Goal: Information Seeking & Learning: Learn about a topic

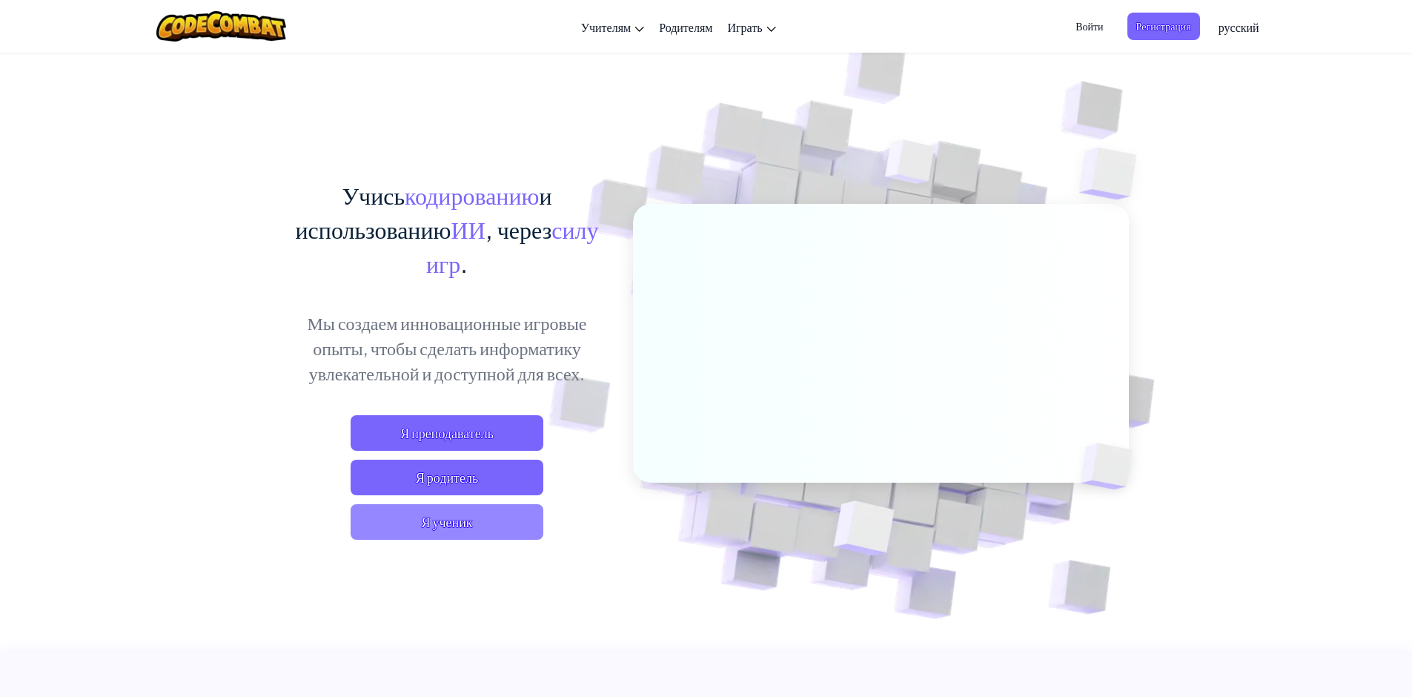
click at [476, 525] on span "Я ученик" at bounding box center [447, 522] width 193 height 36
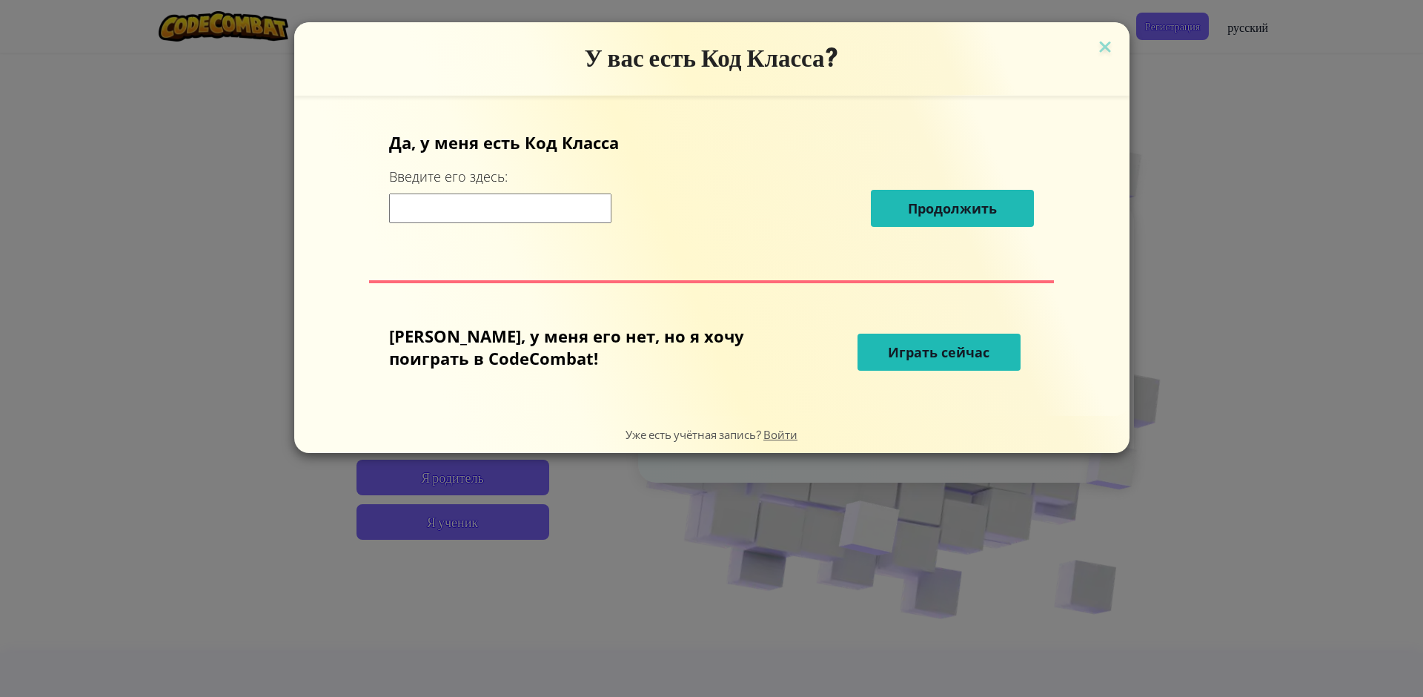
click at [953, 351] on span "Играть сейчас" at bounding box center [939, 352] width 102 height 18
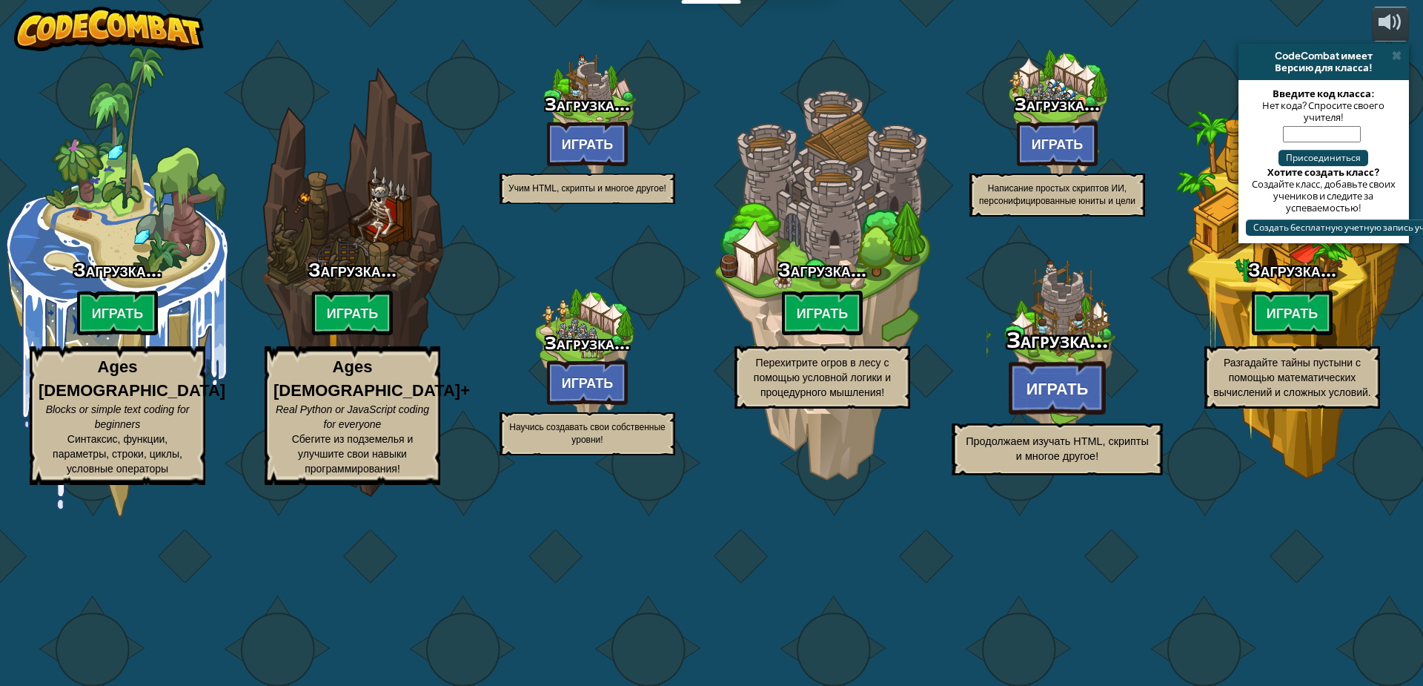
select select "ru"
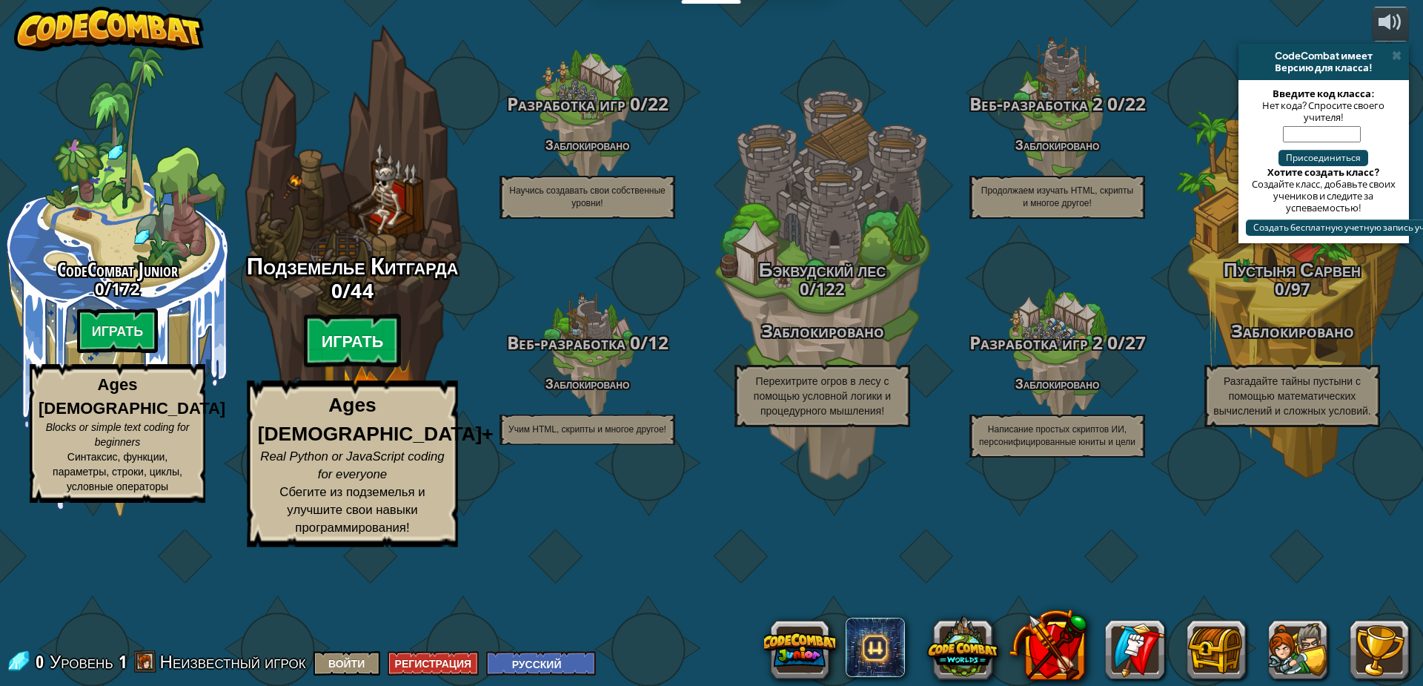
click at [356, 368] on btn "Играть" at bounding box center [353, 340] width 98 height 53
select select "ru"
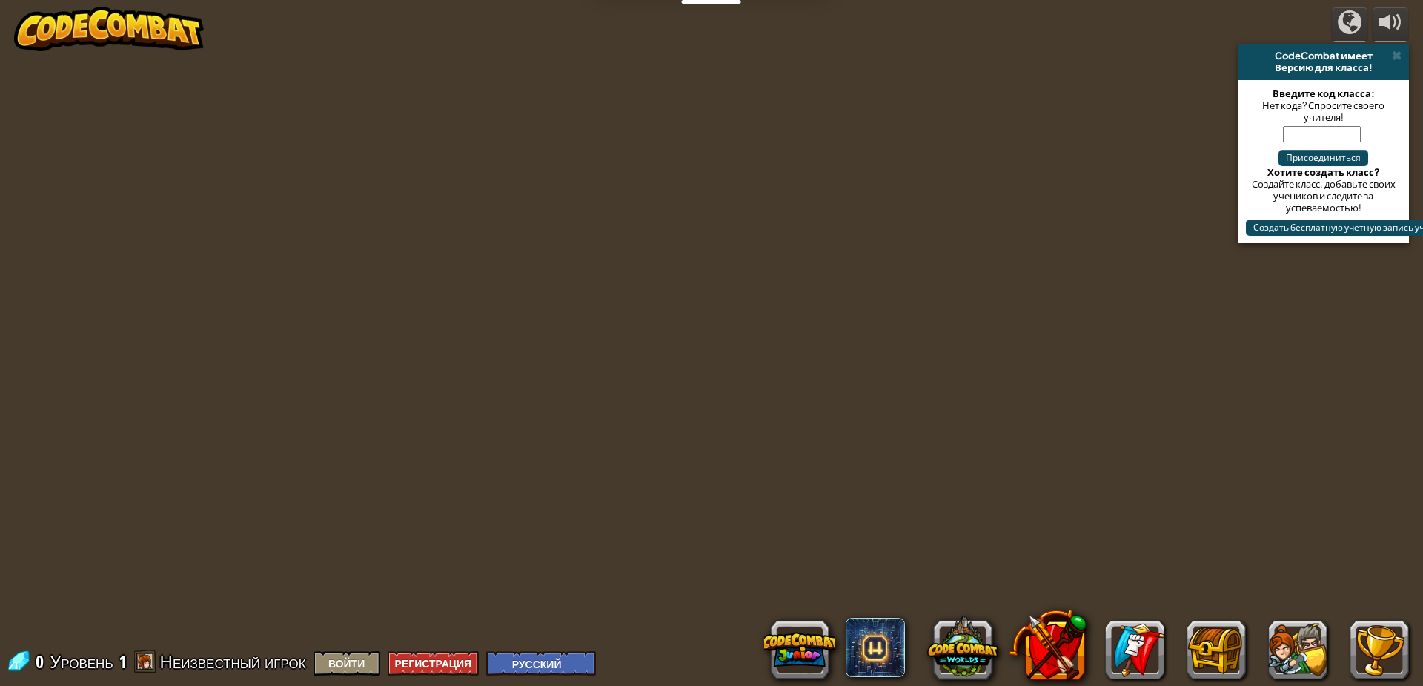
select select "ru"
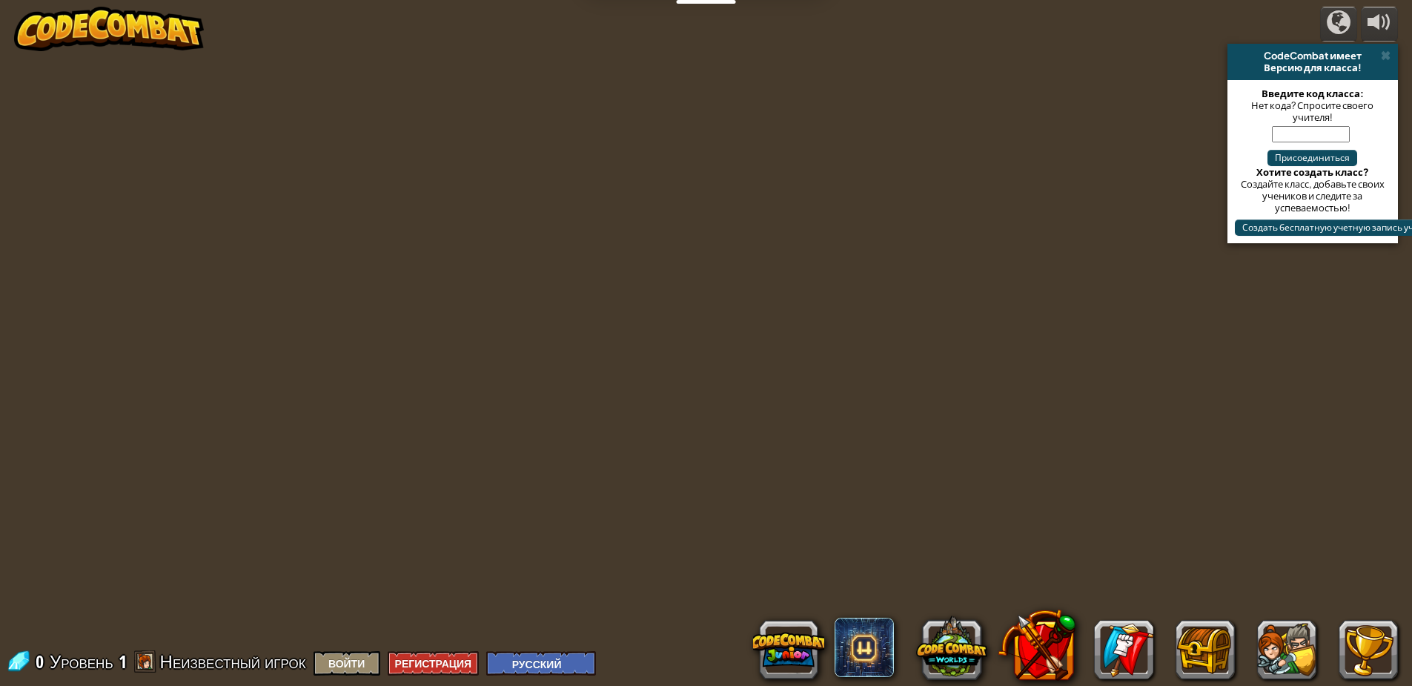
select select "ru"
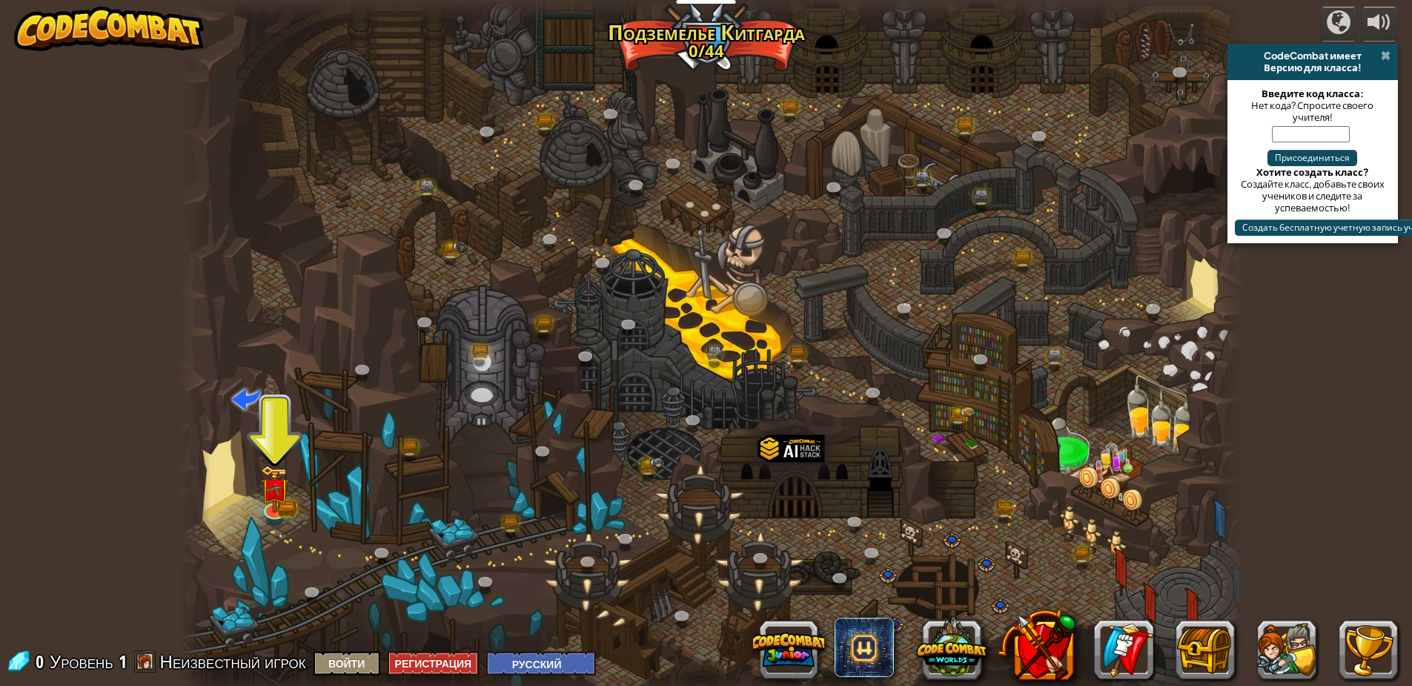
click at [1386, 53] on span at bounding box center [1386, 56] width 10 height 12
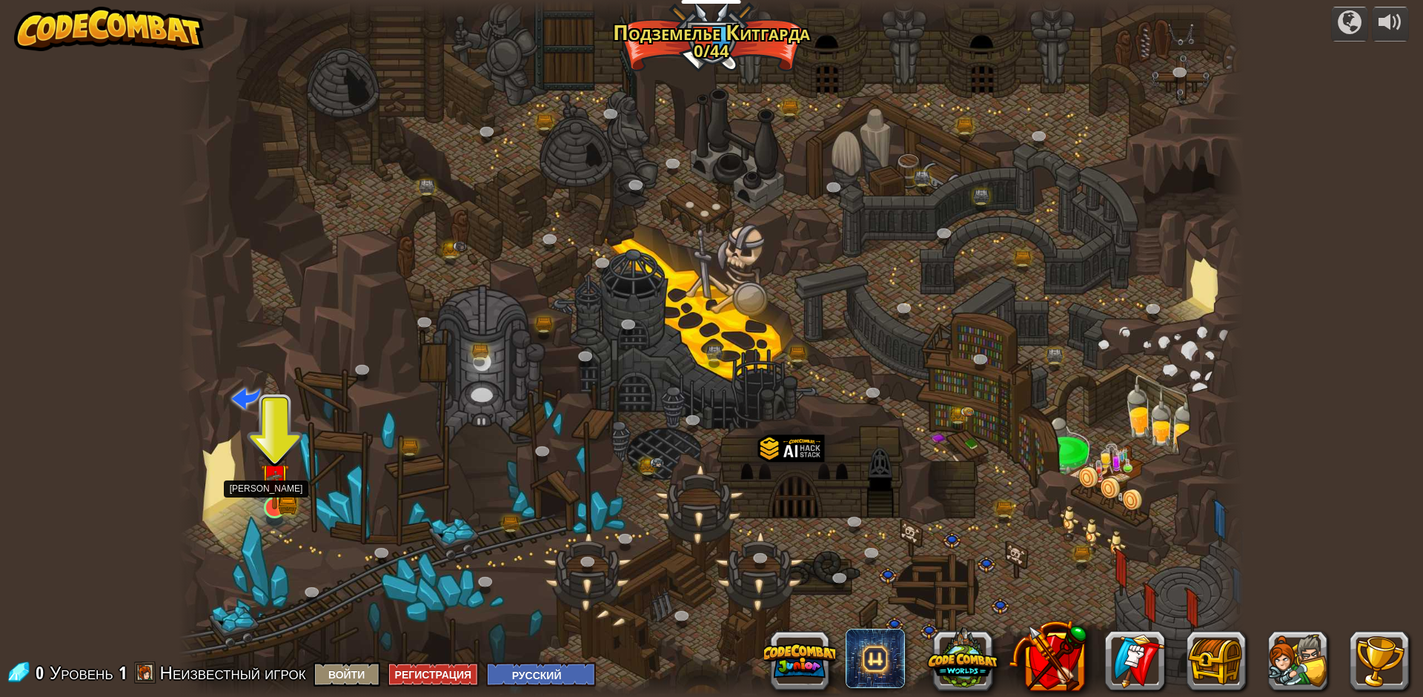
click at [277, 493] on img at bounding box center [274, 477] width 29 height 63
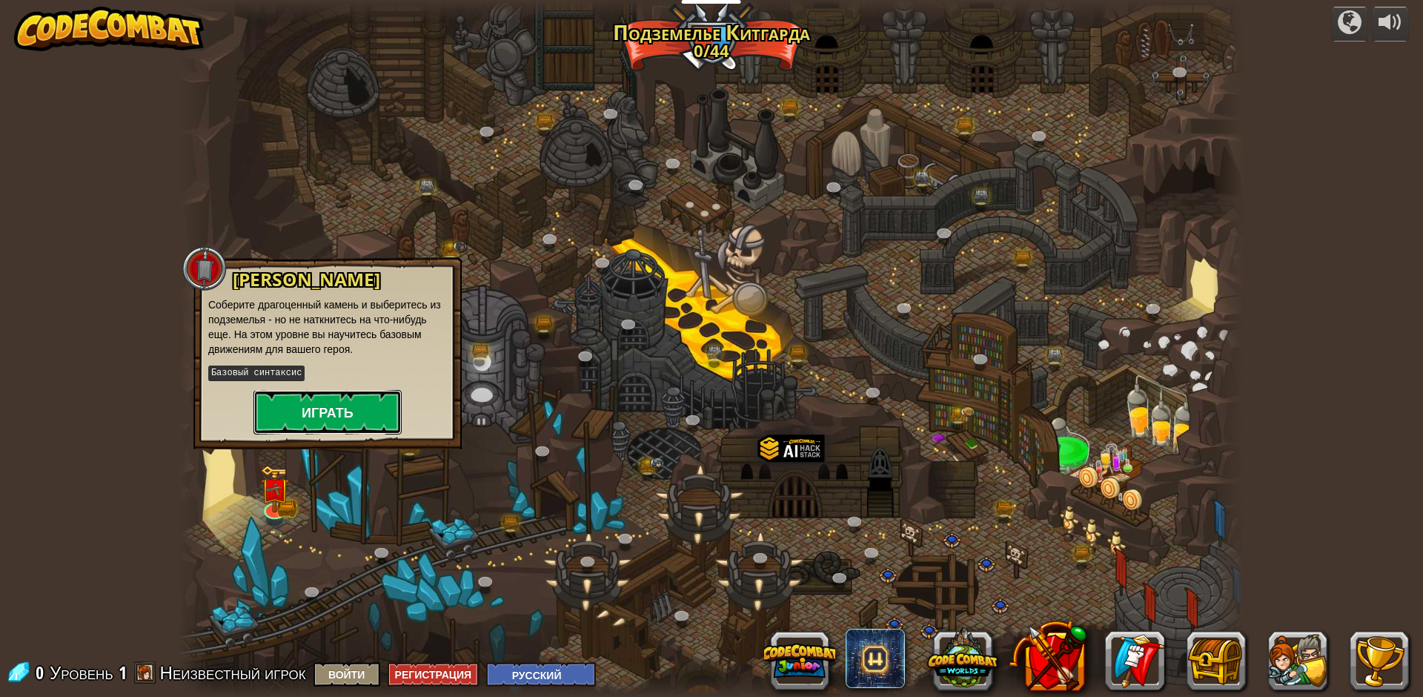
click at [339, 418] on button "Играть" at bounding box center [327, 412] width 148 height 44
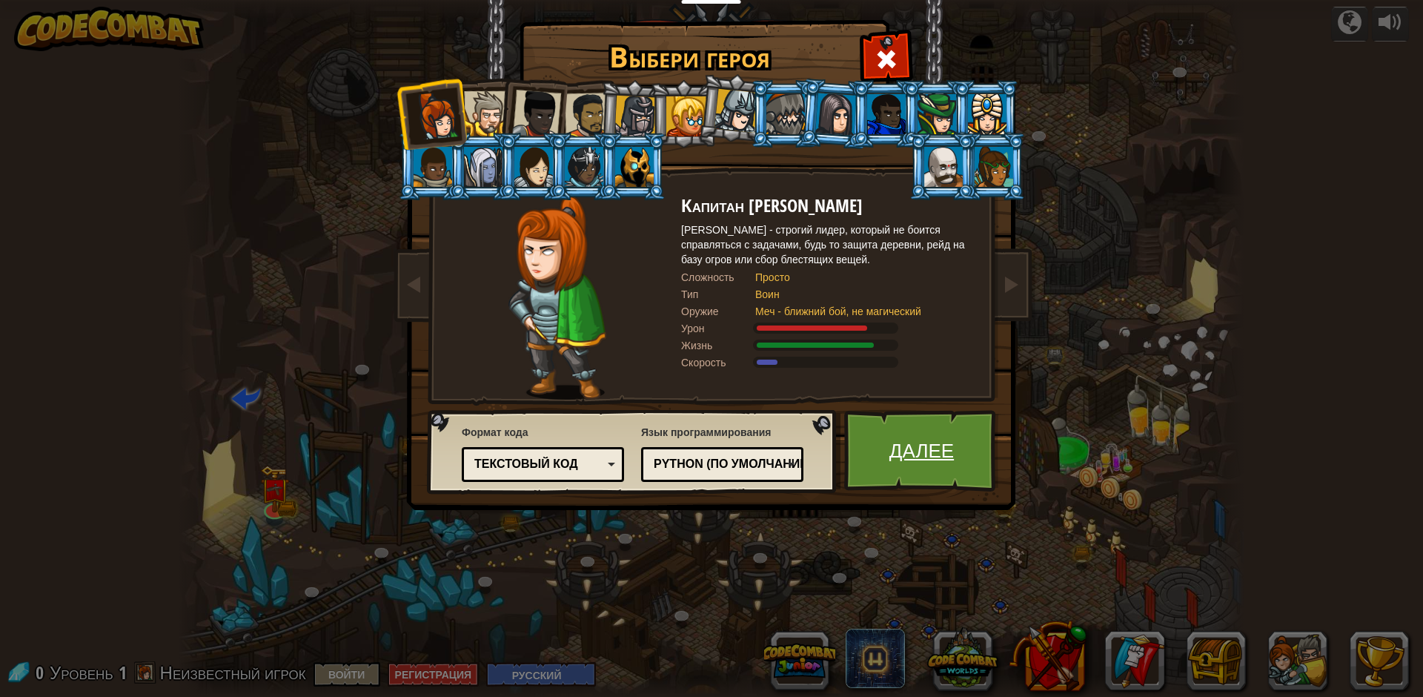
click at [884, 437] on link "Далее" at bounding box center [921, 451] width 155 height 82
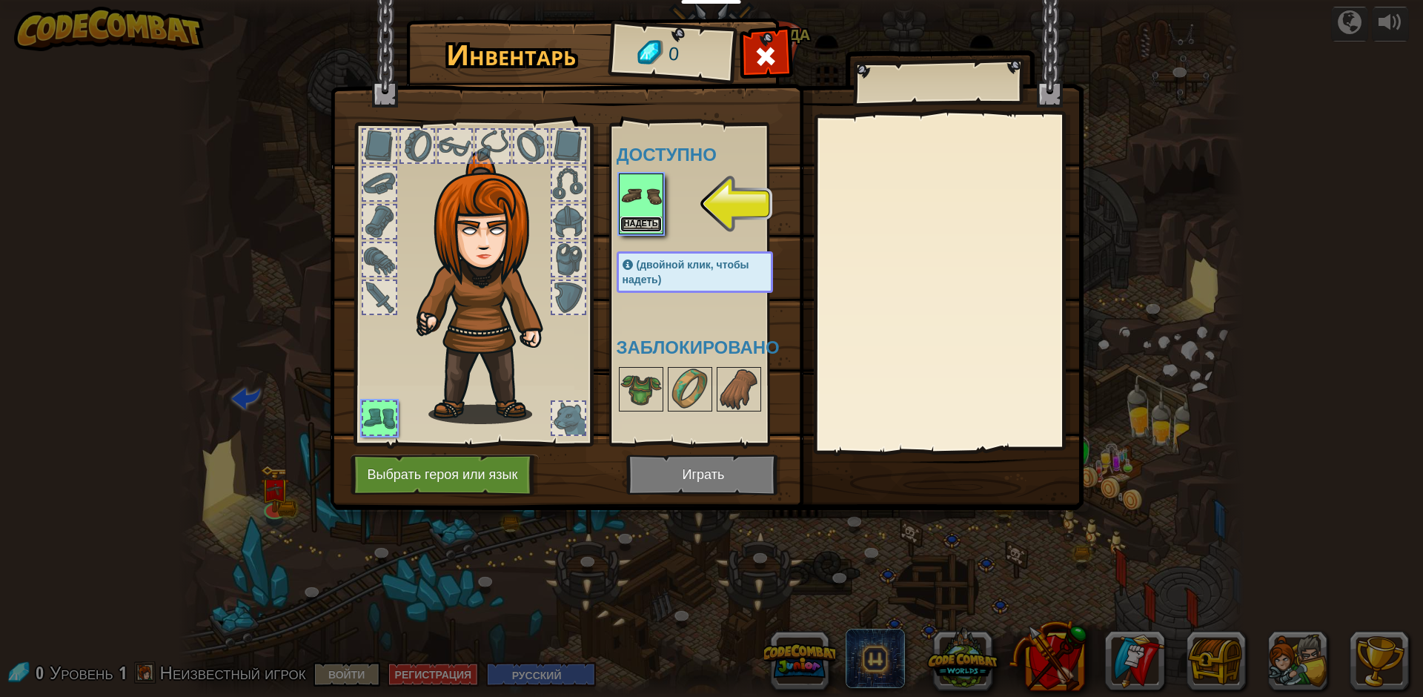
click at [657, 222] on button "Надеть" at bounding box center [641, 224] width 42 height 16
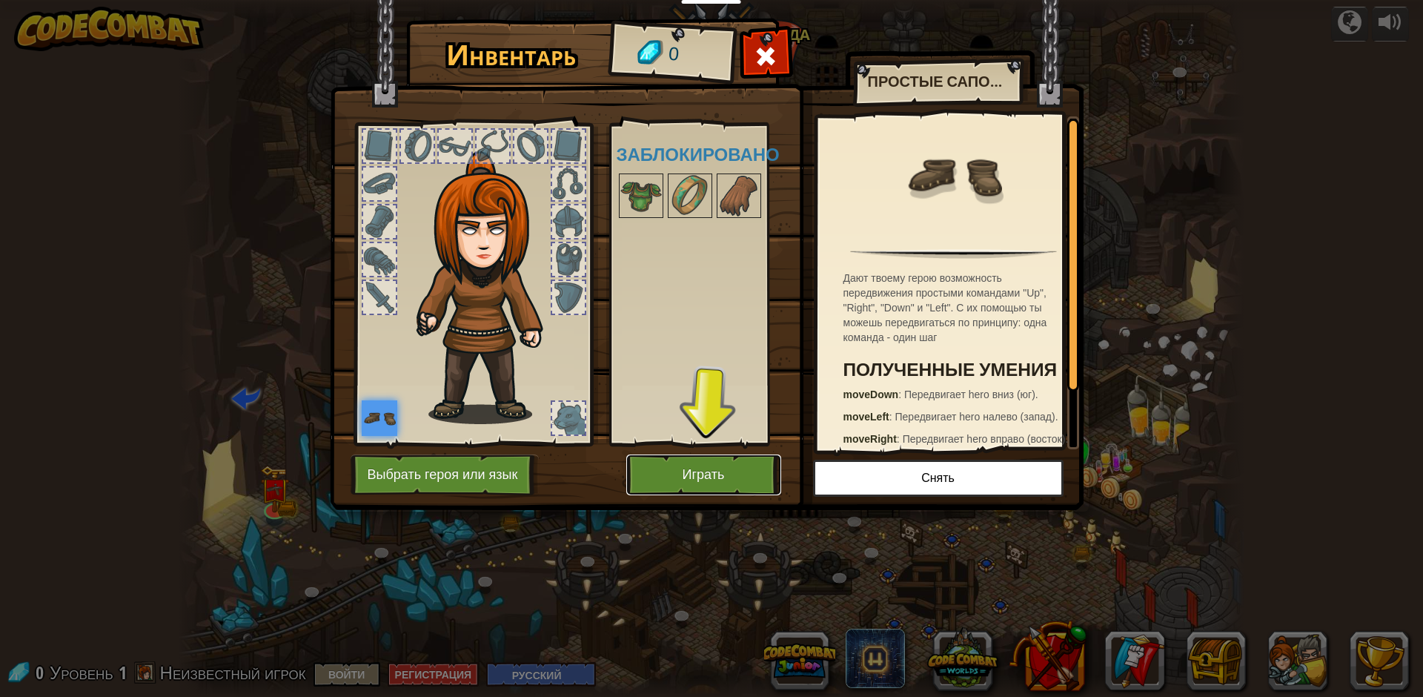
click at [697, 485] on button "Играть" at bounding box center [703, 474] width 155 height 41
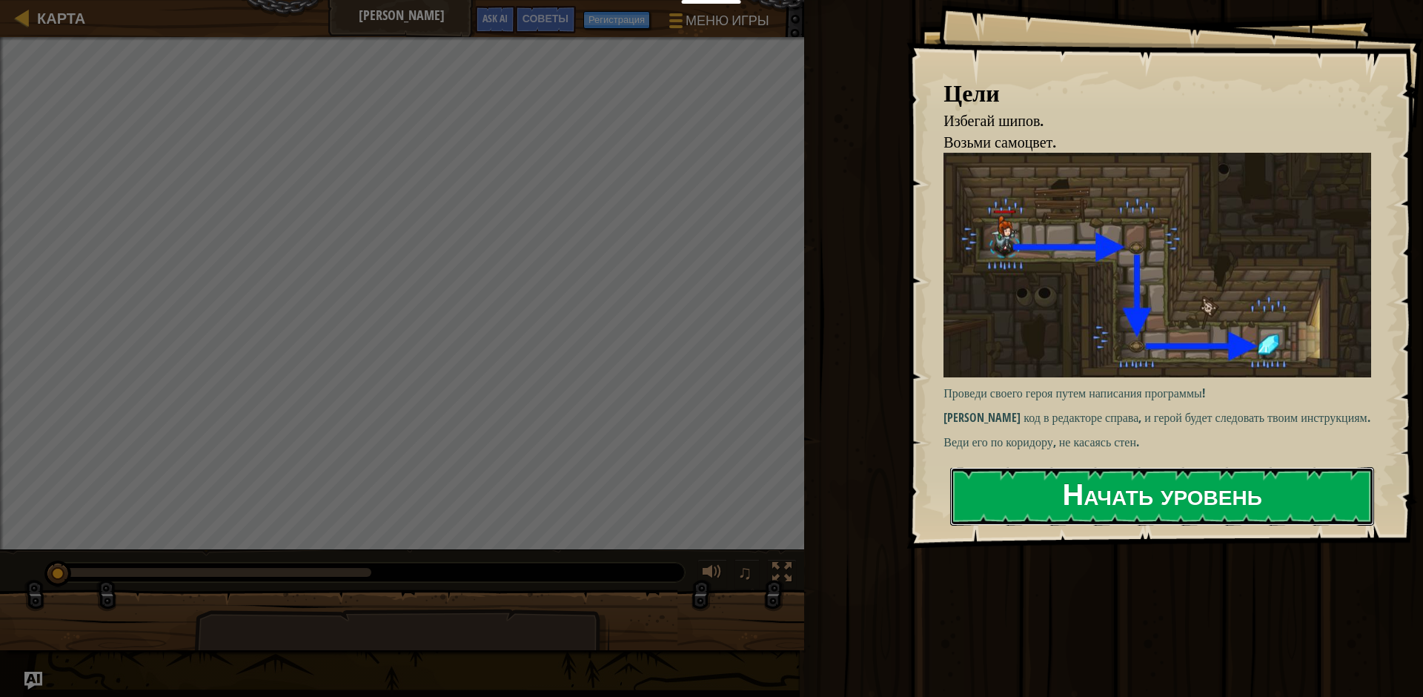
click at [1101, 500] on button "Начать уровень" at bounding box center [1162, 496] width 424 height 59
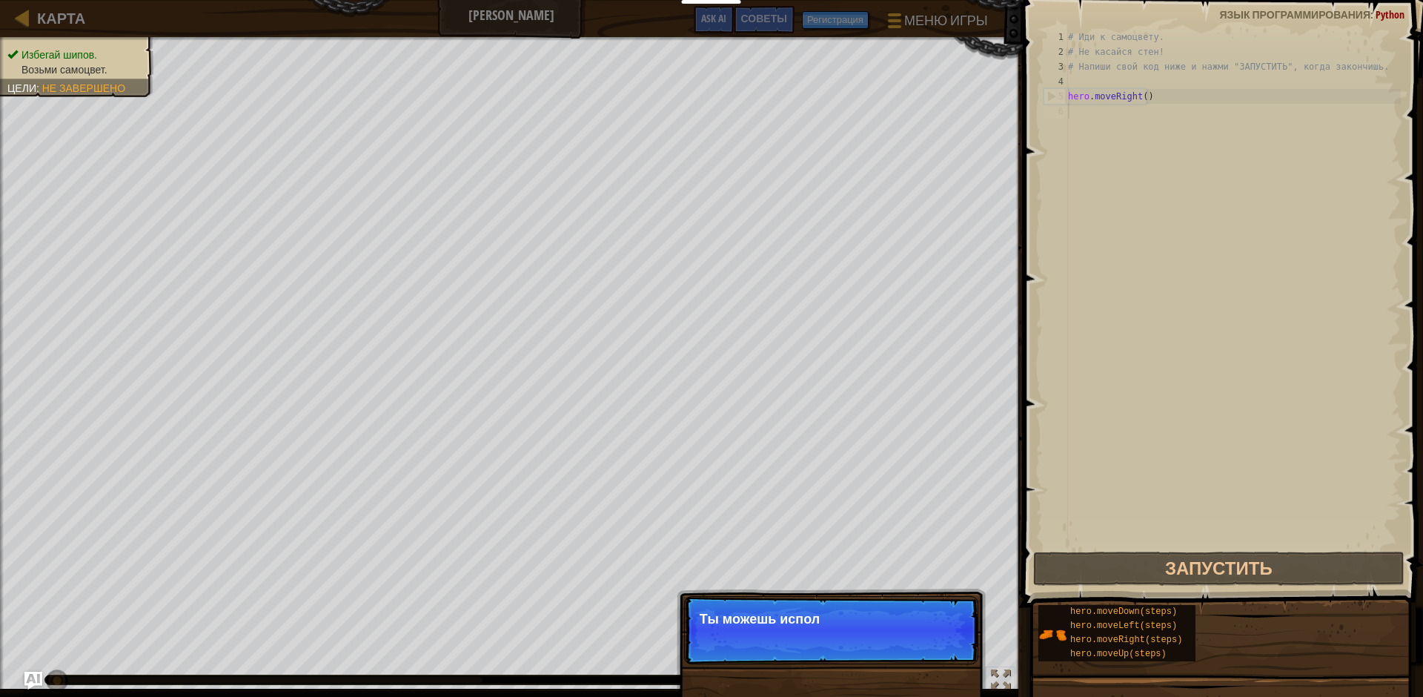
click at [899, 643] on p "Пропуск (Esc) Продолжить Ты можешь испол" at bounding box center [831, 630] width 294 height 68
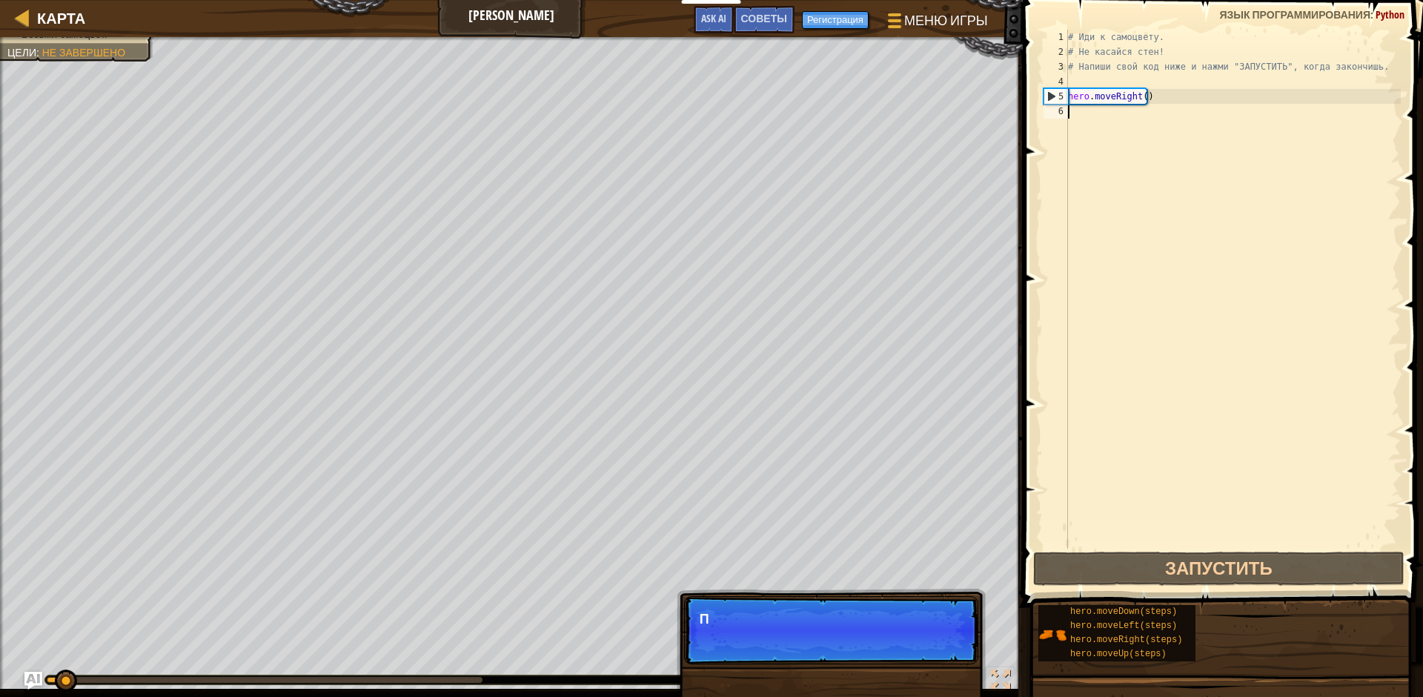
scroll to position [7, 0]
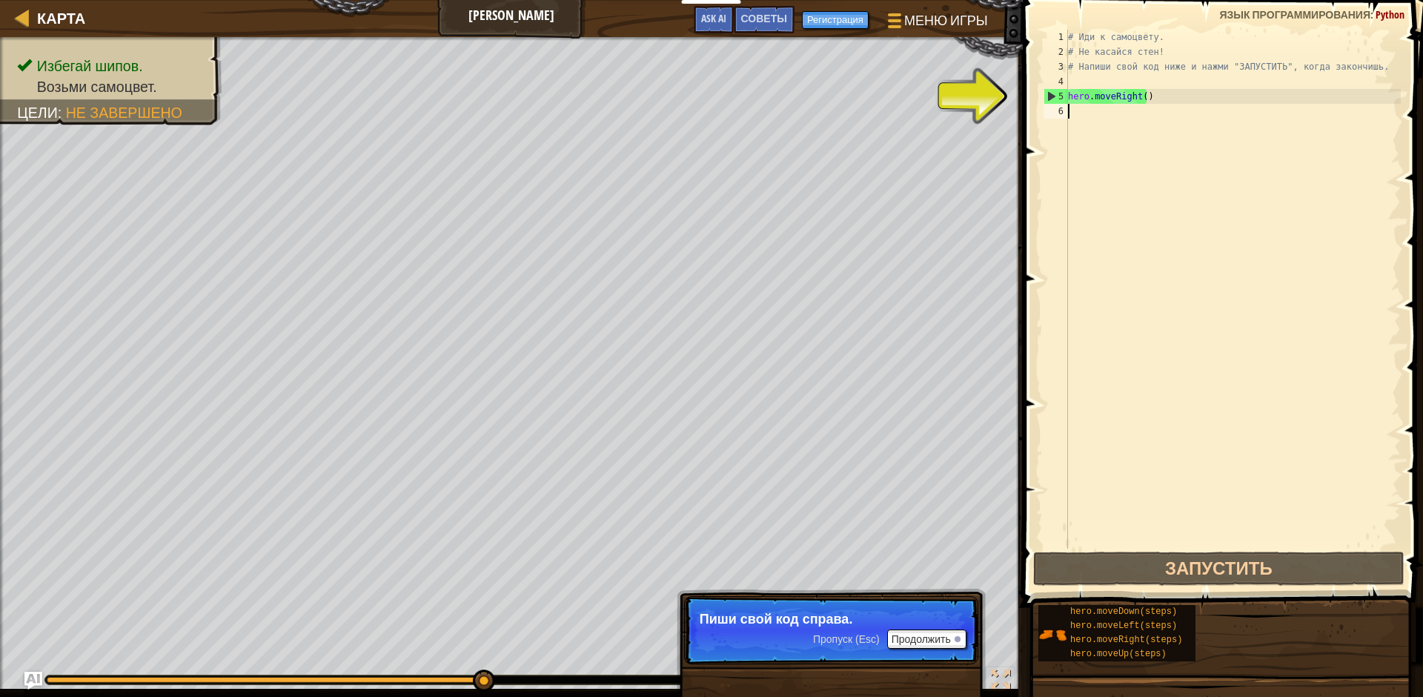
click at [1162, 102] on div "# Иди к самоцвету. # Не касайся стен! # Напиши свой код ниже и нажми "ЗАПУСТИТЬ…" at bounding box center [1233, 304] width 336 height 548
type textarea "hero.moveRight()"
click at [932, 635] on button "Продолжить" at bounding box center [926, 638] width 79 height 19
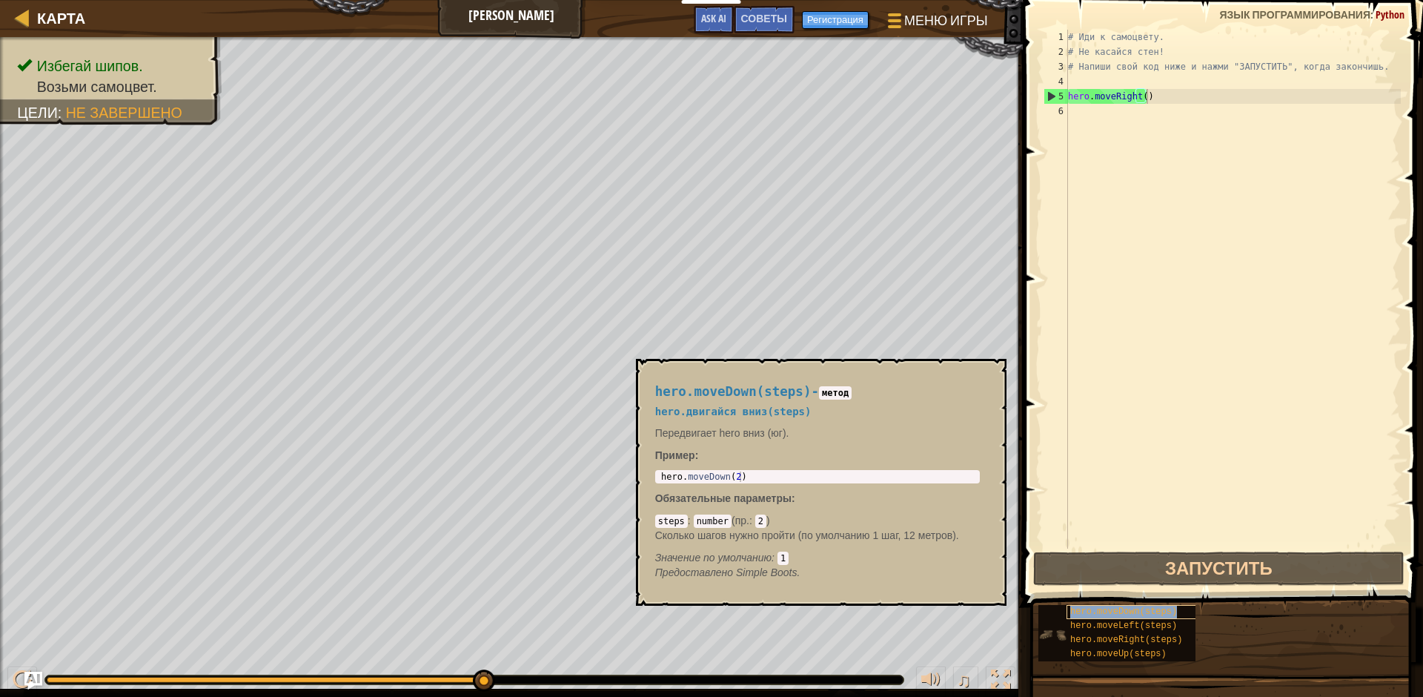
click at [1116, 616] on span "hero.moveDown(steps)" at bounding box center [1123, 611] width 107 height 10
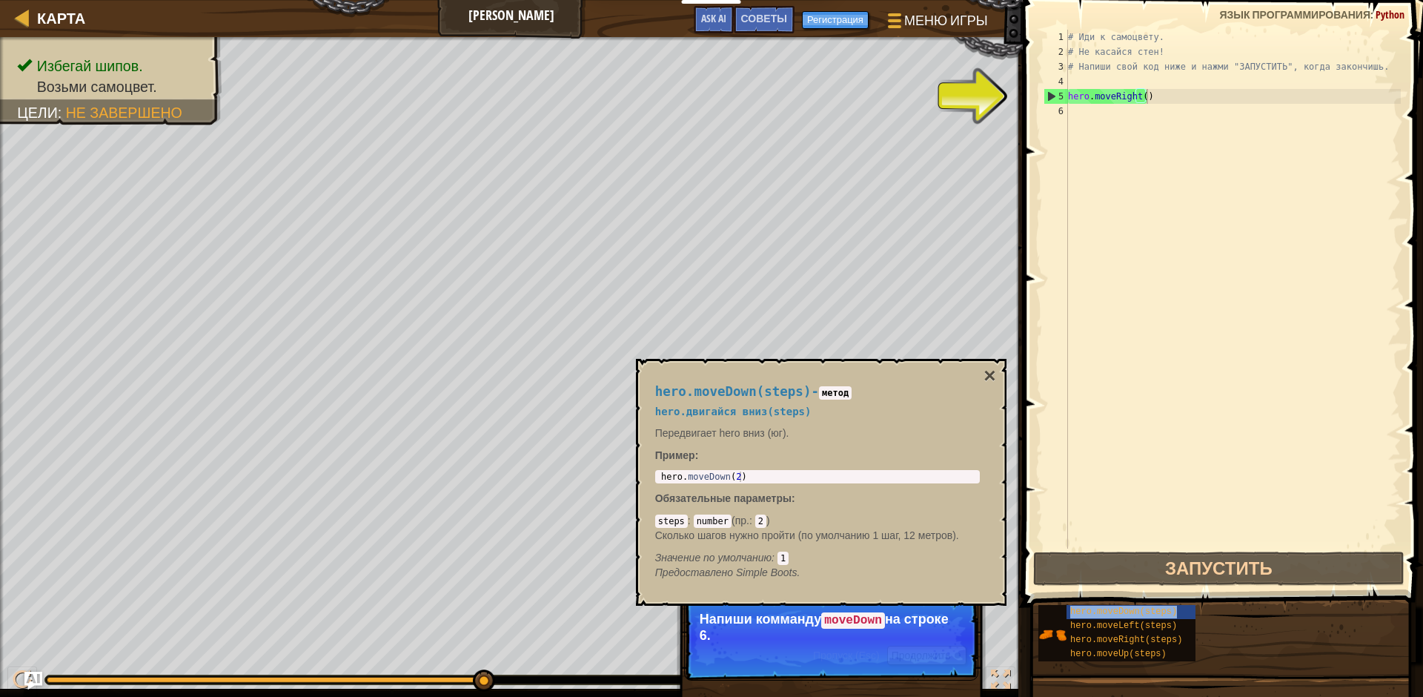
copy span "hero.moveDown(steps)"
click at [1161, 109] on div "# Иди к самоцвету. # Не касайся стен! # Напиши свой код ниже и нажми "ЗАПУСТИТЬ…" at bounding box center [1233, 304] width 336 height 548
type textarea "м"
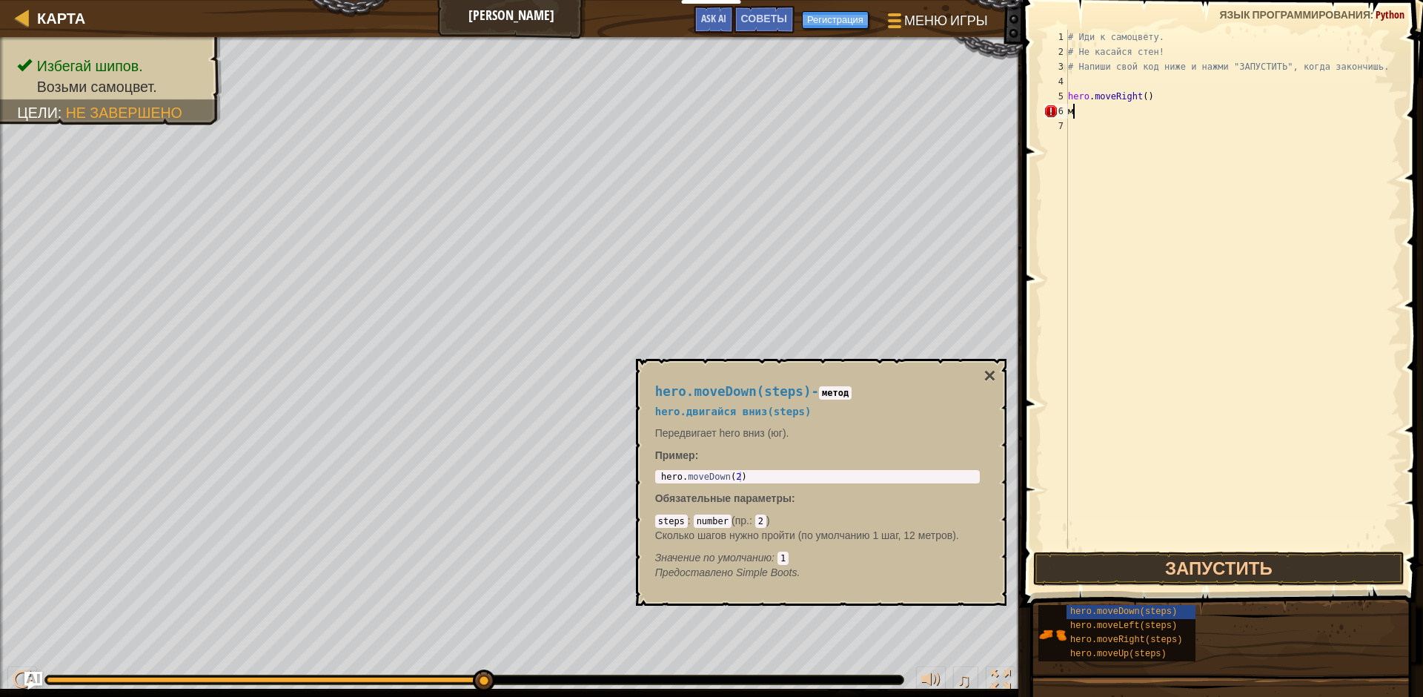
type textarea "м"
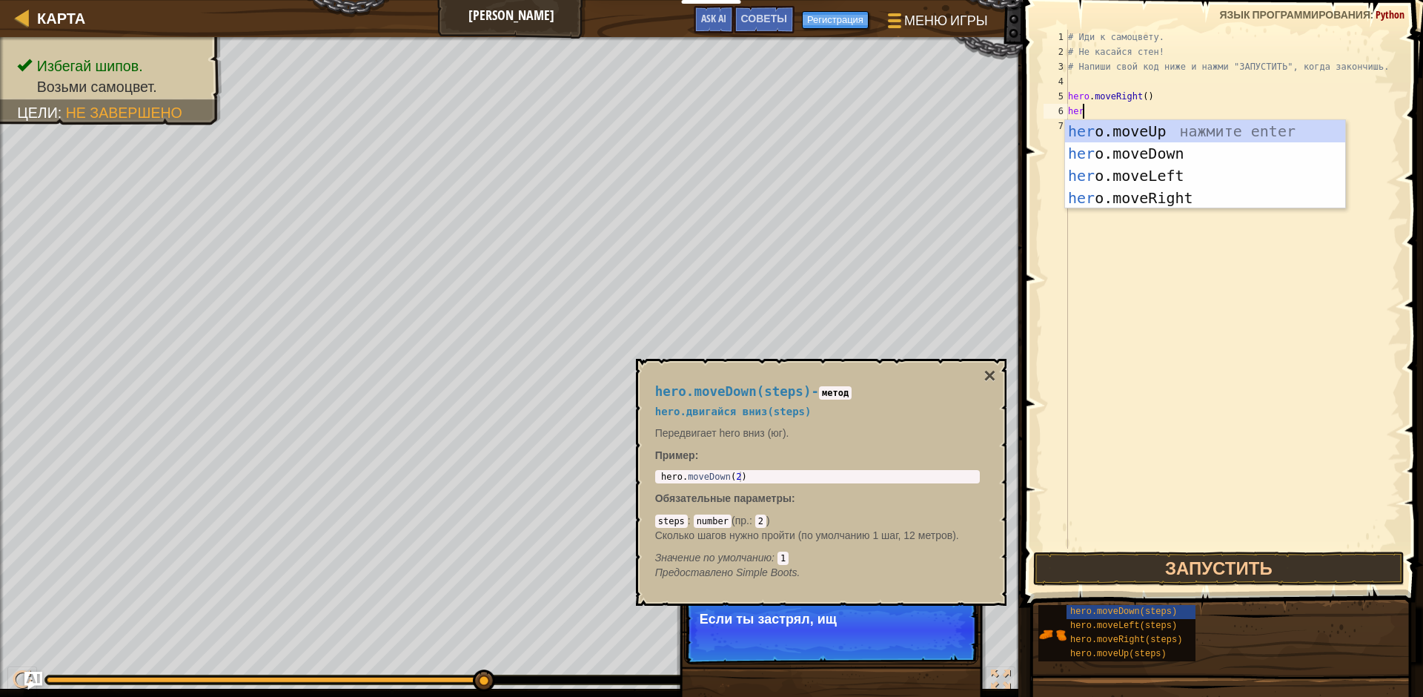
scroll to position [7, 1]
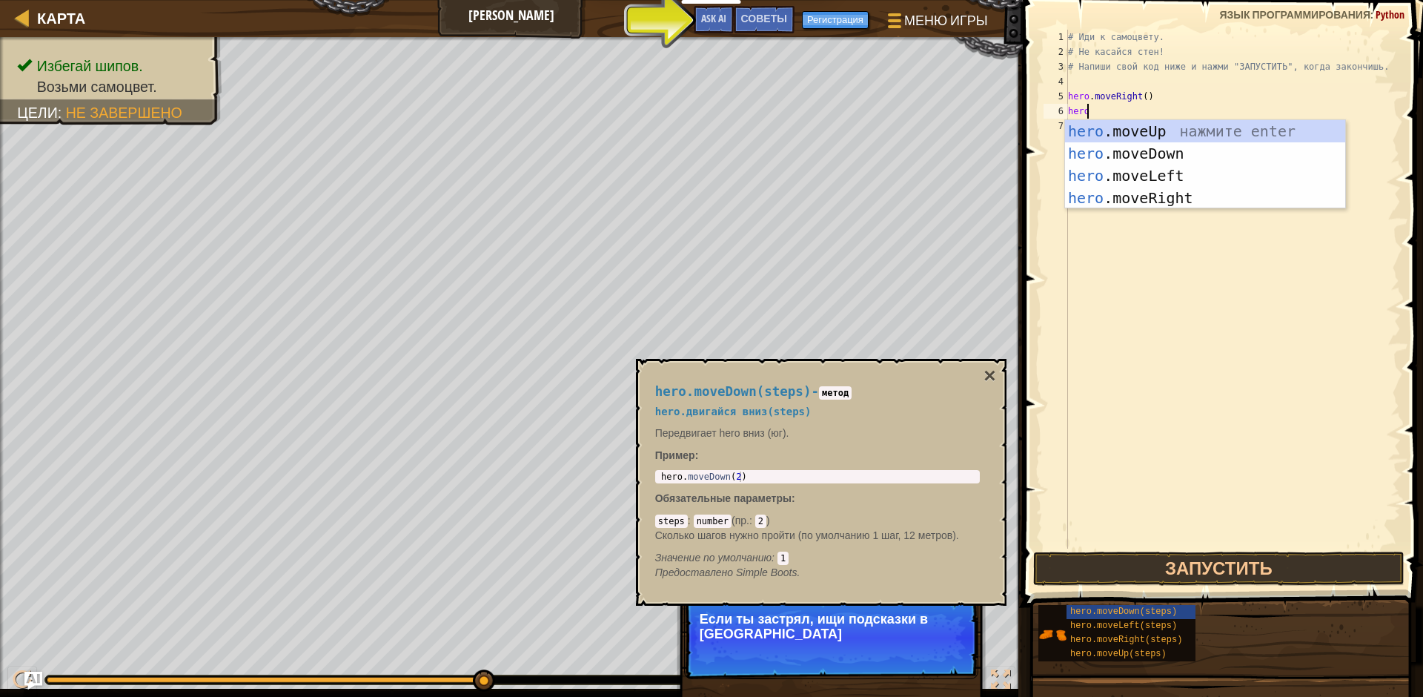
type textarea "hero."
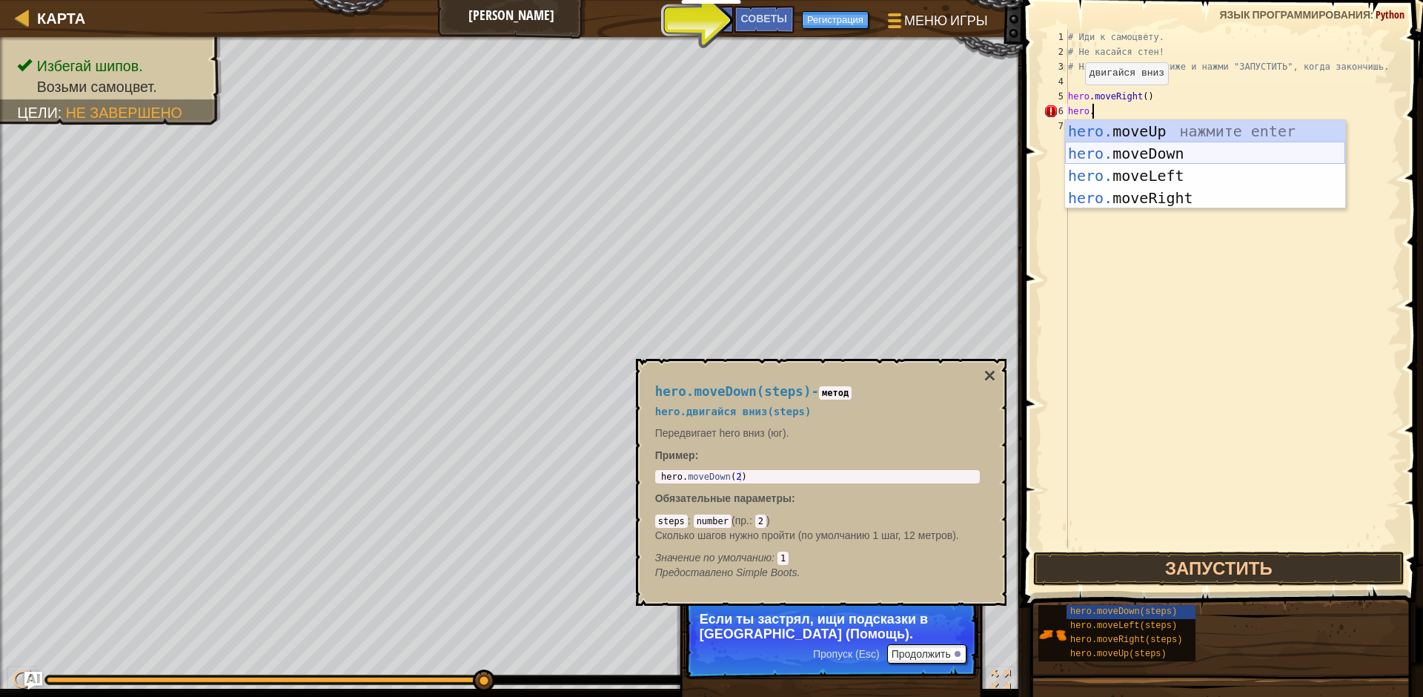
click at [1118, 153] on div "hero. moveUp нажмите enter hero. moveDown нажмите enter hero. moveLeft нажмите …" at bounding box center [1205, 186] width 280 height 133
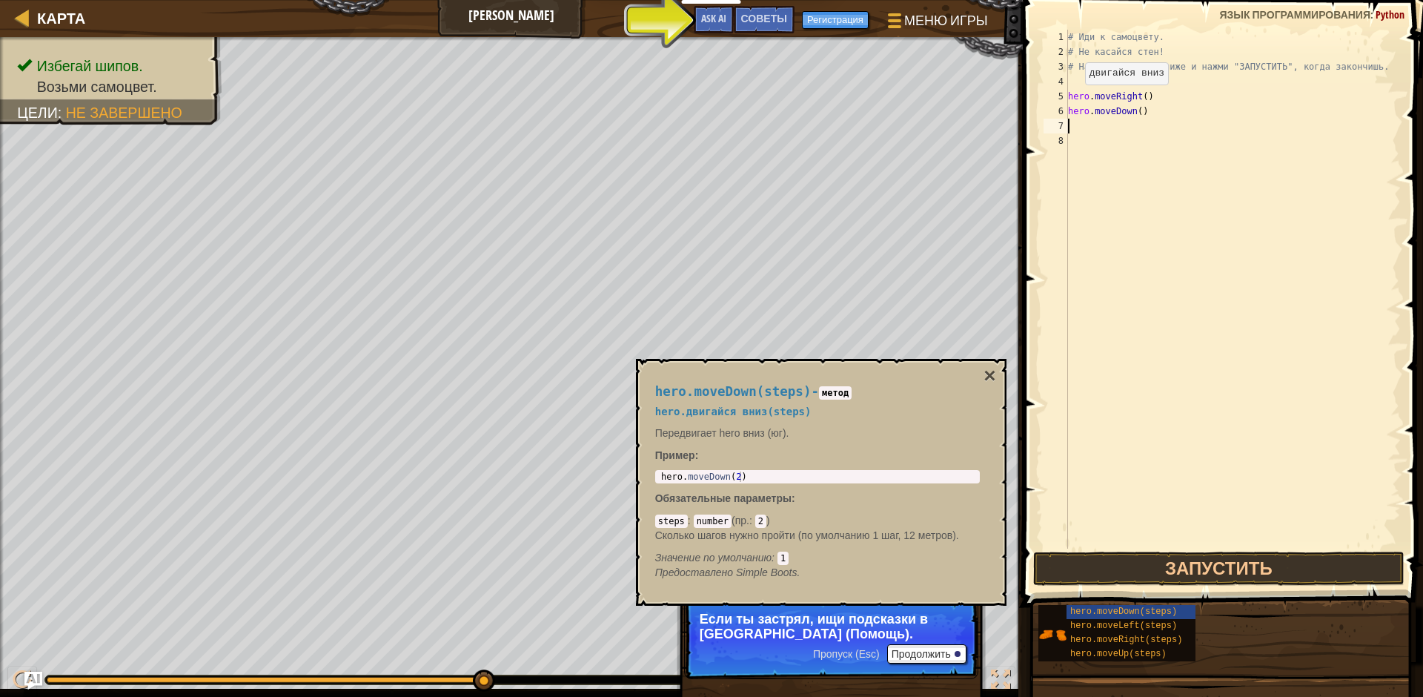
scroll to position [7, 0]
click at [929, 657] on button "Продолжить" at bounding box center [926, 653] width 79 height 19
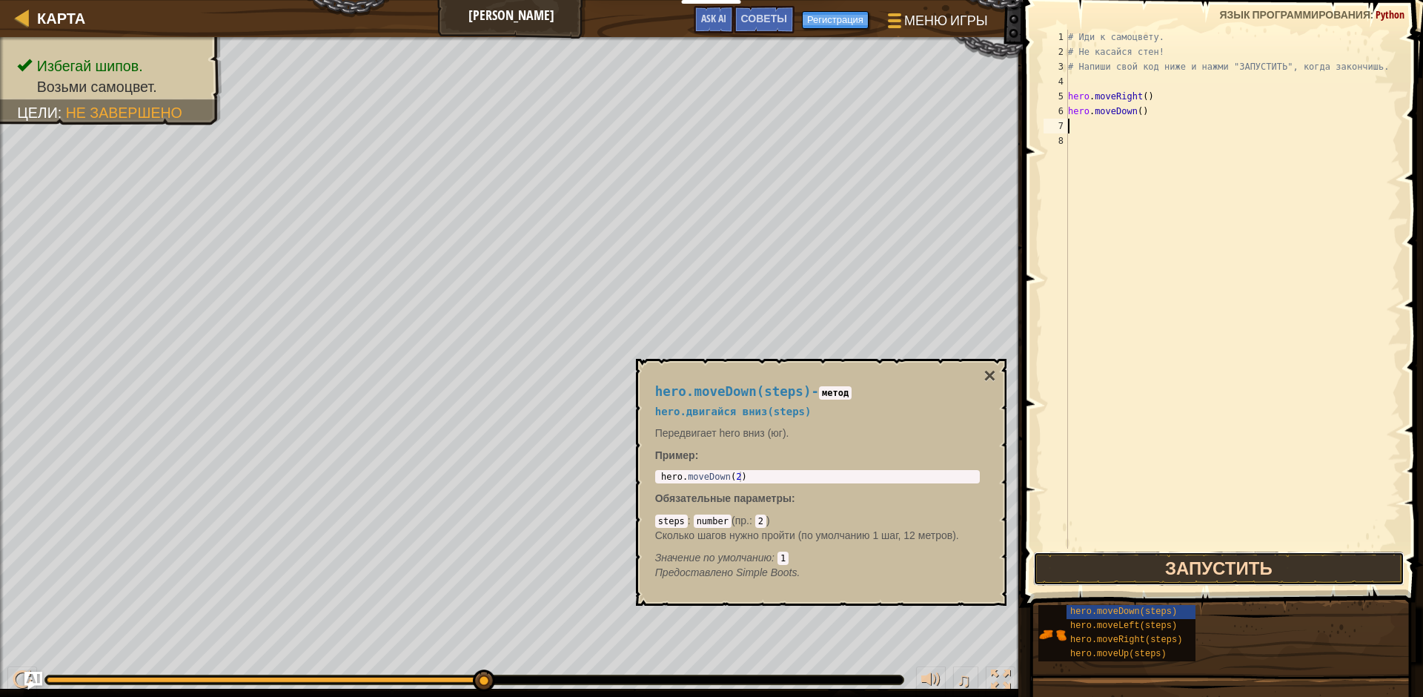
click at [1266, 577] on button "Запустить" at bounding box center [1218, 568] width 371 height 34
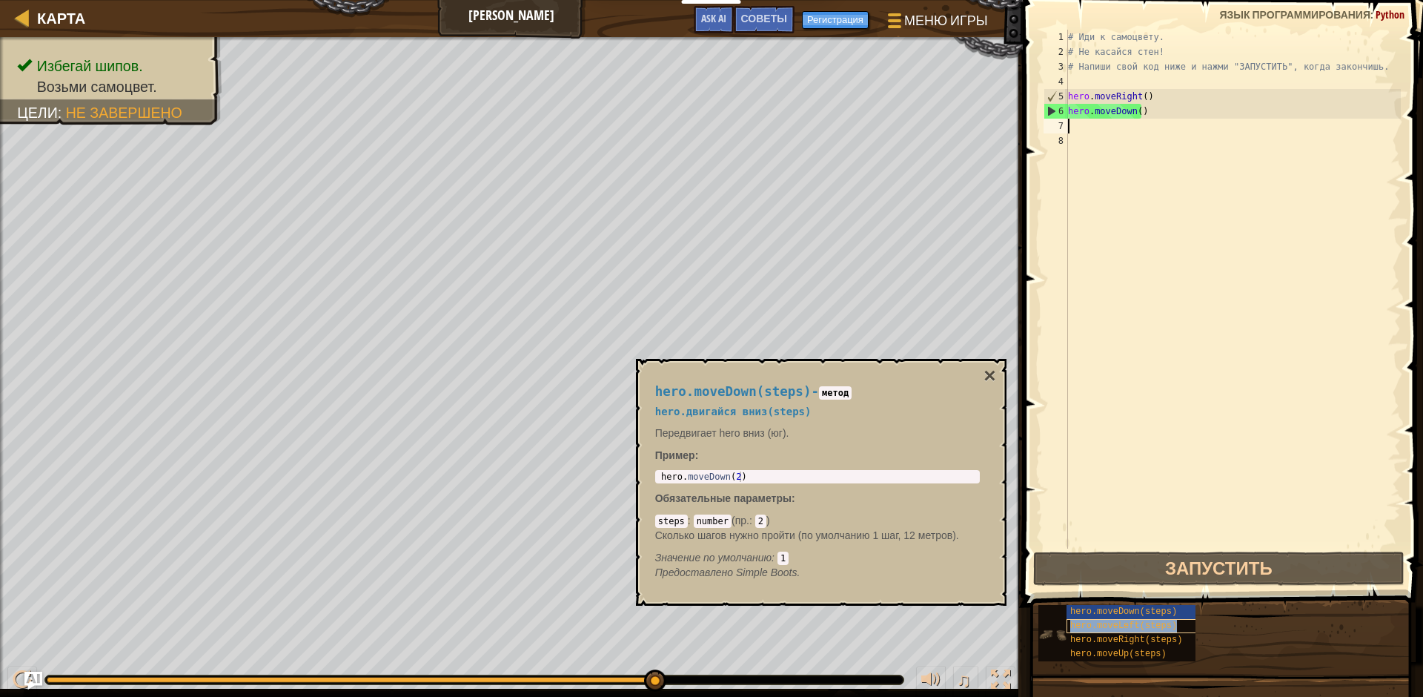
click at [1144, 625] on span "hero.moveLeft(steps)" at bounding box center [1123, 625] width 107 height 10
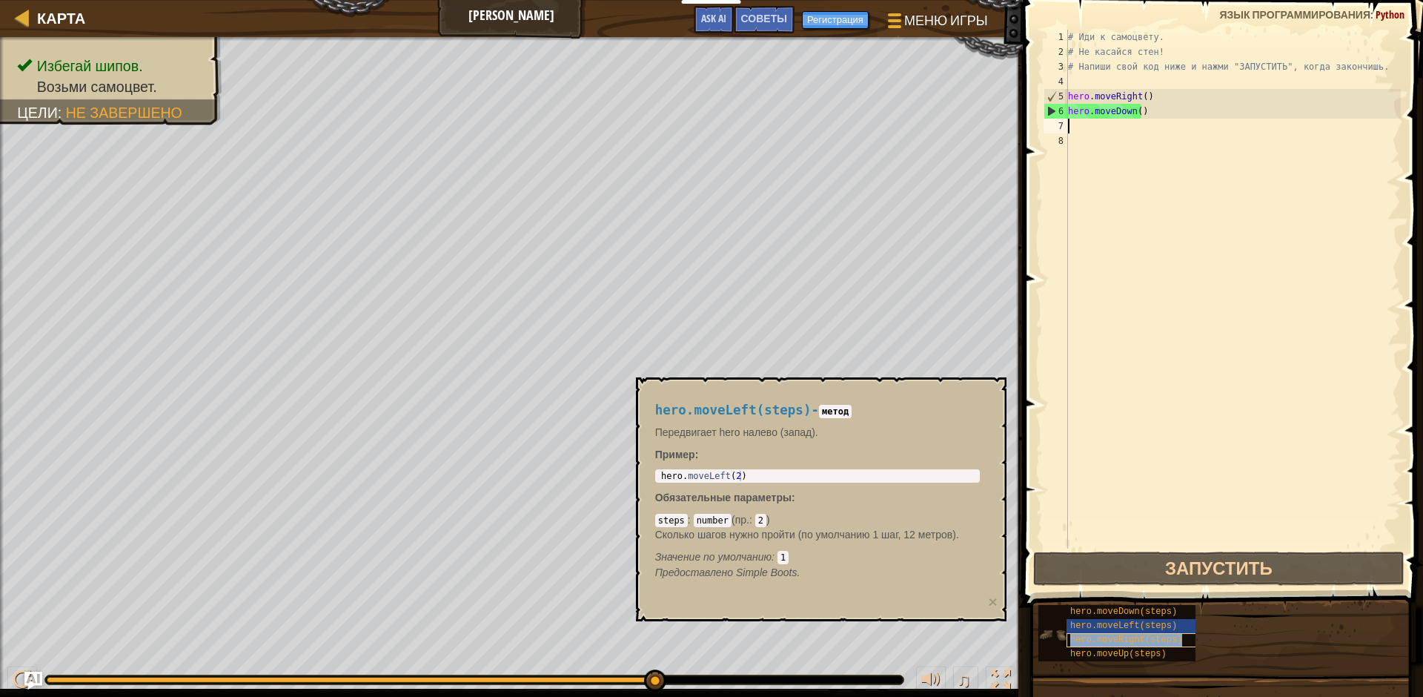
click at [1139, 645] on div "hero.moveRight(steps)" at bounding box center [1138, 640] width 142 height 14
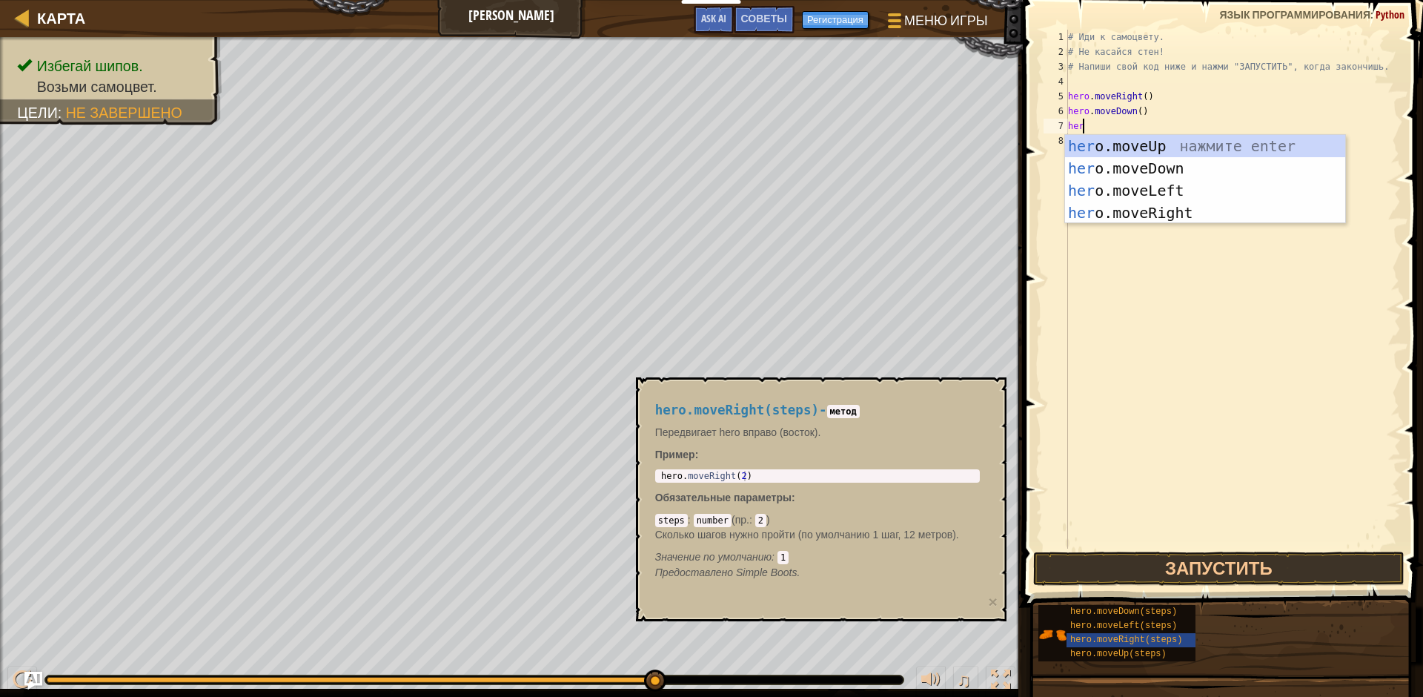
type textarea "hero"
click at [1196, 217] on div "hero .moveUp нажмите enter hero .moveDown нажмите enter hero .moveLeft нажмите …" at bounding box center [1205, 201] width 280 height 133
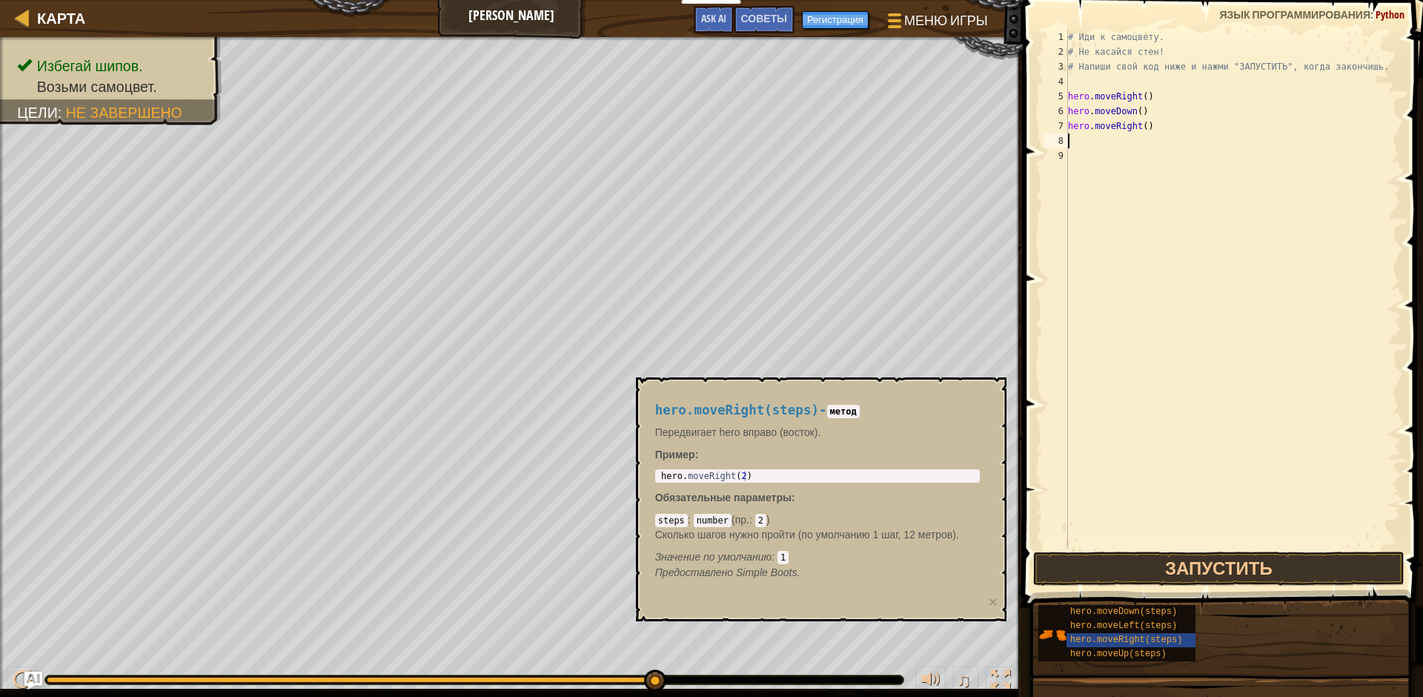
scroll to position [7, 0]
click at [1128, 561] on button "Запустить" at bounding box center [1218, 568] width 371 height 34
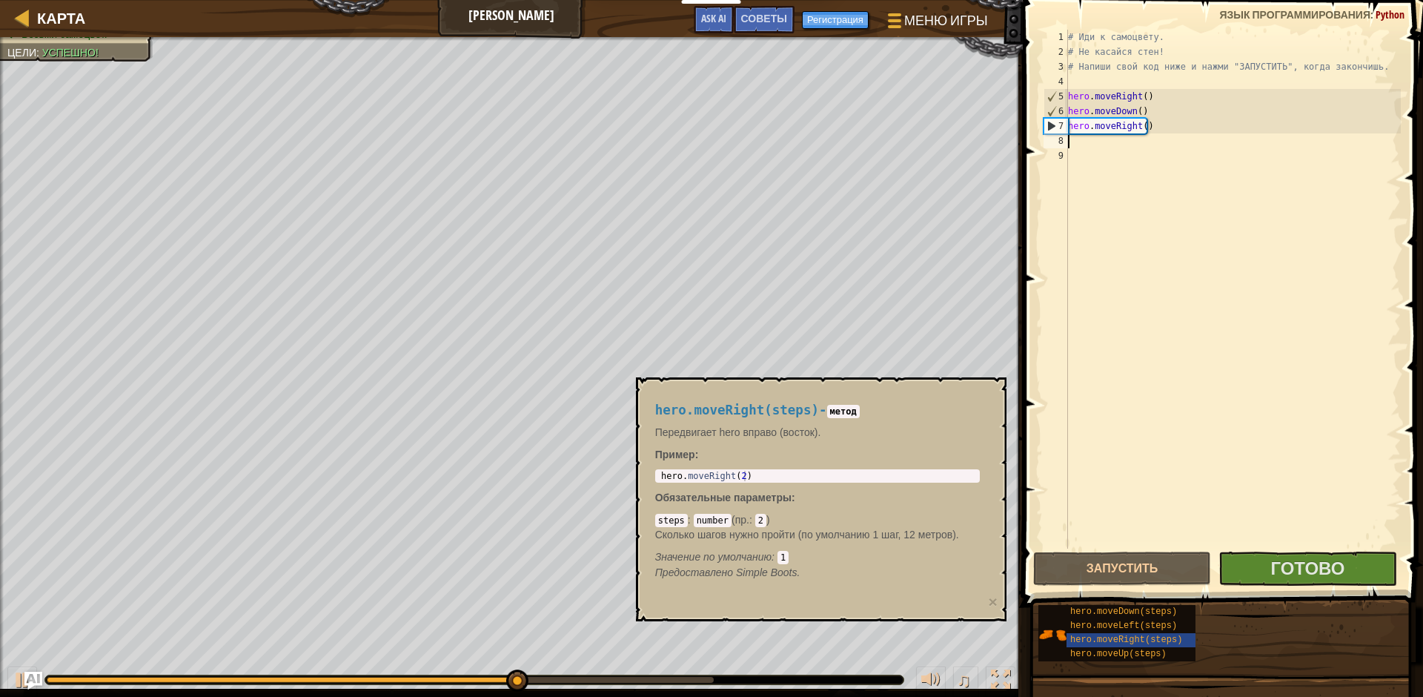
click at [911, 422] on div "hero.moveRight(steps) - метод Передвигает hero вправо (восток). Пример : 1 hero…" at bounding box center [817, 491] width 345 height 205
click at [992, 605] on button "×" at bounding box center [992, 602] width 9 height 16
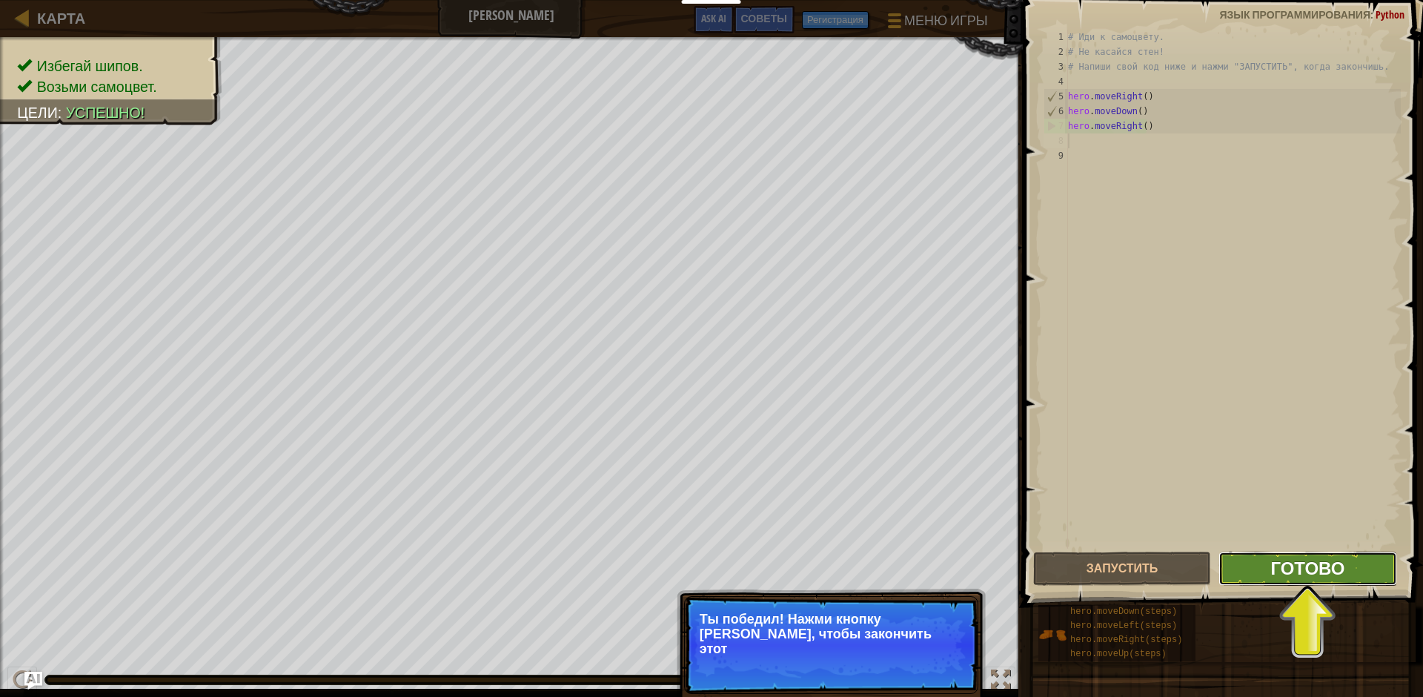
click at [1276, 571] on span "Готово" at bounding box center [1307, 568] width 74 height 24
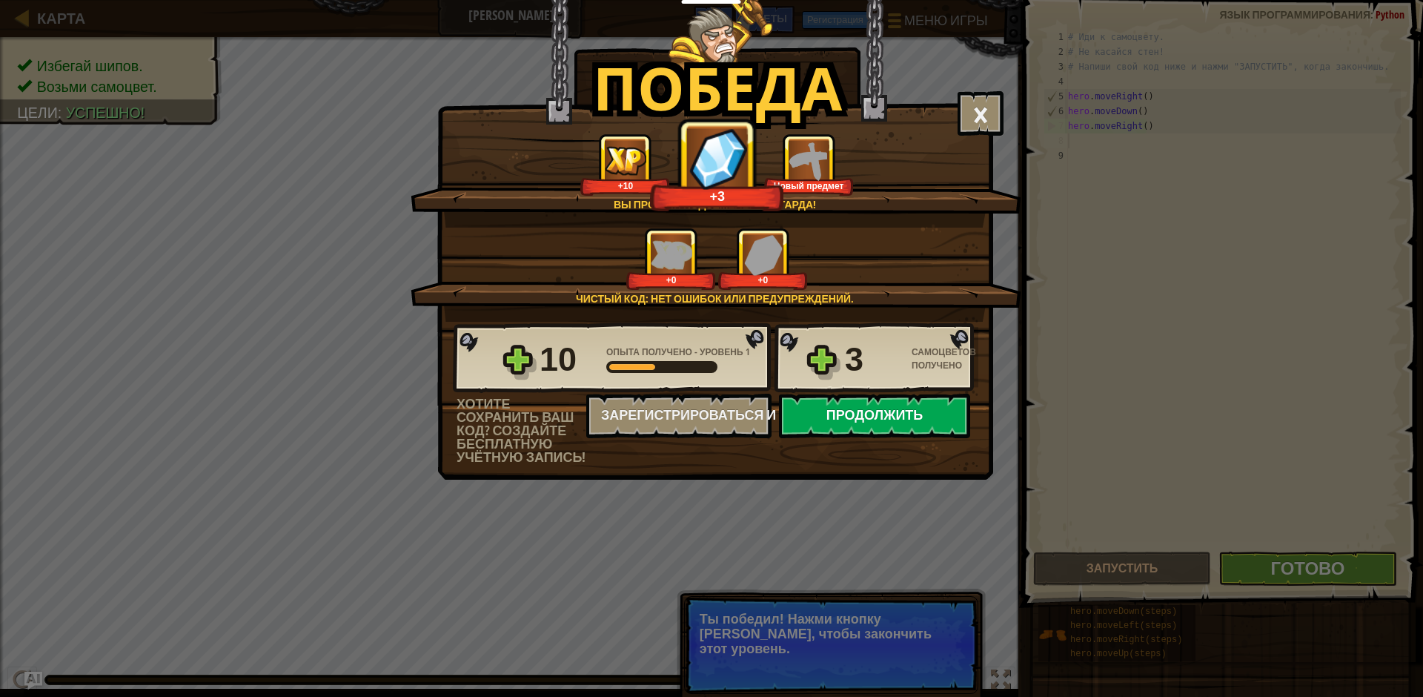
click at [835, 411] on button "Продолжить" at bounding box center [874, 416] width 191 height 44
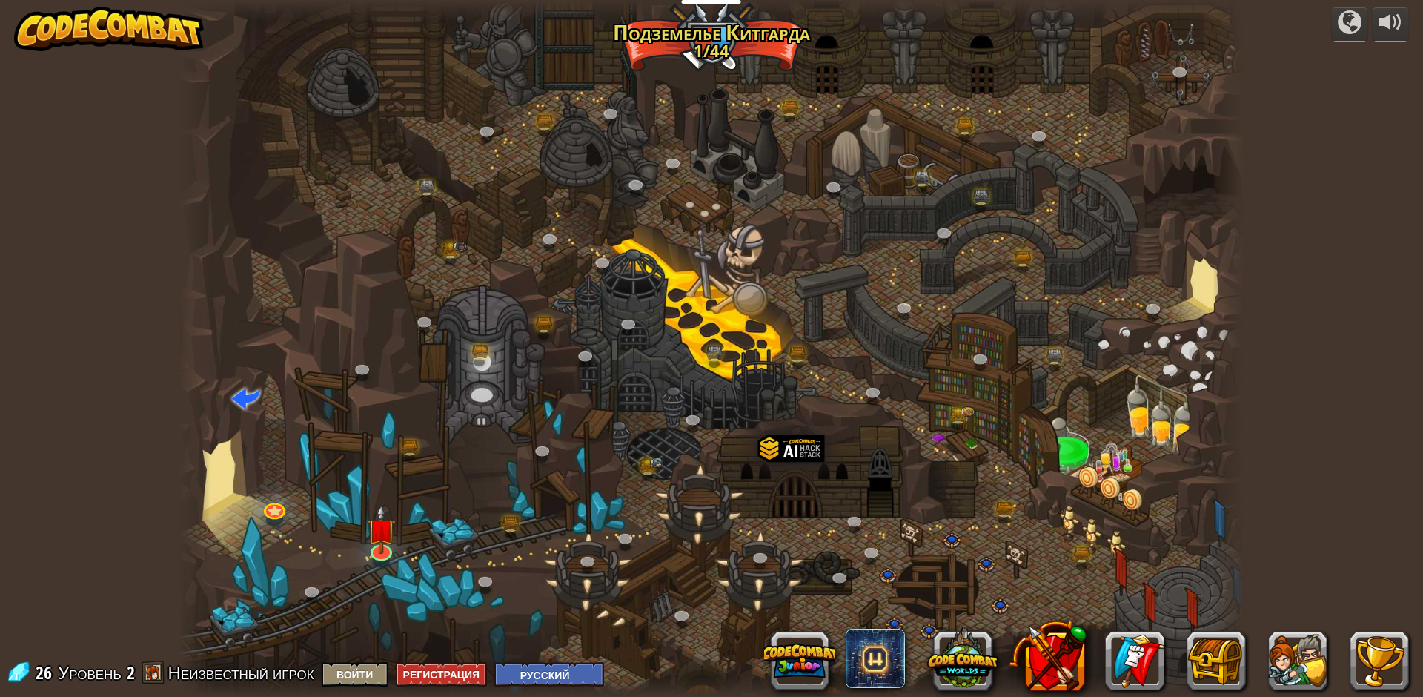
select select "ru"
click at [375, 537] on img at bounding box center [382, 518] width 29 height 66
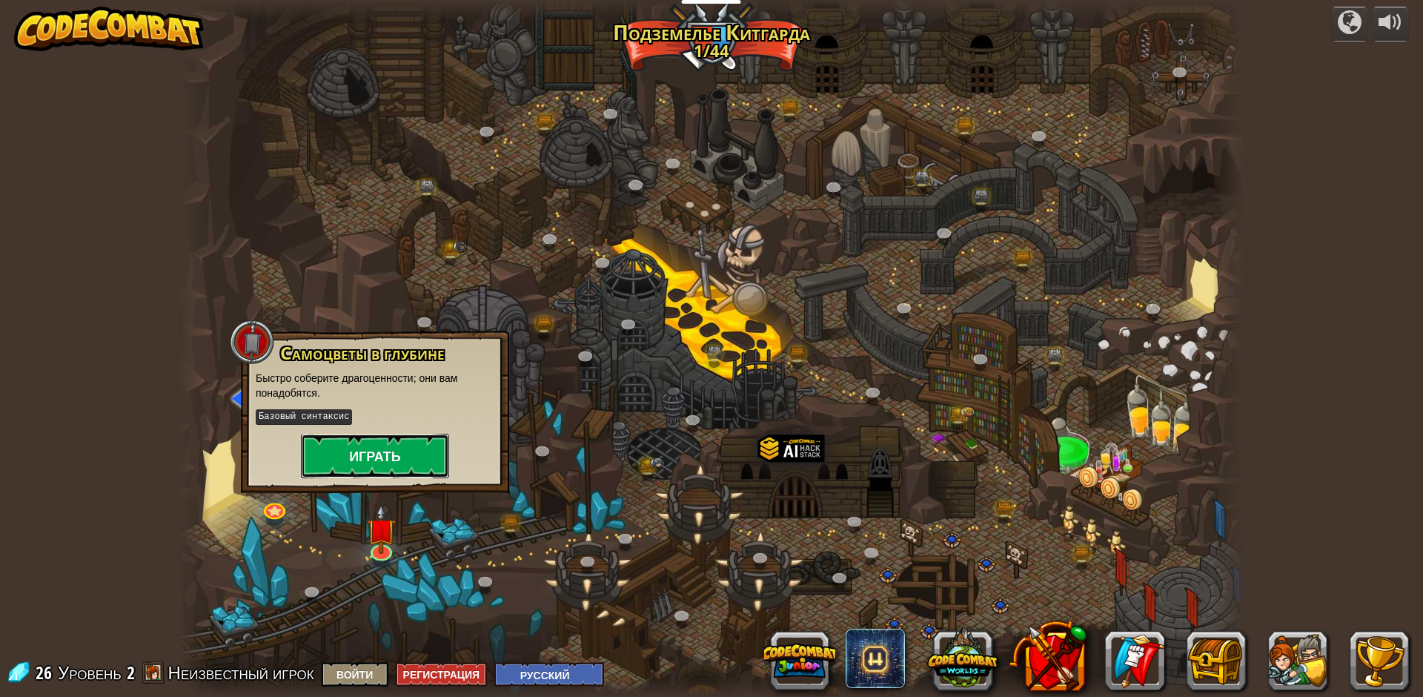
click at [420, 439] on button "Играть" at bounding box center [375, 456] width 148 height 44
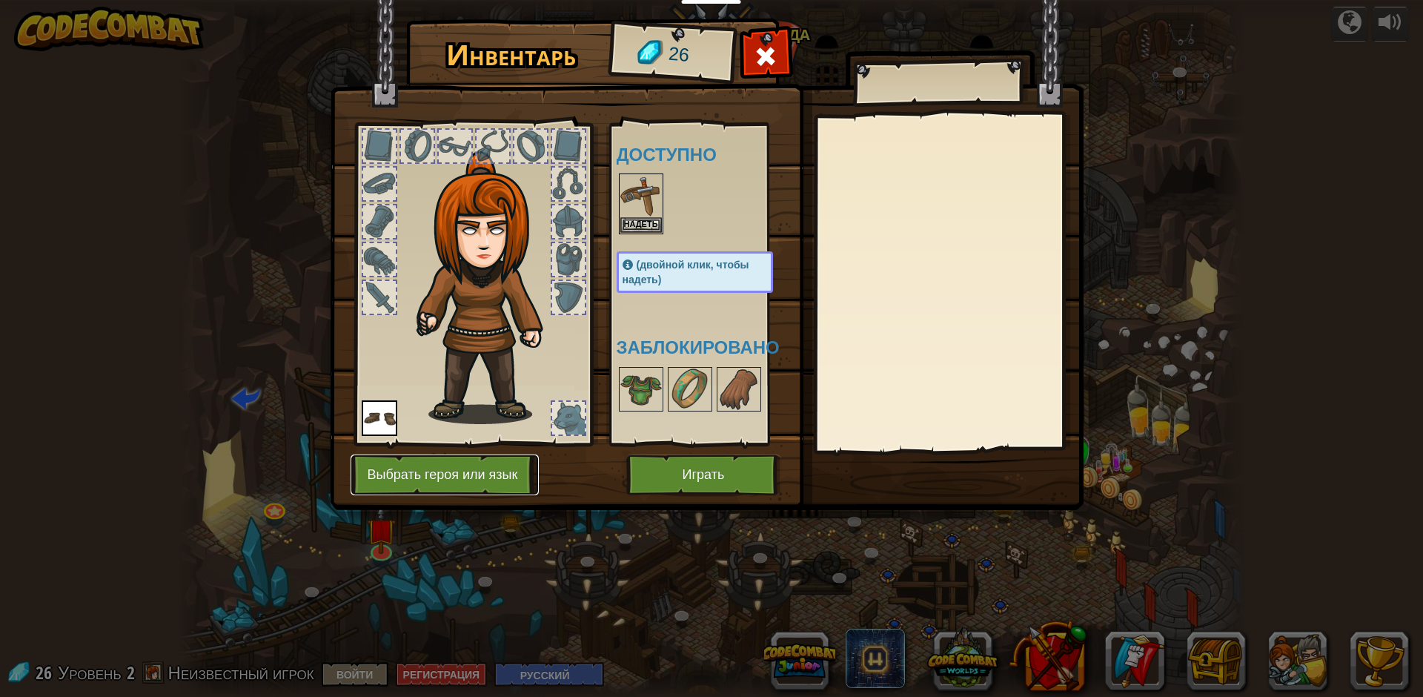
click at [485, 467] on button "Выбрать героя или язык" at bounding box center [445, 474] width 188 height 41
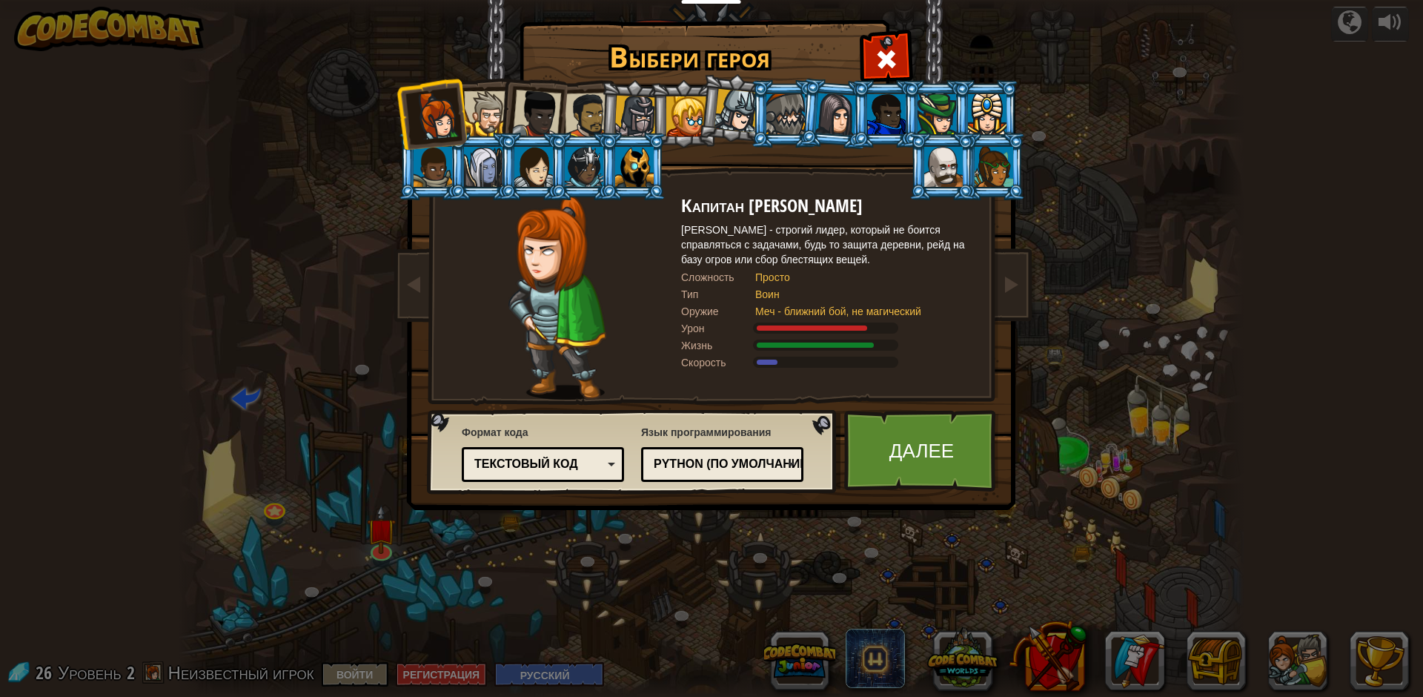
click at [525, 110] on div at bounding box center [536, 114] width 49 height 49
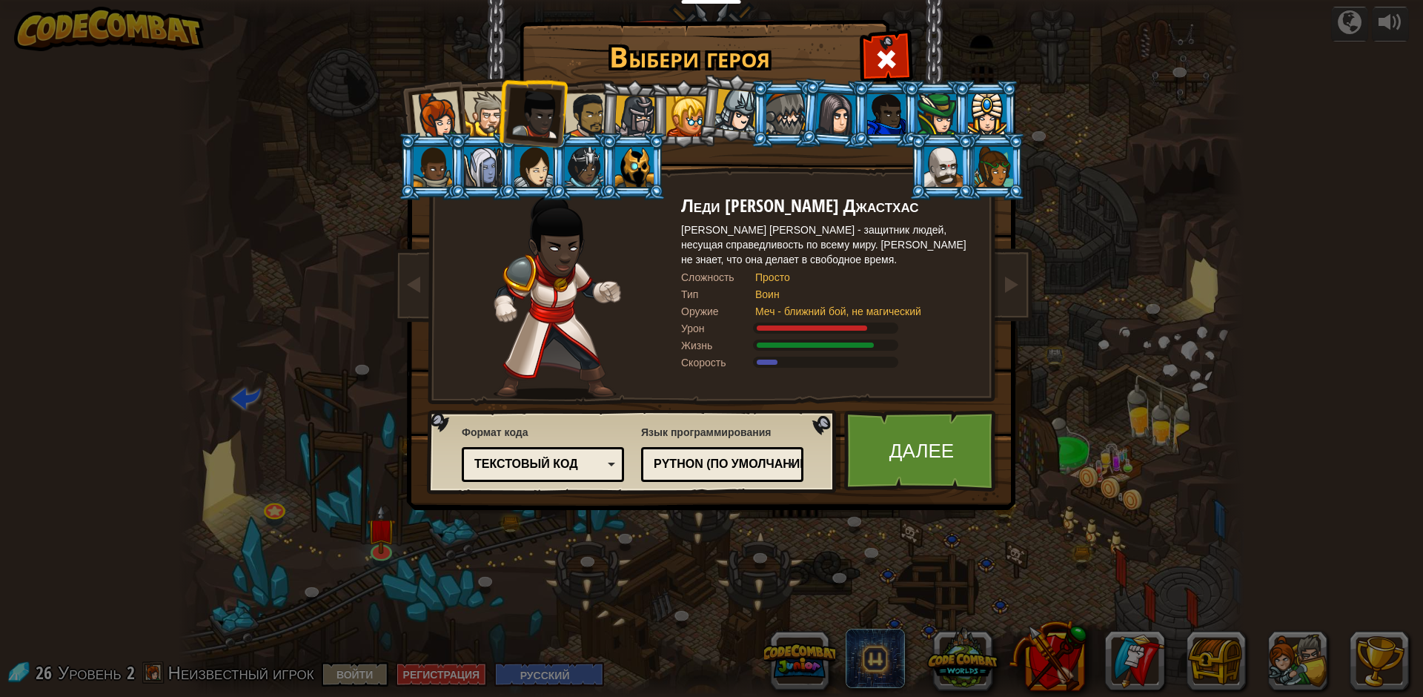
click at [884, 110] on div at bounding box center [886, 114] width 39 height 40
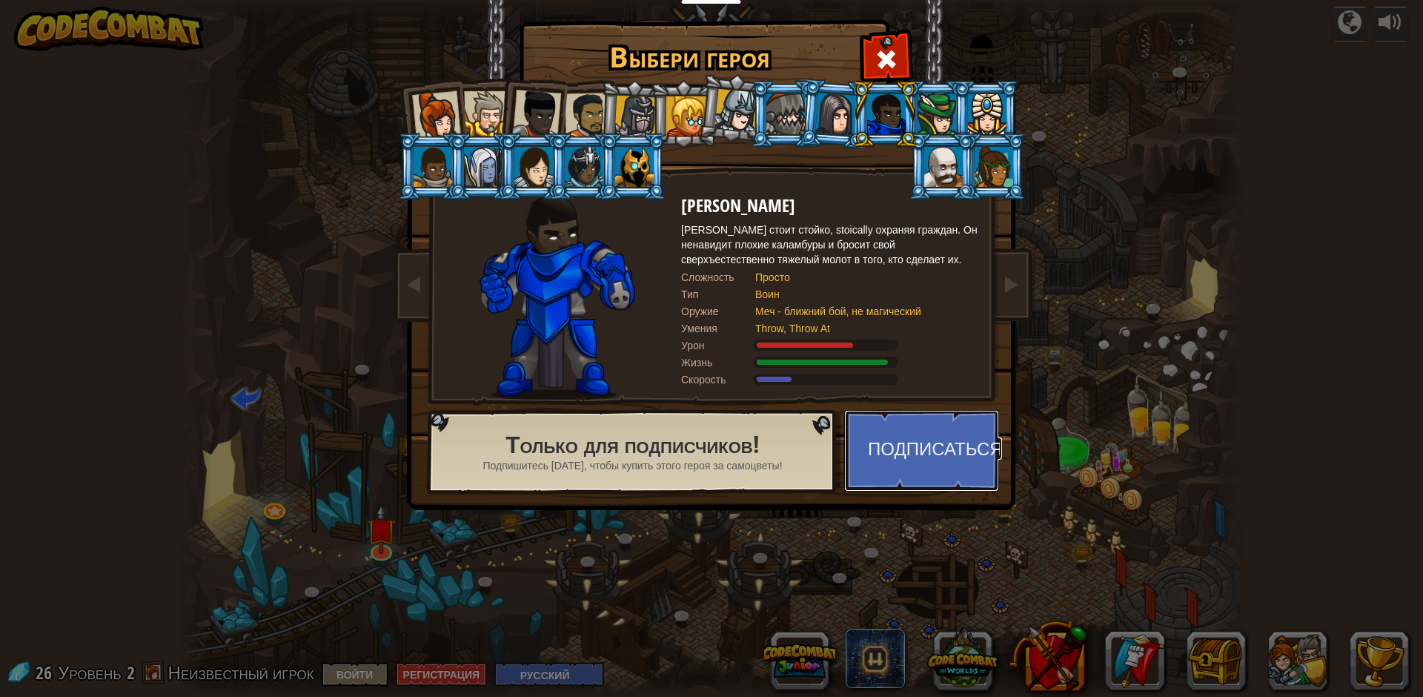
drag, startPoint x: 947, startPoint y: 473, endPoint x: 1241, endPoint y: 359, distance: 314.9
click at [1241, 359] on div "Выбери героя 26 Капитан [PERSON_NAME] [PERSON_NAME] - строгий лидер, который не…" at bounding box center [711, 348] width 1423 height 697
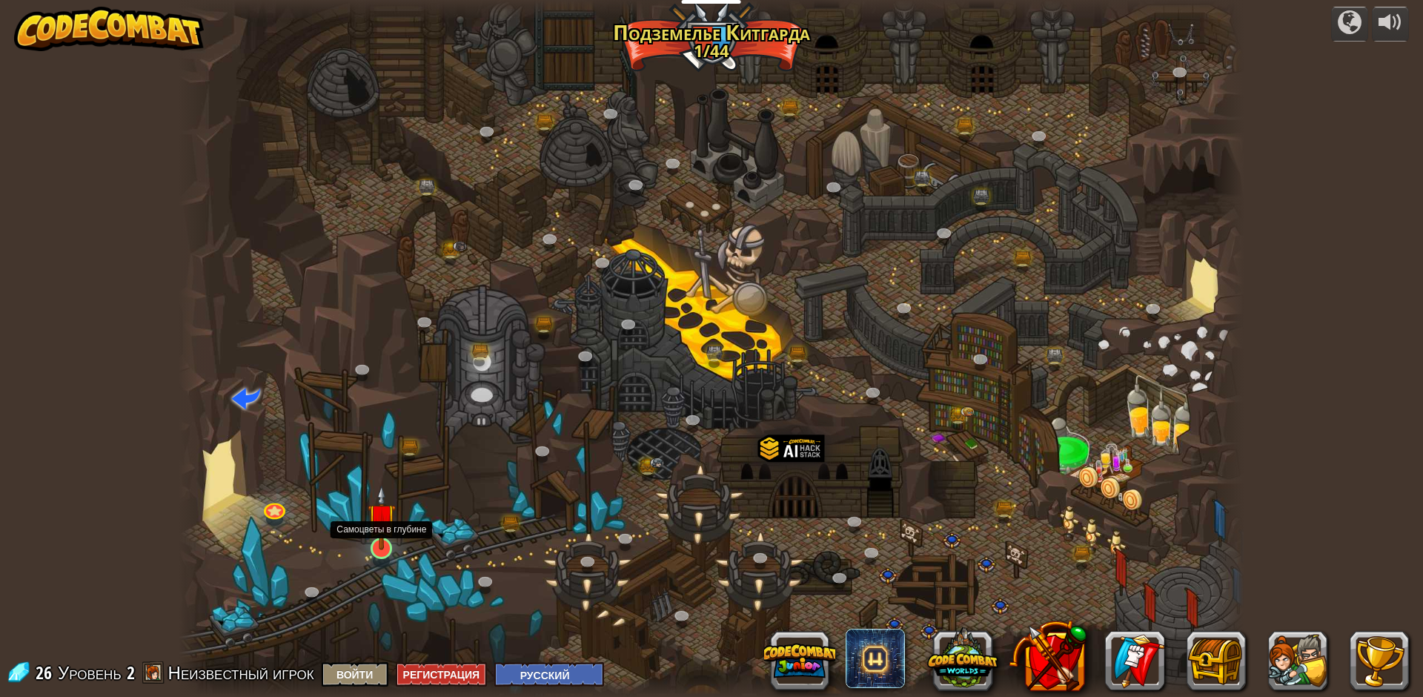
click at [394, 536] on img at bounding box center [382, 518] width 29 height 66
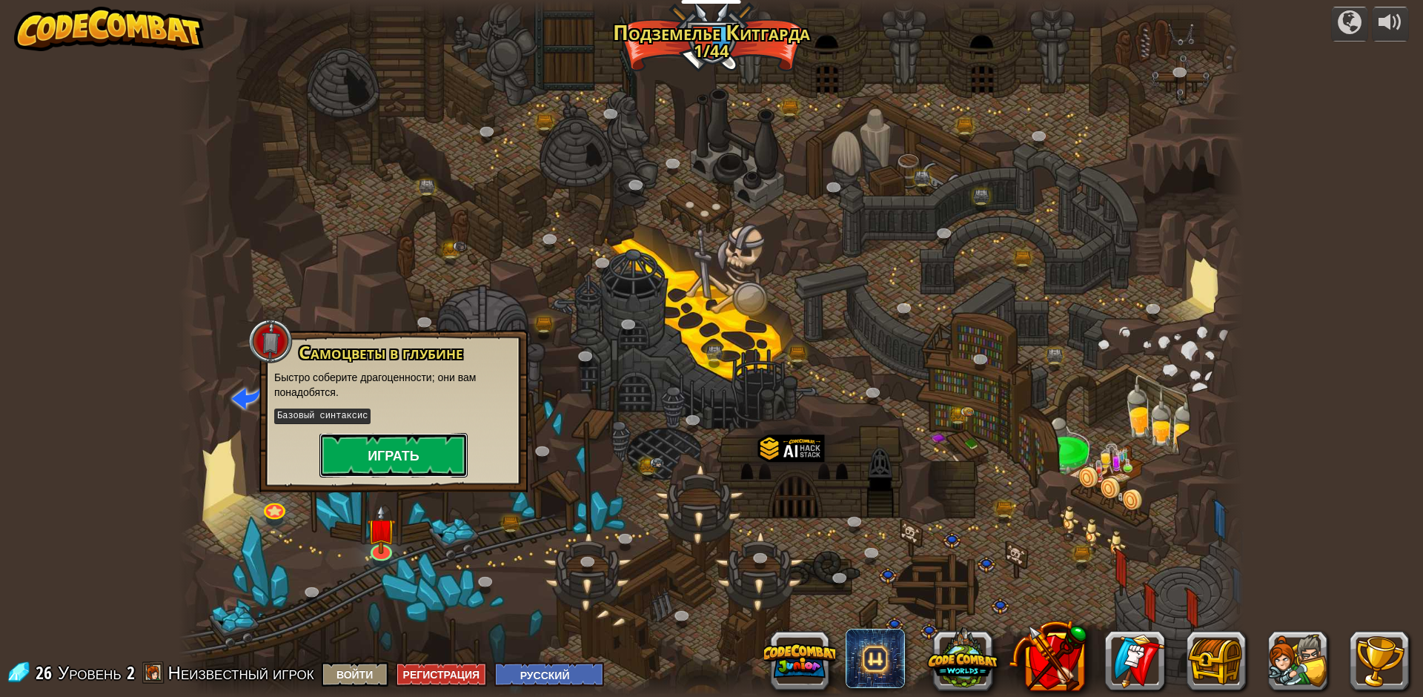
click at [413, 450] on button "Играть" at bounding box center [393, 455] width 148 height 44
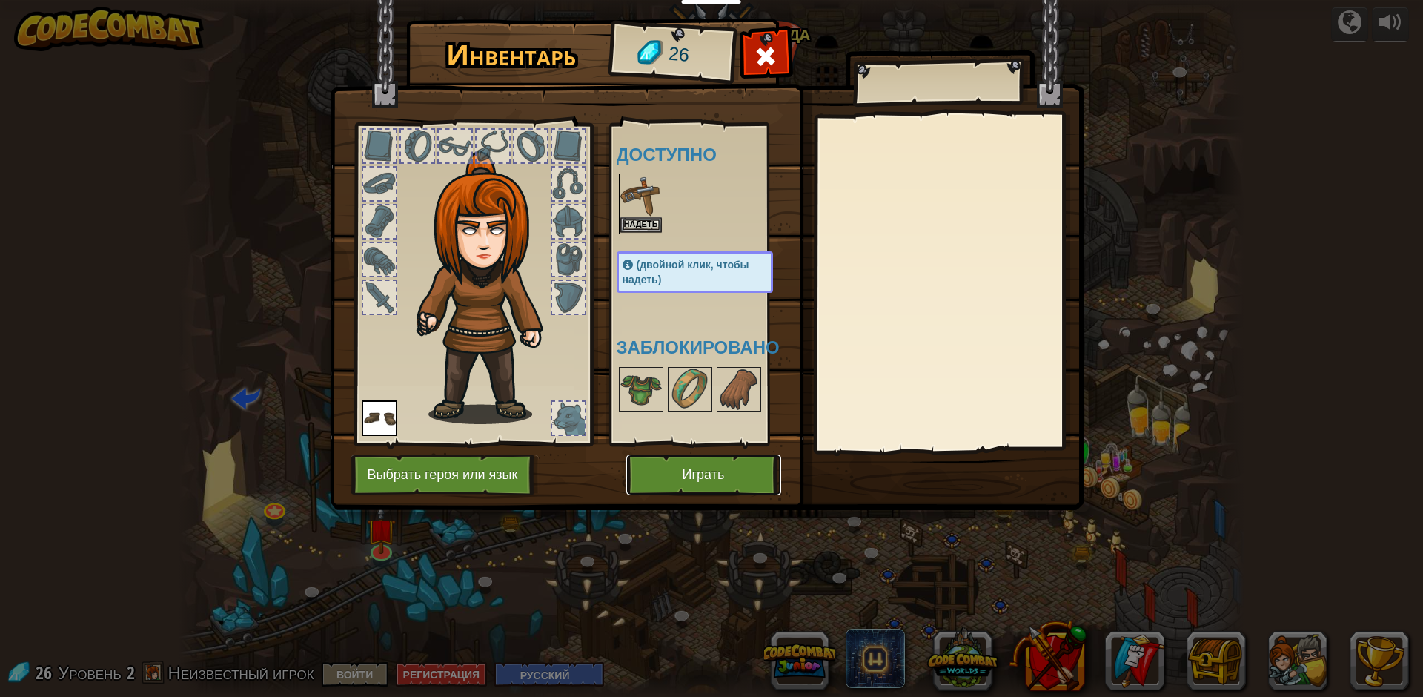
click at [645, 467] on button "Играть" at bounding box center [703, 474] width 155 height 41
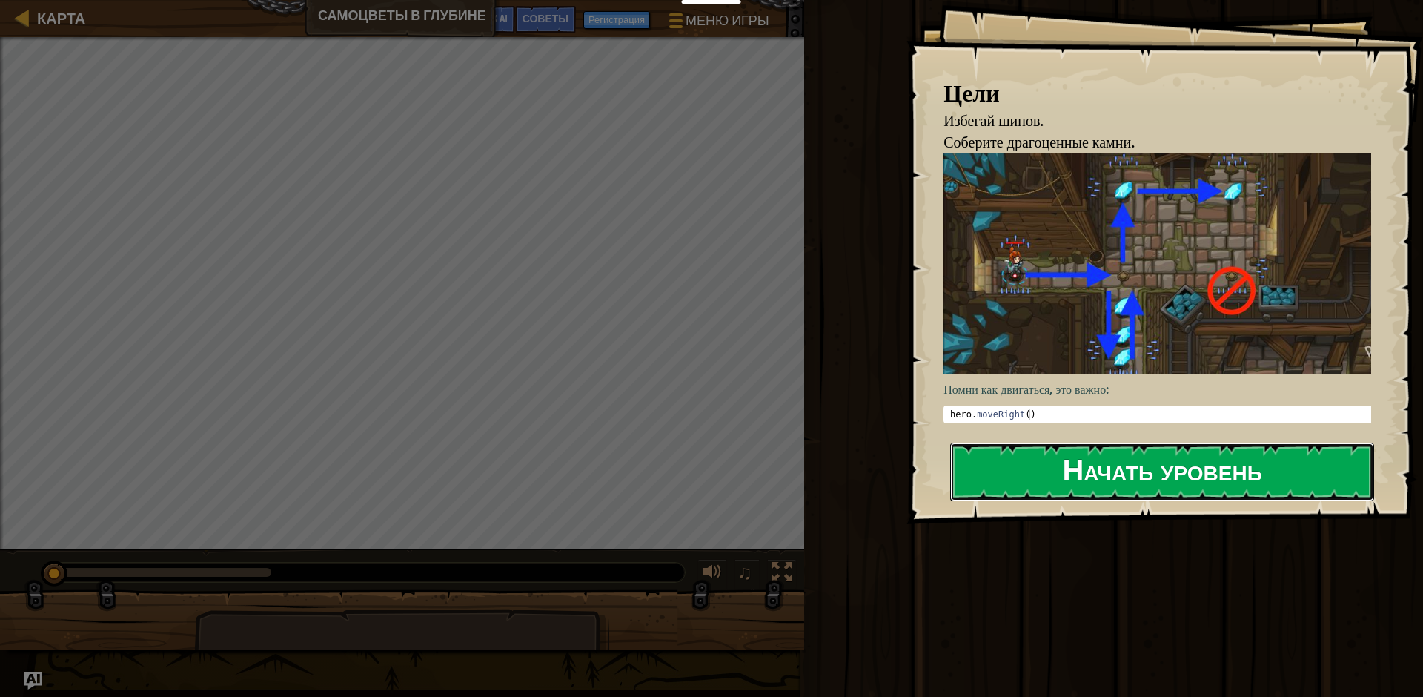
click at [1103, 491] on button "Начать уровень" at bounding box center [1162, 471] width 424 height 59
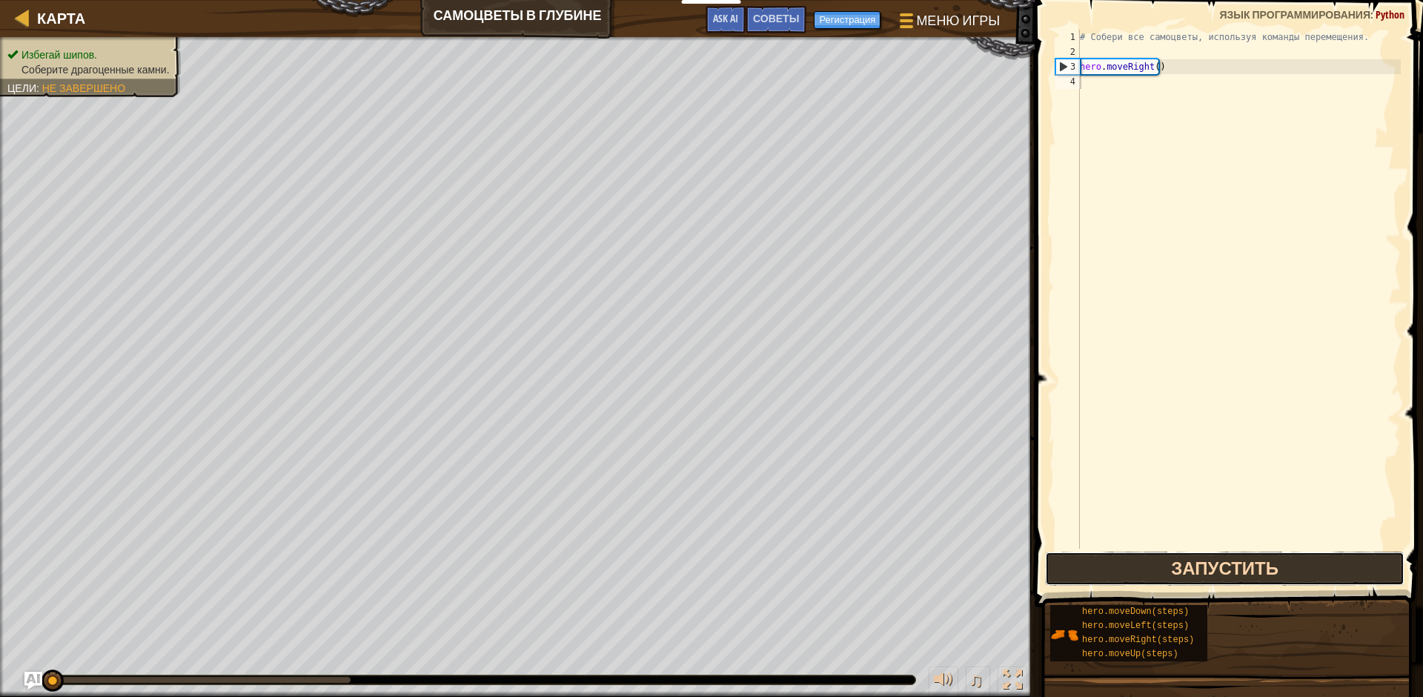
click at [1299, 570] on button "Запустить" at bounding box center [1224, 568] width 359 height 34
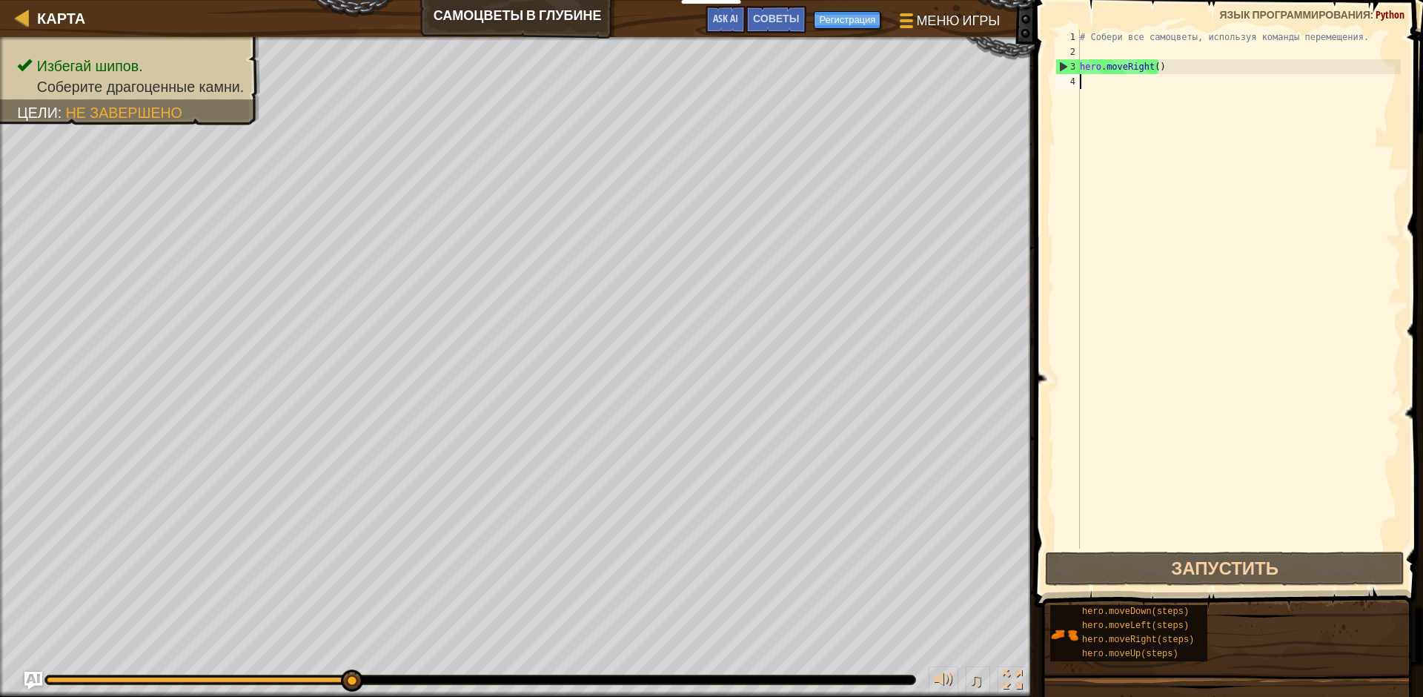
click at [1105, 80] on div "# Собери все самоцветы, используя команды перемещения. hero . moveRight ( )" at bounding box center [1239, 304] width 324 height 548
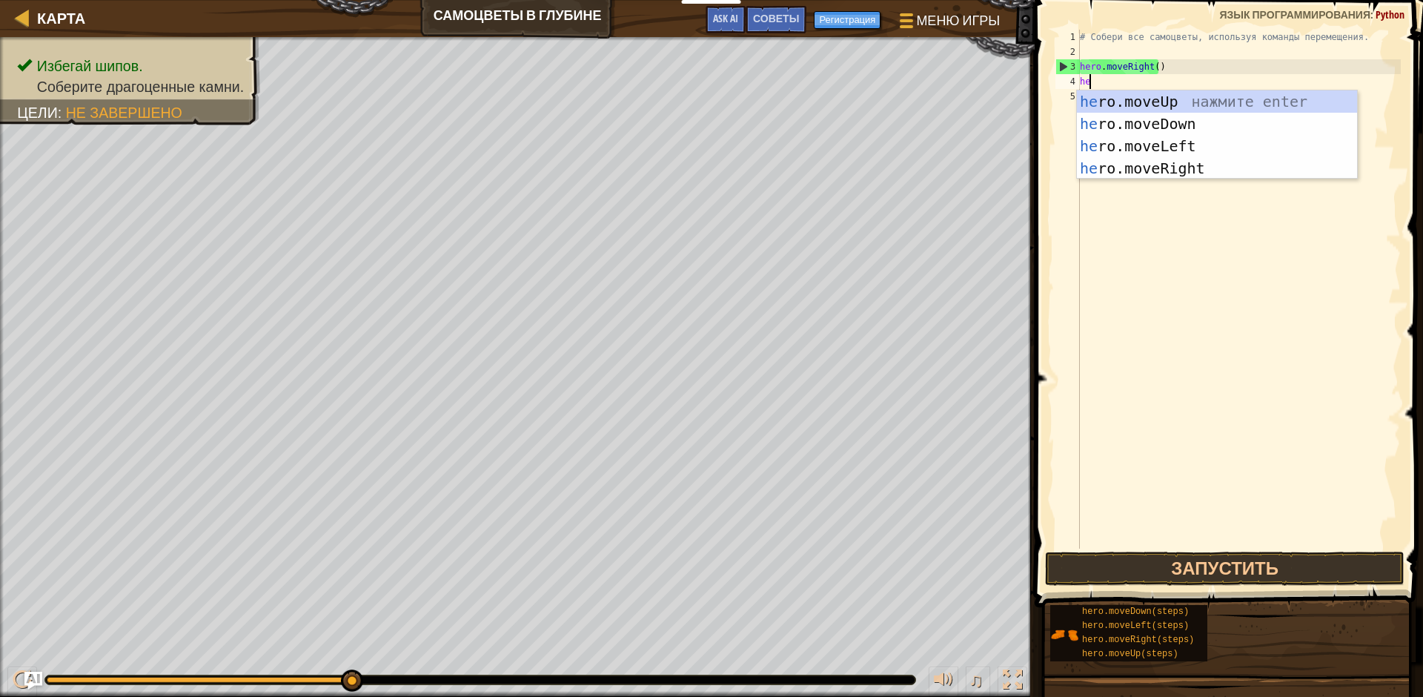
scroll to position [7, 1]
type textarea "hero"
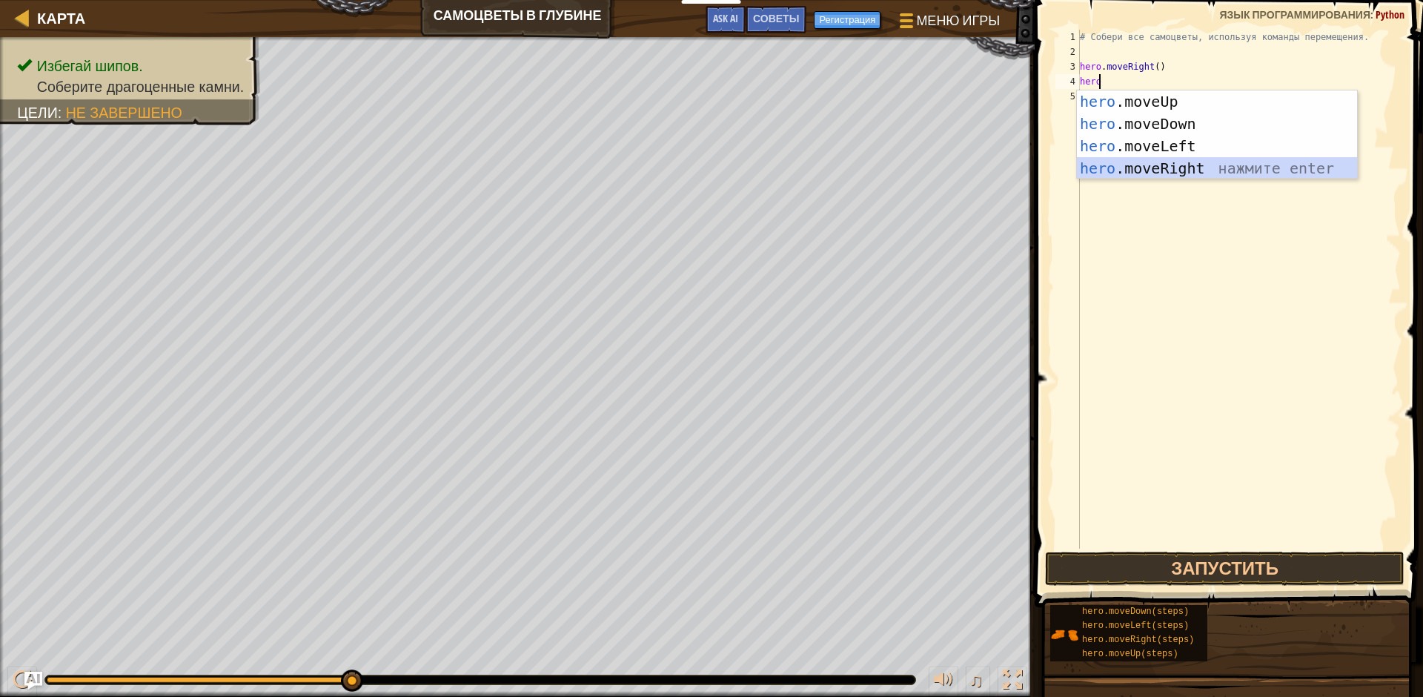
click at [1142, 168] on div "hero .moveUp нажмите enter hero .moveDown нажмите enter hero .moveLeft нажмите …" at bounding box center [1217, 156] width 280 height 133
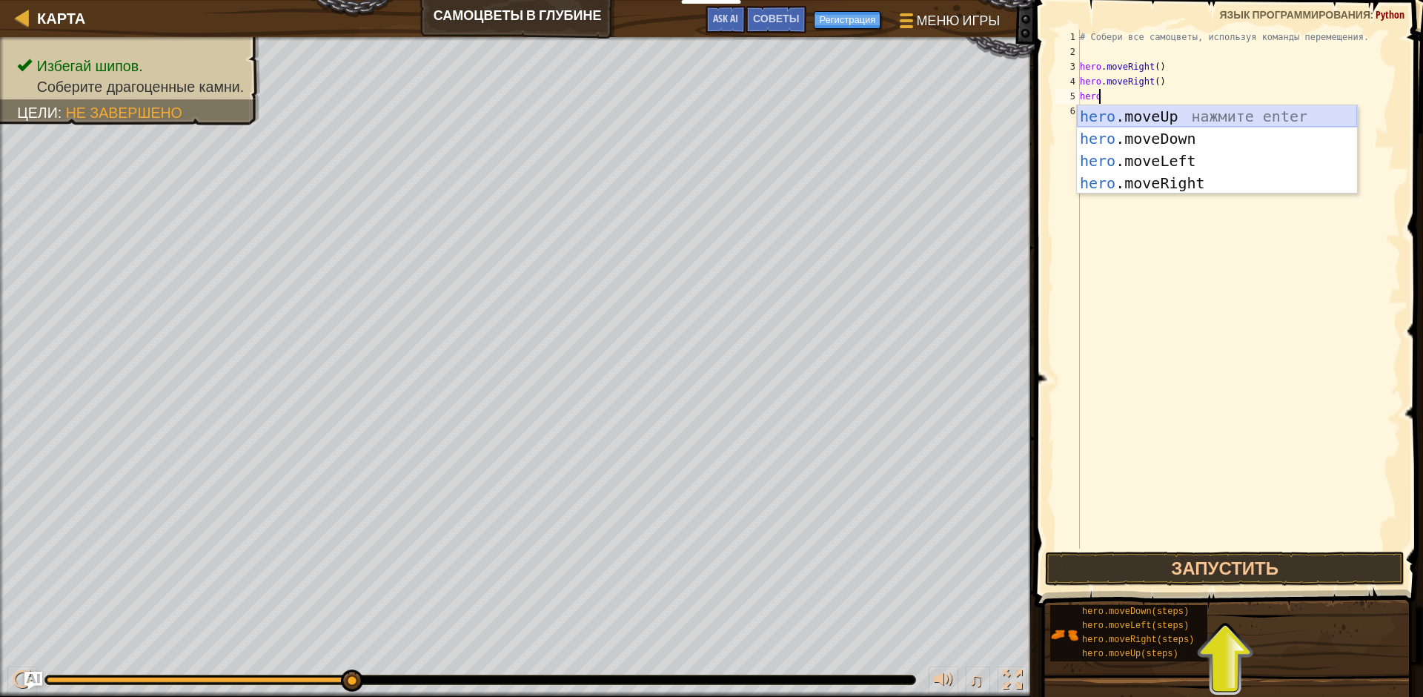
click at [1141, 95] on div "# Собери все самоцветы, используя команды перемещения. hero . moveRight ( ) her…" at bounding box center [1239, 304] width 324 height 548
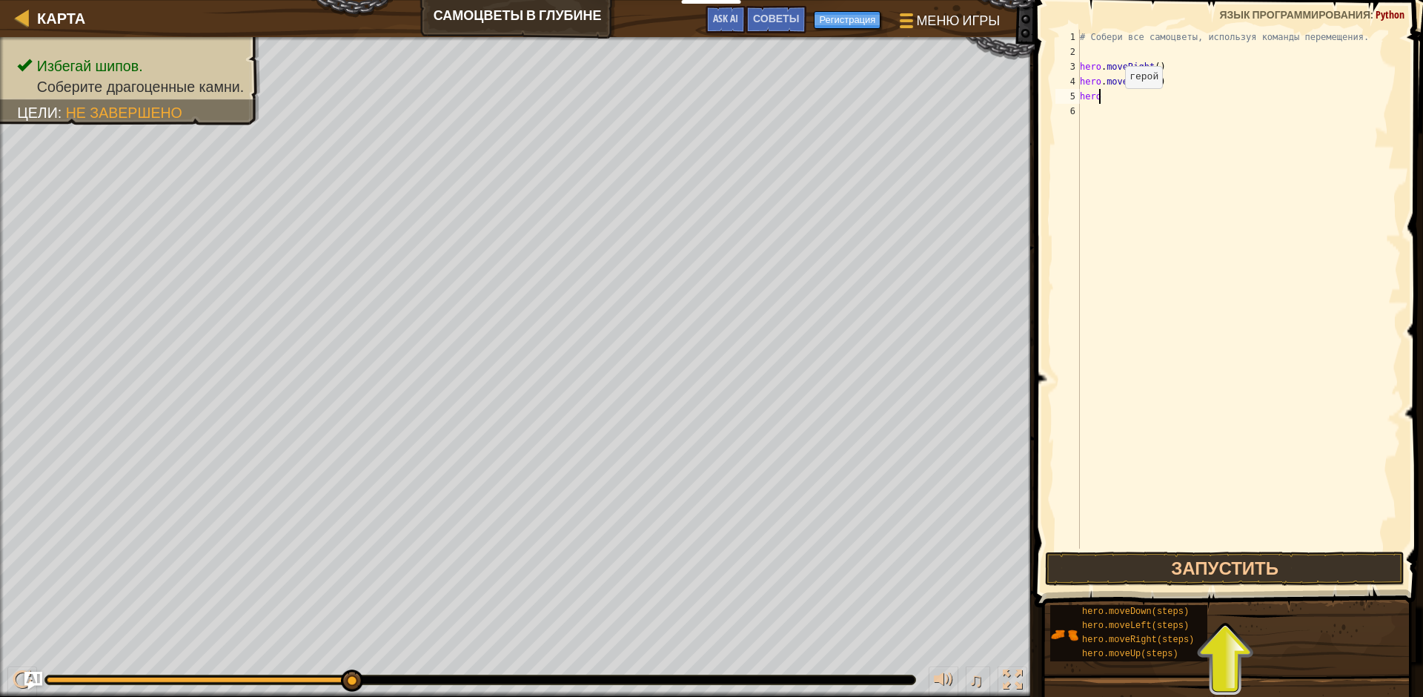
type textarea "hero."
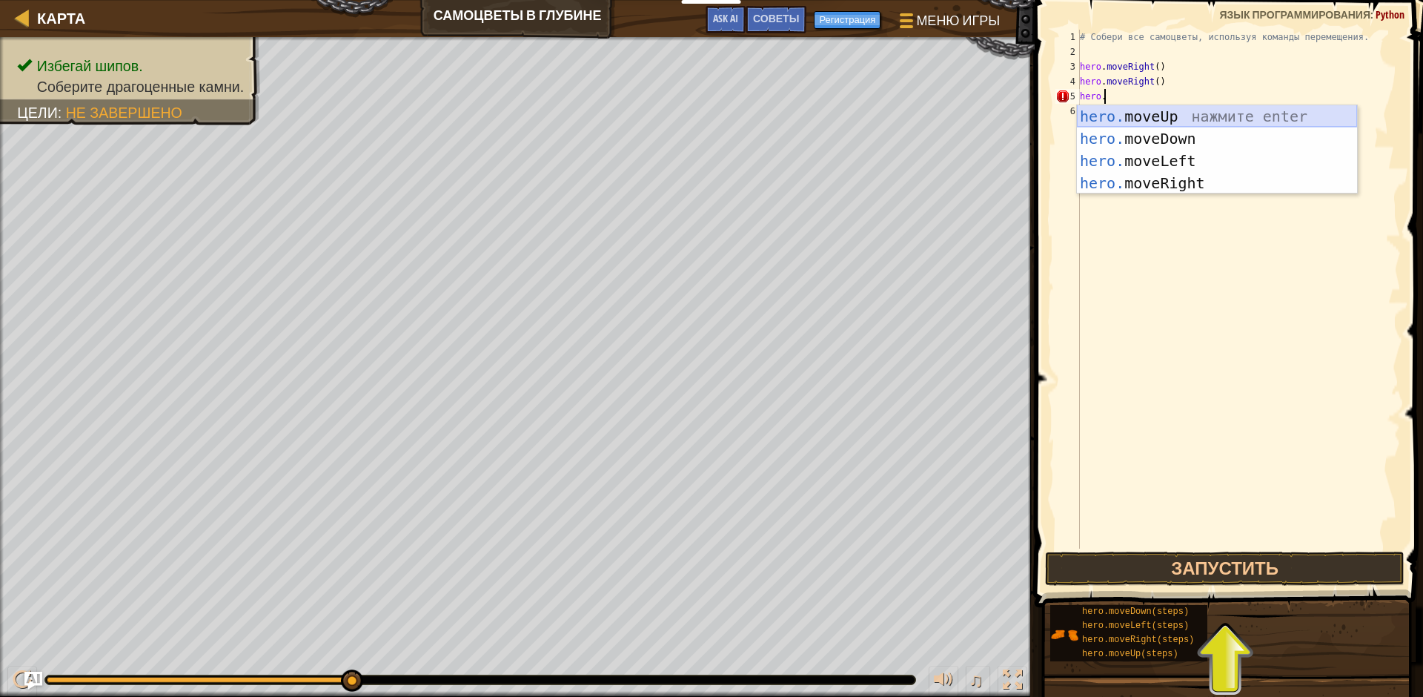
click at [1137, 119] on div "hero. moveUp нажмите enter hero. moveDown нажмите enter hero. moveLeft нажмите …" at bounding box center [1217, 171] width 280 height 133
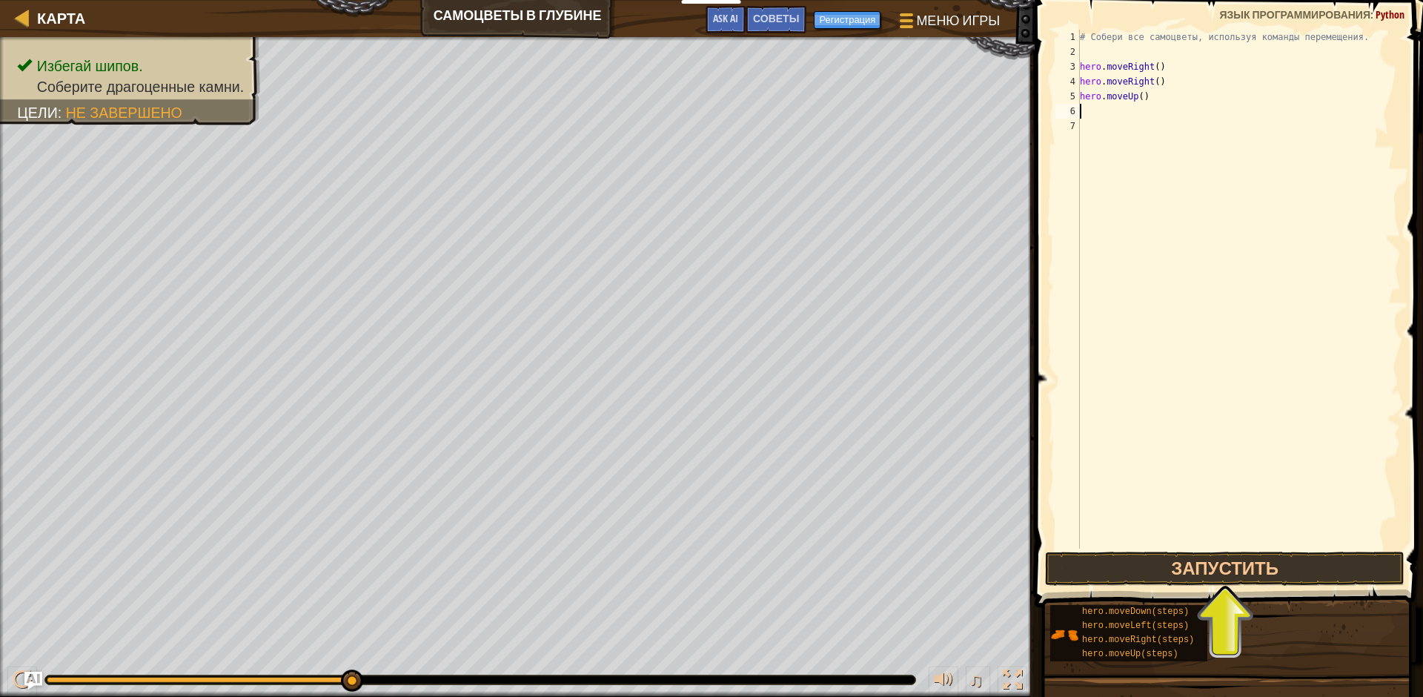
scroll to position [7, 0]
type textarea "he"
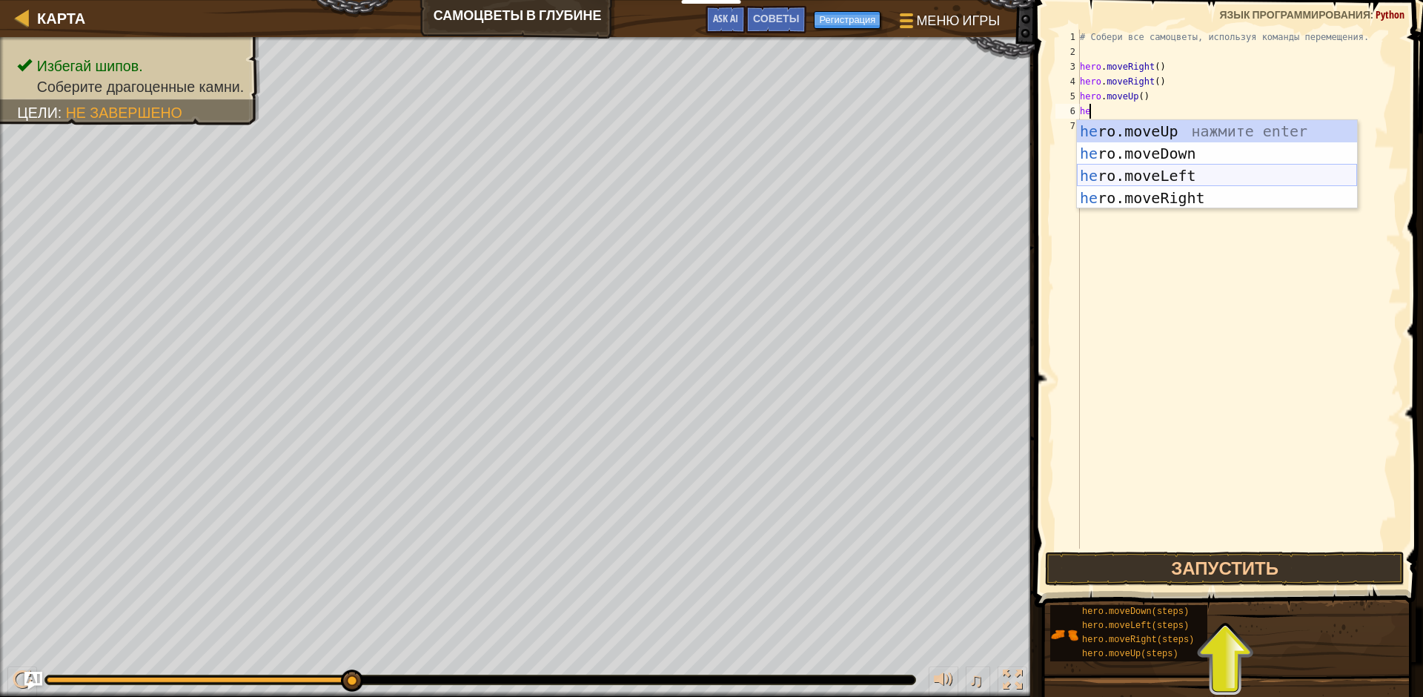
click at [1164, 179] on div "he ro.moveUp нажмите enter he ro.moveDown нажмите enter he ro.moveLeft нажмите …" at bounding box center [1217, 186] width 280 height 133
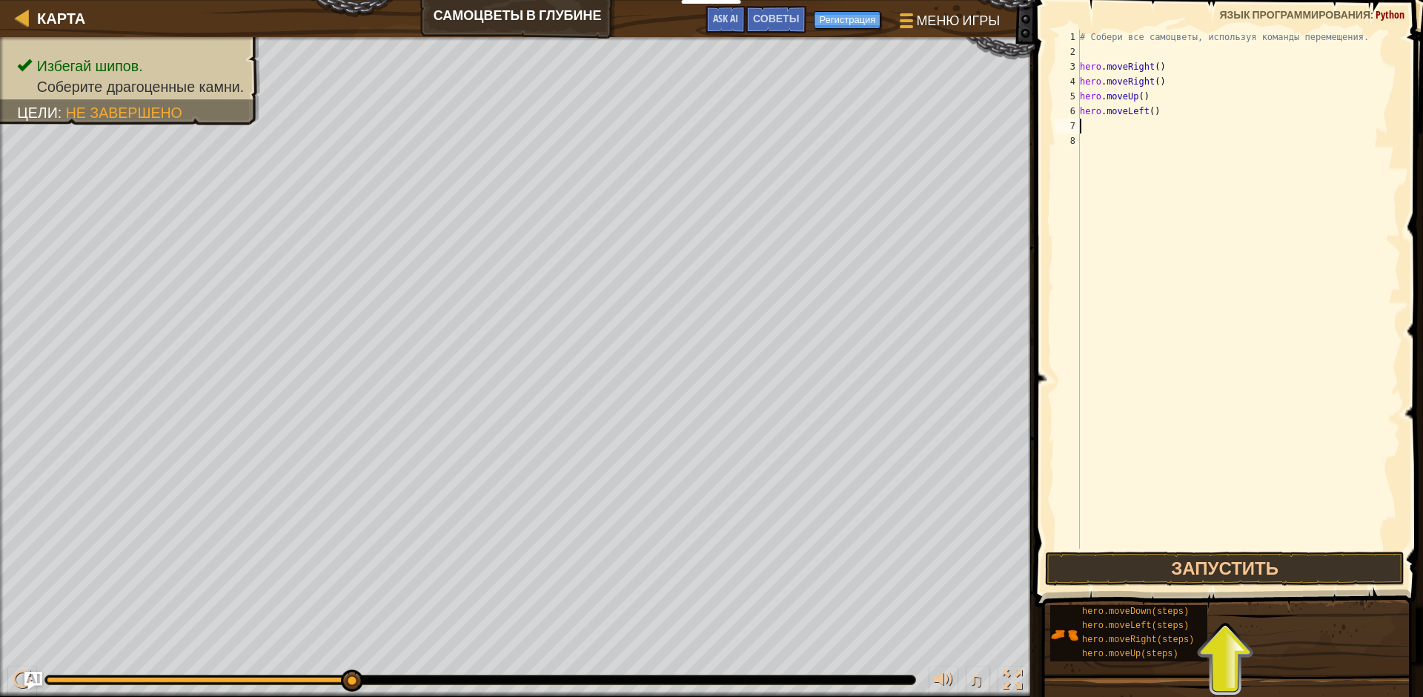
type textarea "he"
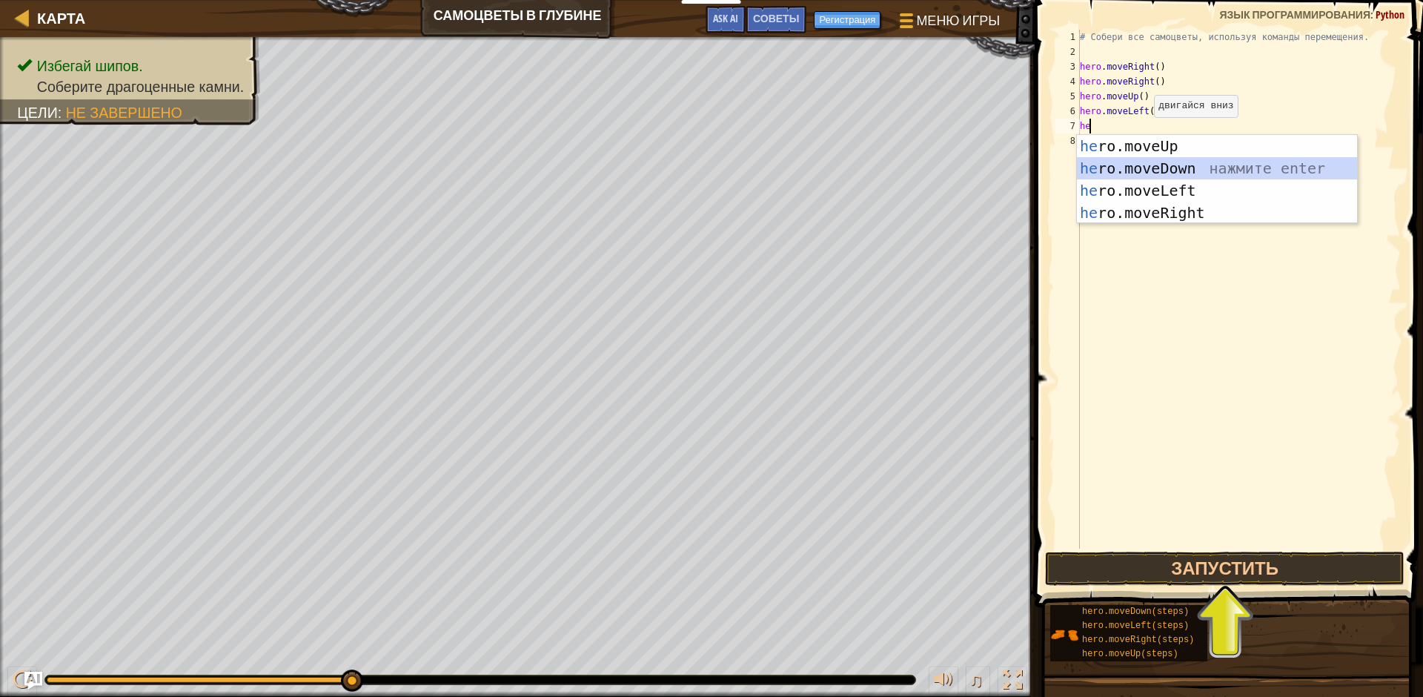
click at [1141, 162] on div "he ro.moveUp нажмите enter he ro.moveDown нажмите enter he ro.moveLeft нажмите …" at bounding box center [1217, 201] width 280 height 133
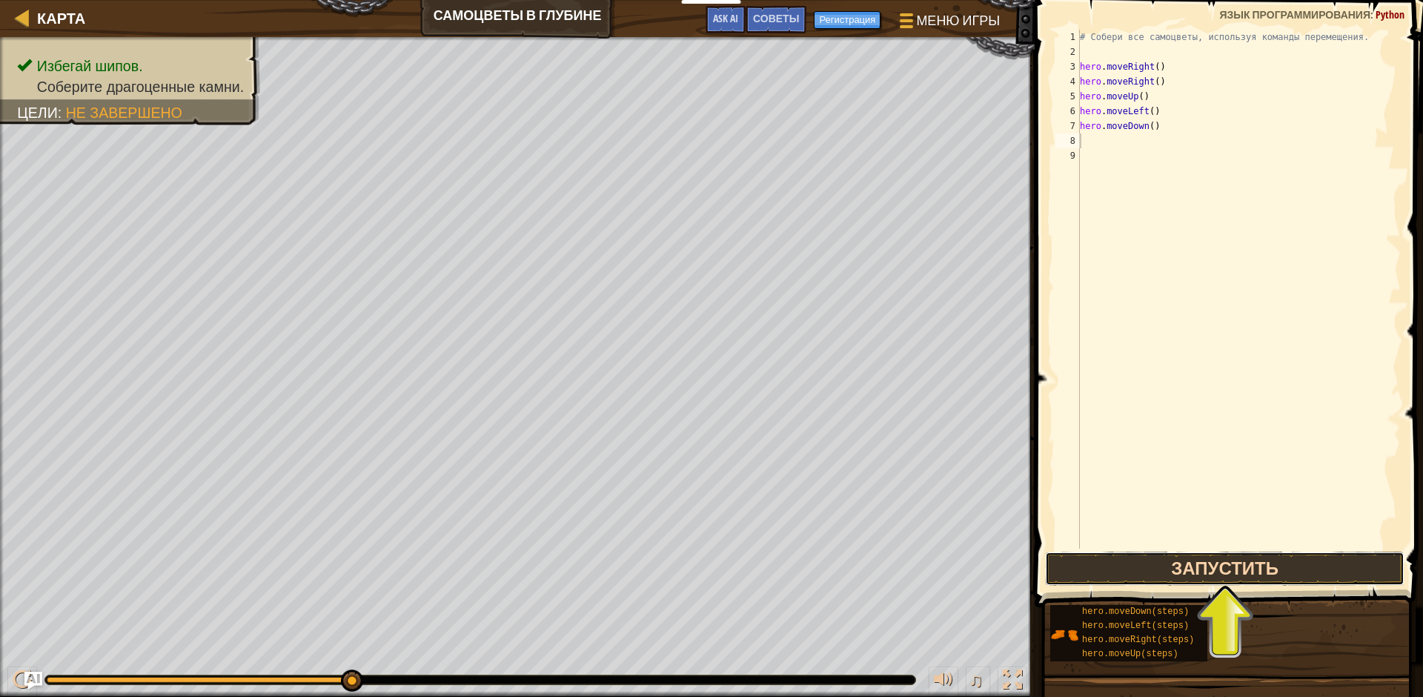
click at [1193, 577] on button "Запустить" at bounding box center [1224, 568] width 359 height 34
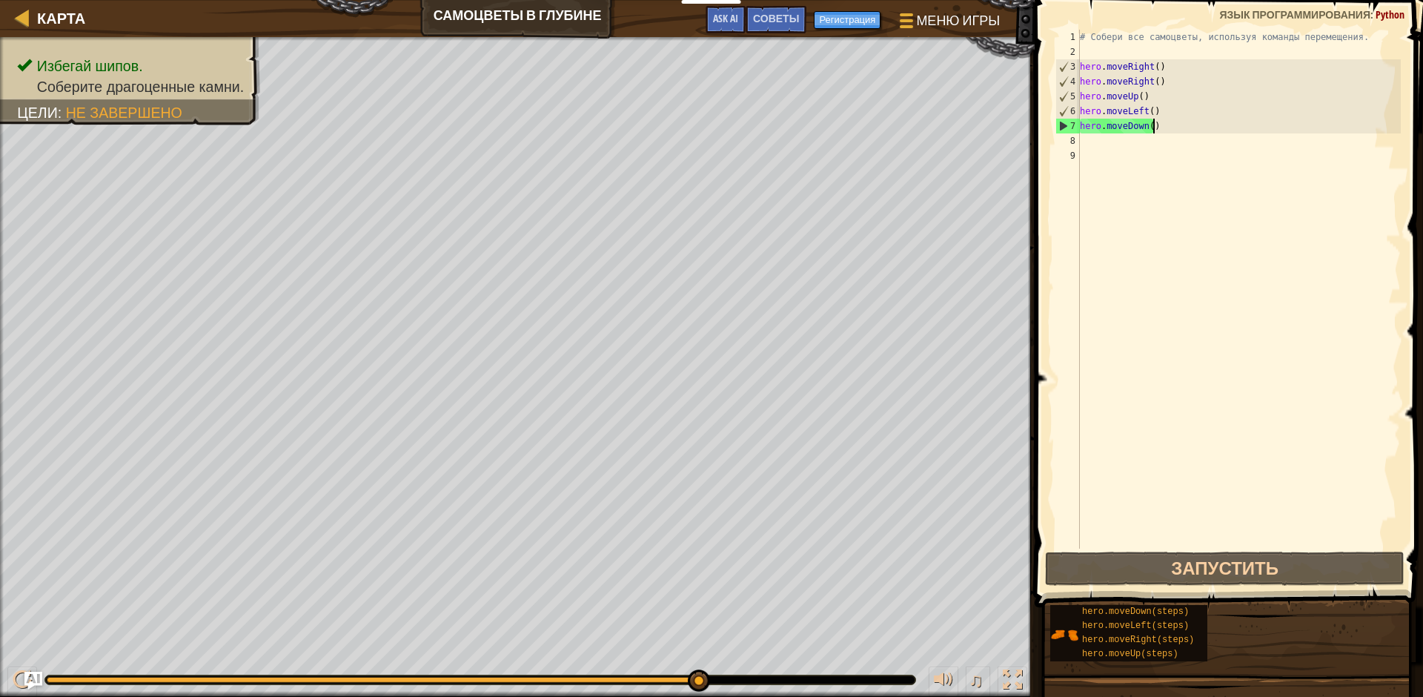
click at [1152, 127] on div "# Собери все самоцветы, используя команды перемещения. hero . moveRight ( ) her…" at bounding box center [1239, 304] width 324 height 548
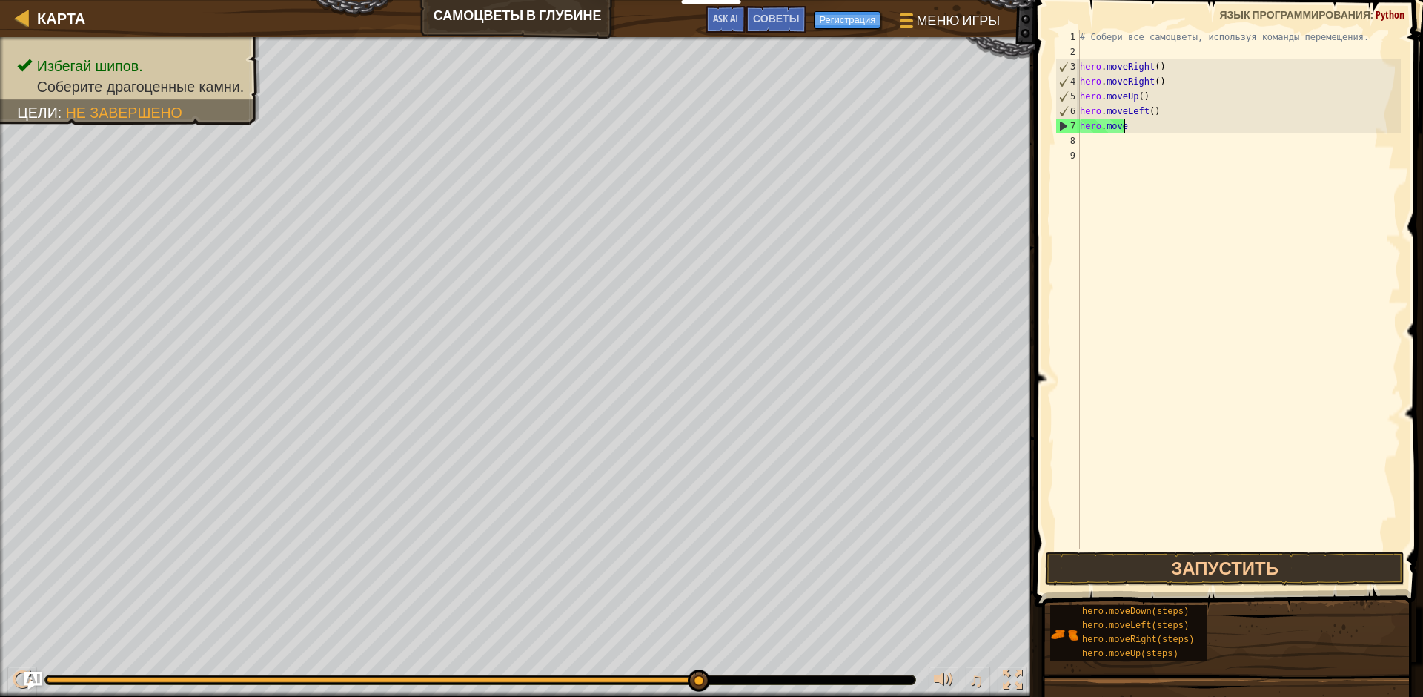
type textarea "h"
click at [1149, 100] on div "# Собери все самоцветы, используя команды перемещения. hero . moveRight ( ) her…" at bounding box center [1239, 304] width 324 height 548
type textarea "h"
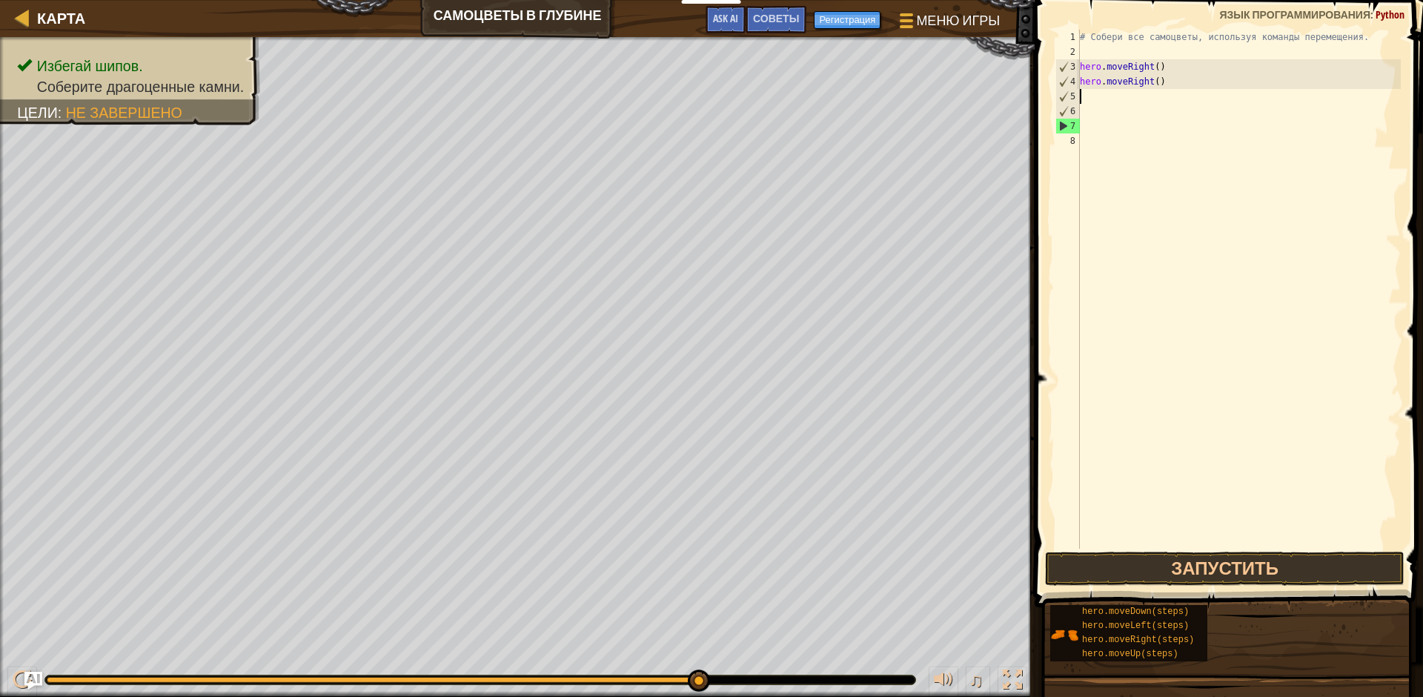
click at [1167, 83] on div "# Собери все самоцветы, используя команды перемещения. hero . moveRight ( ) her…" at bounding box center [1239, 304] width 324 height 548
type textarea "h"
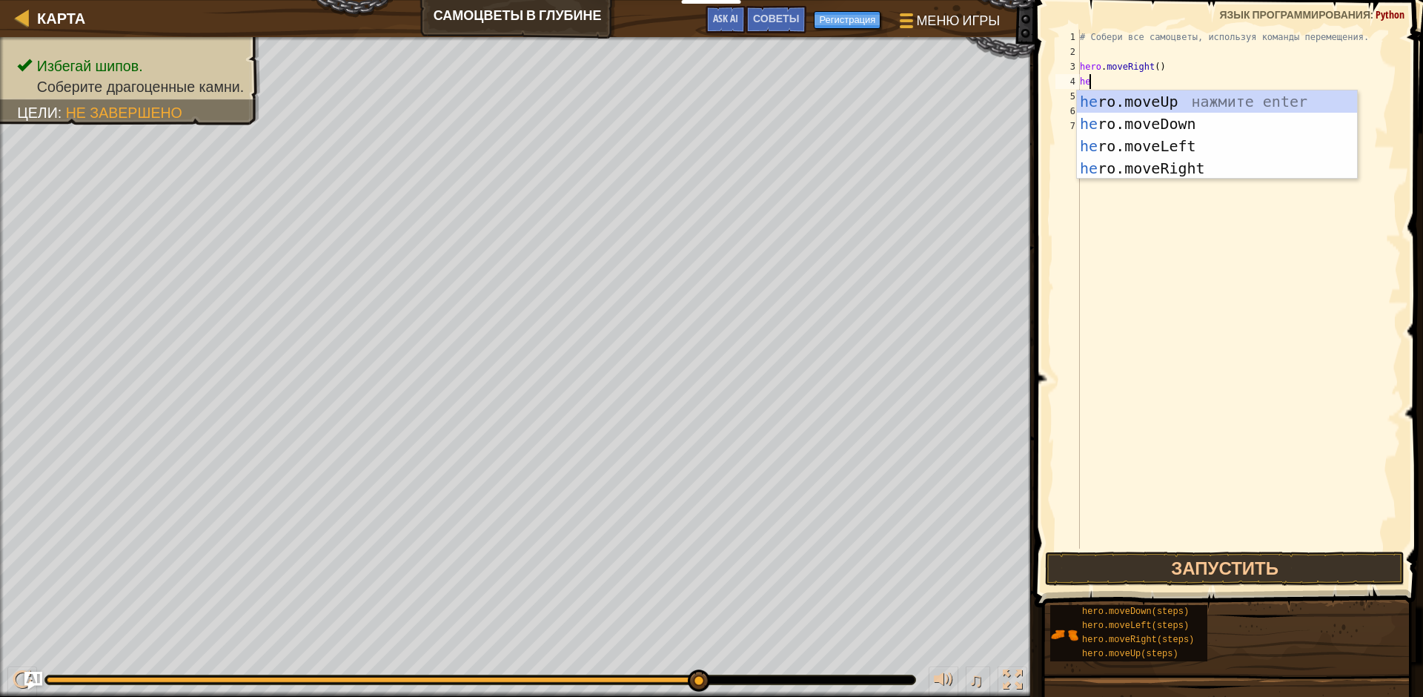
type textarea "her"
click at [1197, 121] on div "her o.moveUp нажмите enter her o.moveDown нажмите enter her o.moveLeft нажмите …" at bounding box center [1217, 156] width 280 height 133
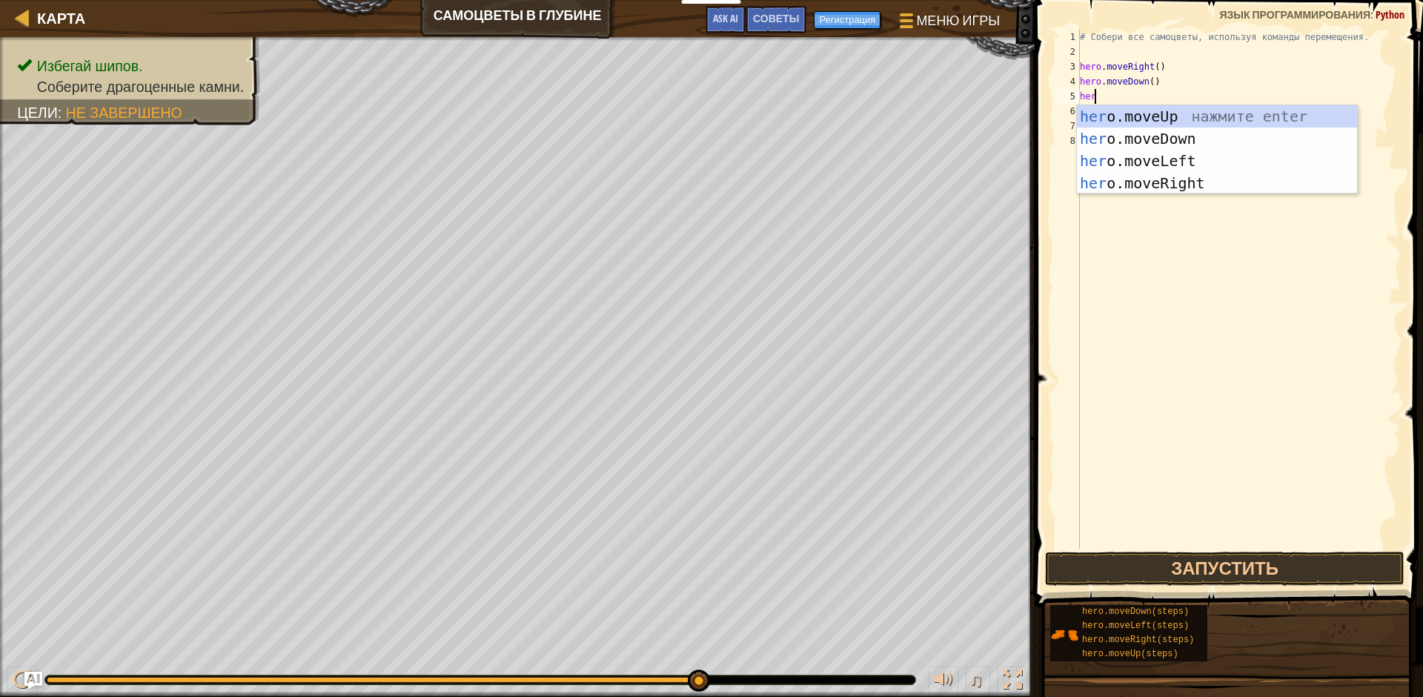
type textarea "hero"
click at [1181, 114] on div "hero .moveUp нажмите enter hero .moveDown нажмите enter hero .moveLeft нажмите …" at bounding box center [1217, 171] width 280 height 133
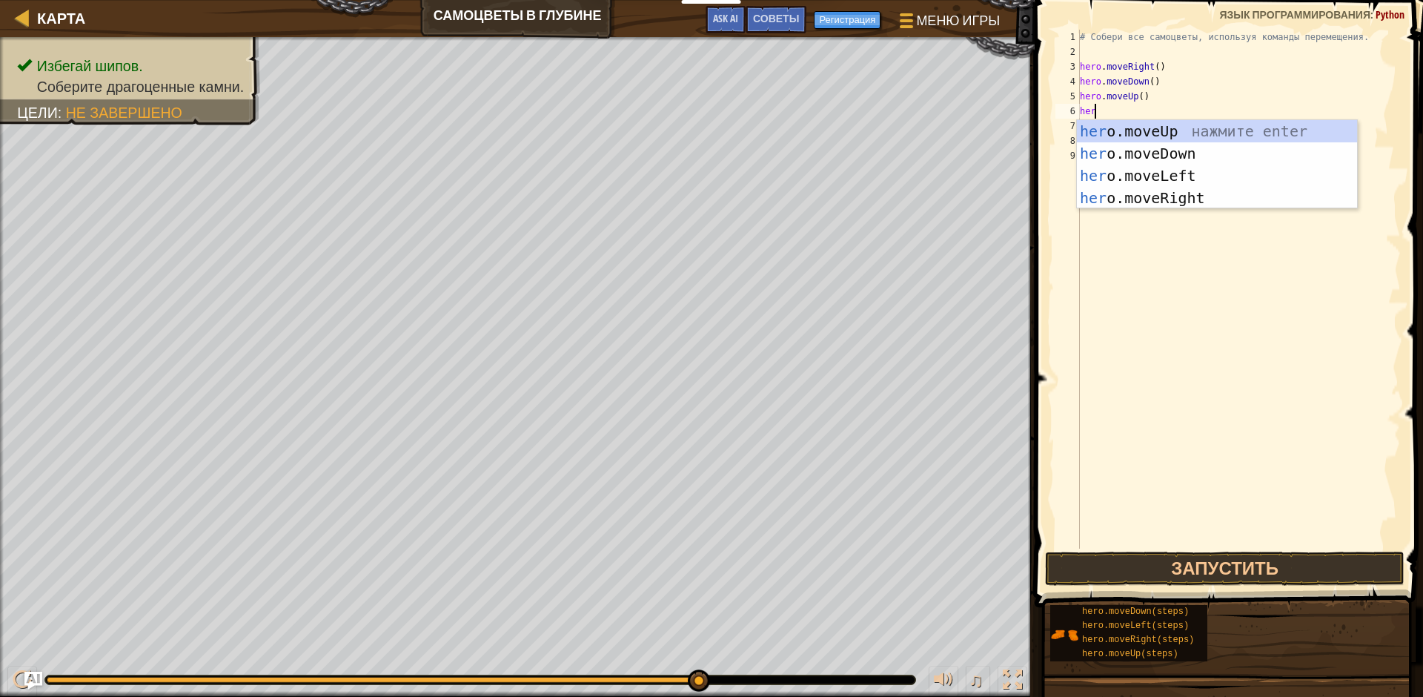
type textarea "hero"
click at [1277, 127] on div "hero .moveUp нажмите enter hero .moveDown нажмите enter hero .moveLeft нажмите …" at bounding box center [1217, 186] width 280 height 133
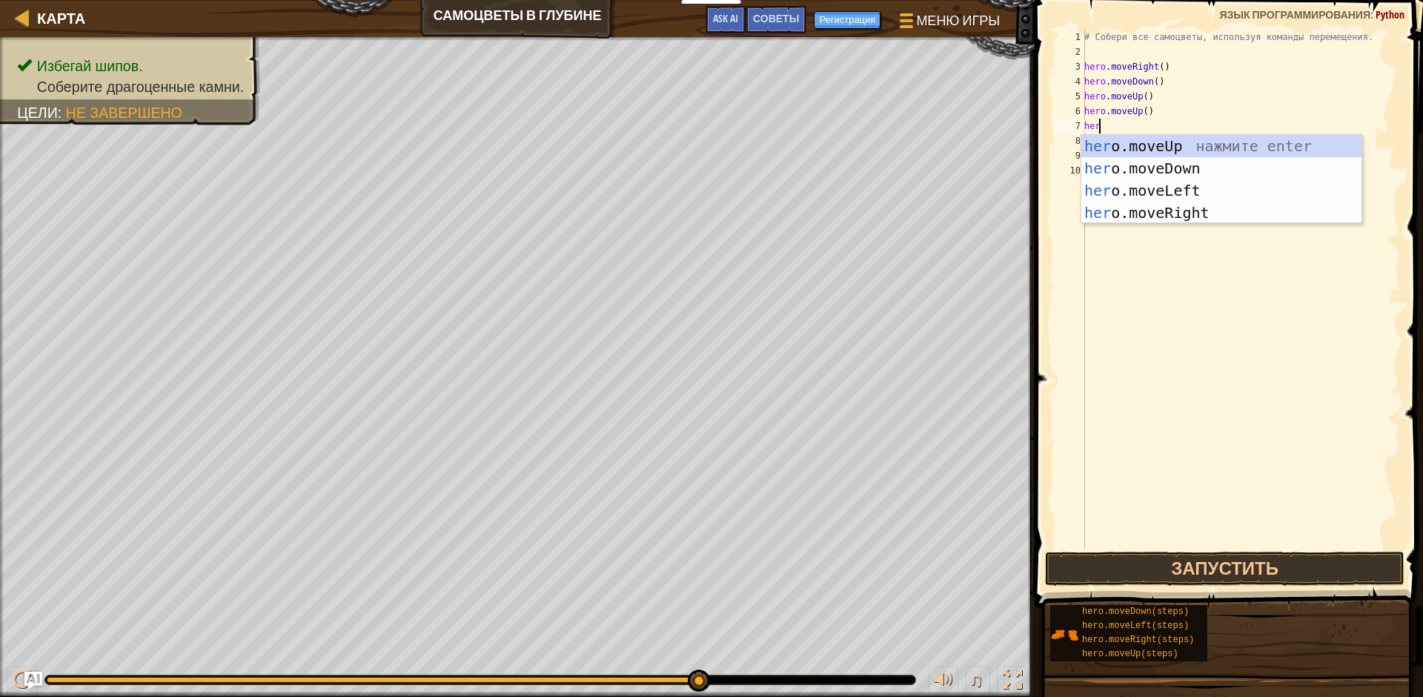
type textarea "hero"
click at [1220, 219] on div "hero .moveUp нажмите enter hero .moveDown нажмите enter hero .moveLeft нажмите …" at bounding box center [1221, 201] width 280 height 133
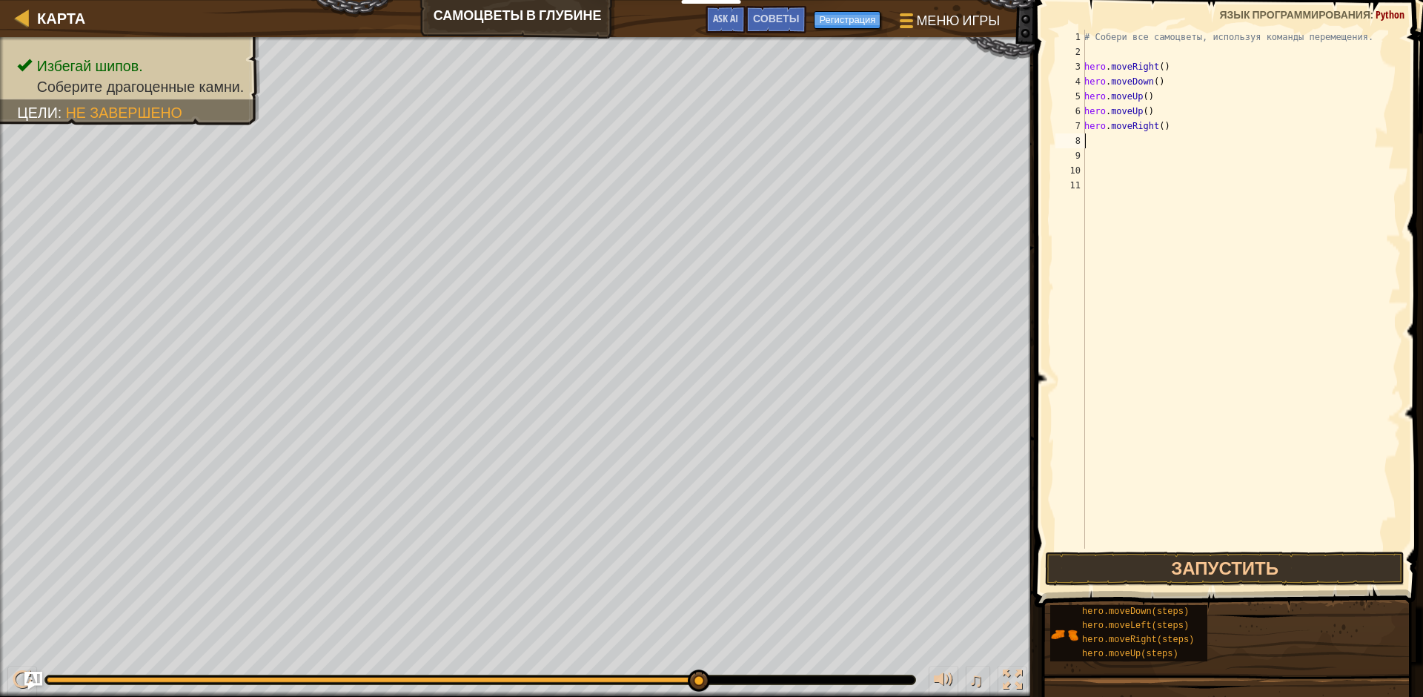
scroll to position [7, 0]
click at [1133, 142] on div "# Собери все самоцветы, используя команды перемещения. hero . moveRight ( ) her…" at bounding box center [1240, 304] width 319 height 548
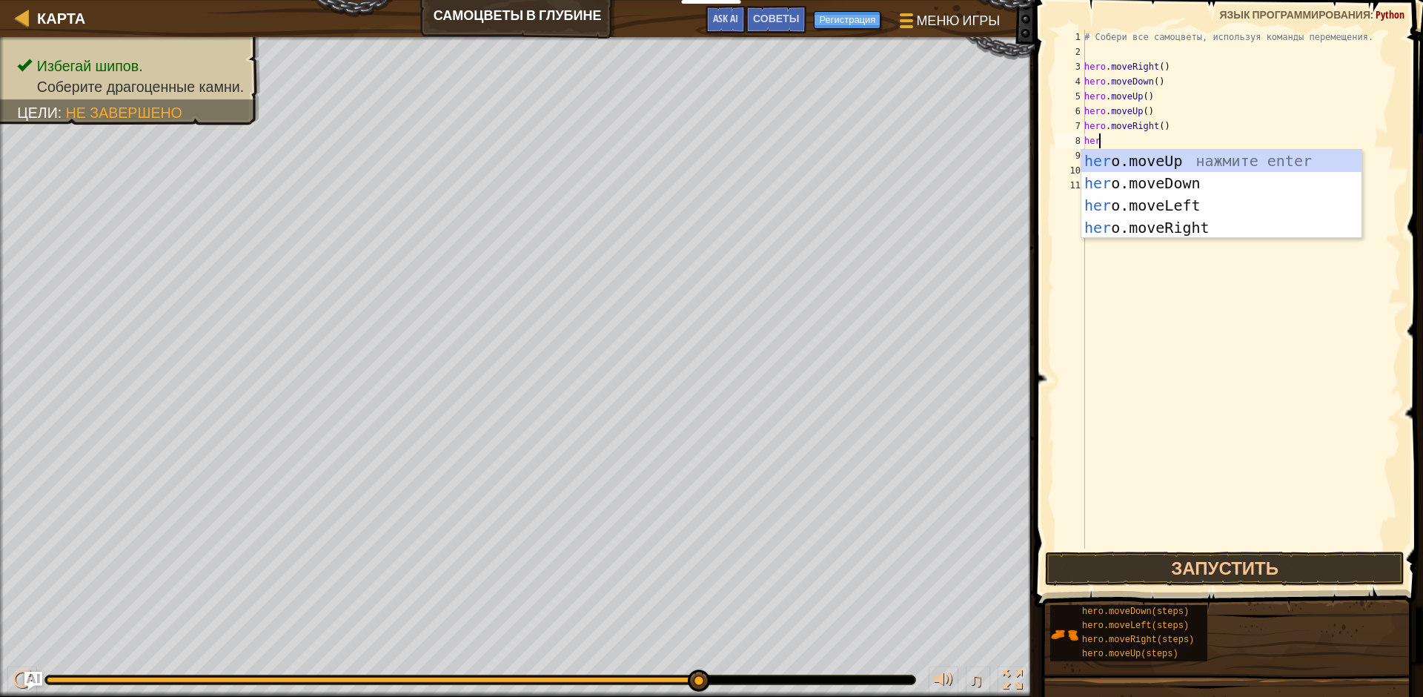
scroll to position [7, 1]
type textarea "hero"
click at [1172, 228] on div "hero .moveUp нажмите enter hero .moveDown нажмите enter hero .moveLeft нажмите …" at bounding box center [1221, 216] width 280 height 133
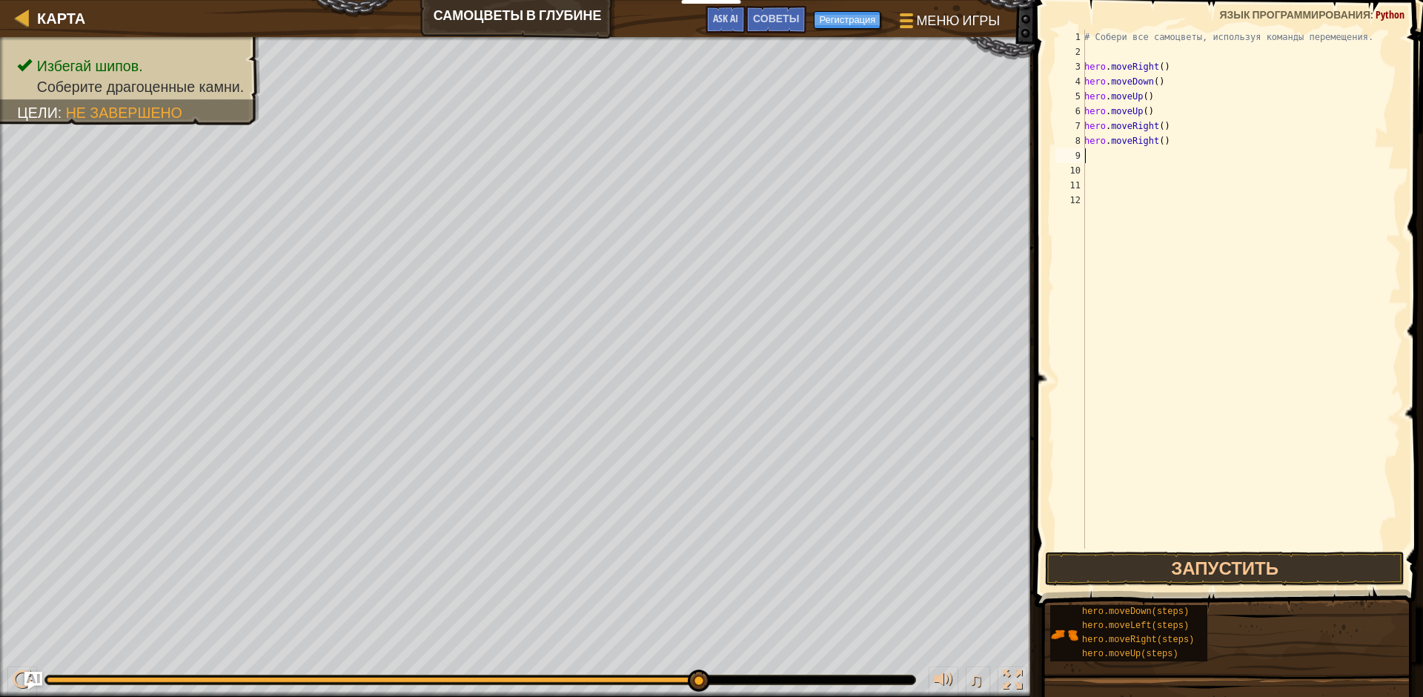
scroll to position [7, 0]
click at [1261, 576] on button "Запустить" at bounding box center [1224, 568] width 359 height 34
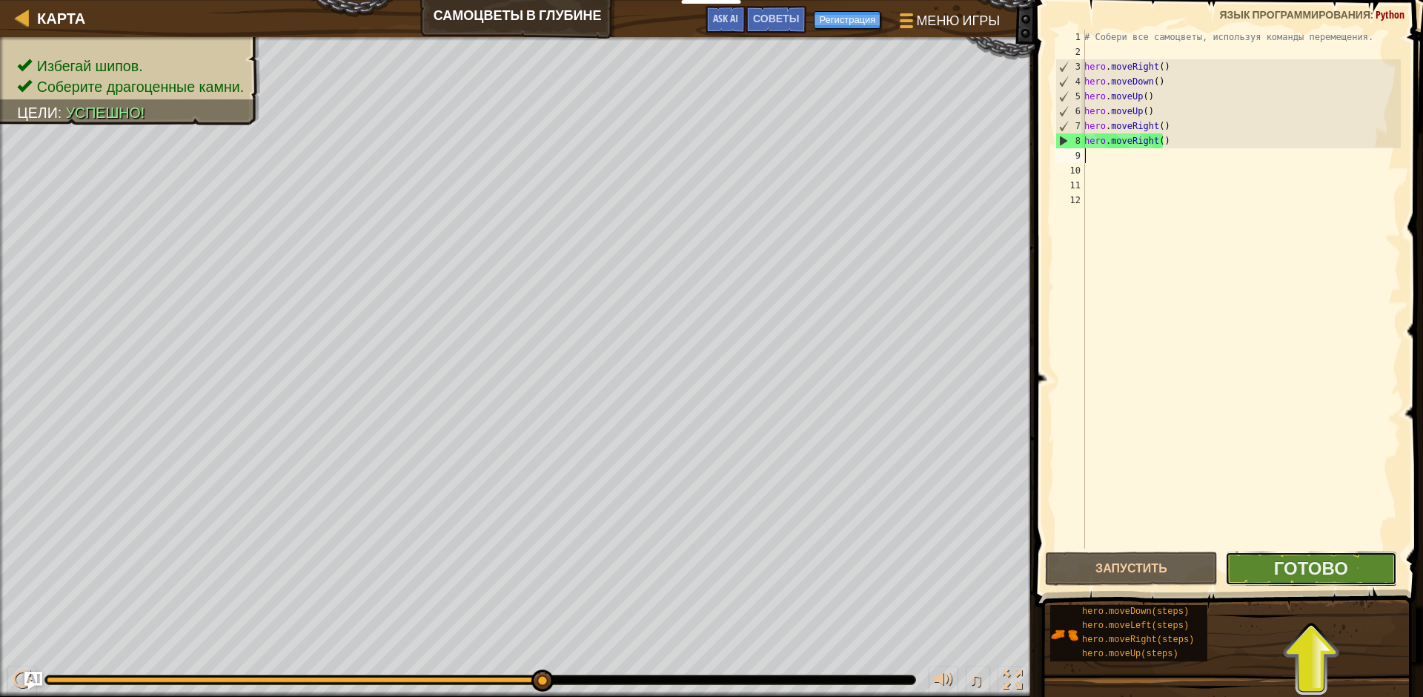
click at [1264, 577] on button "Готово" at bounding box center [1311, 568] width 172 height 34
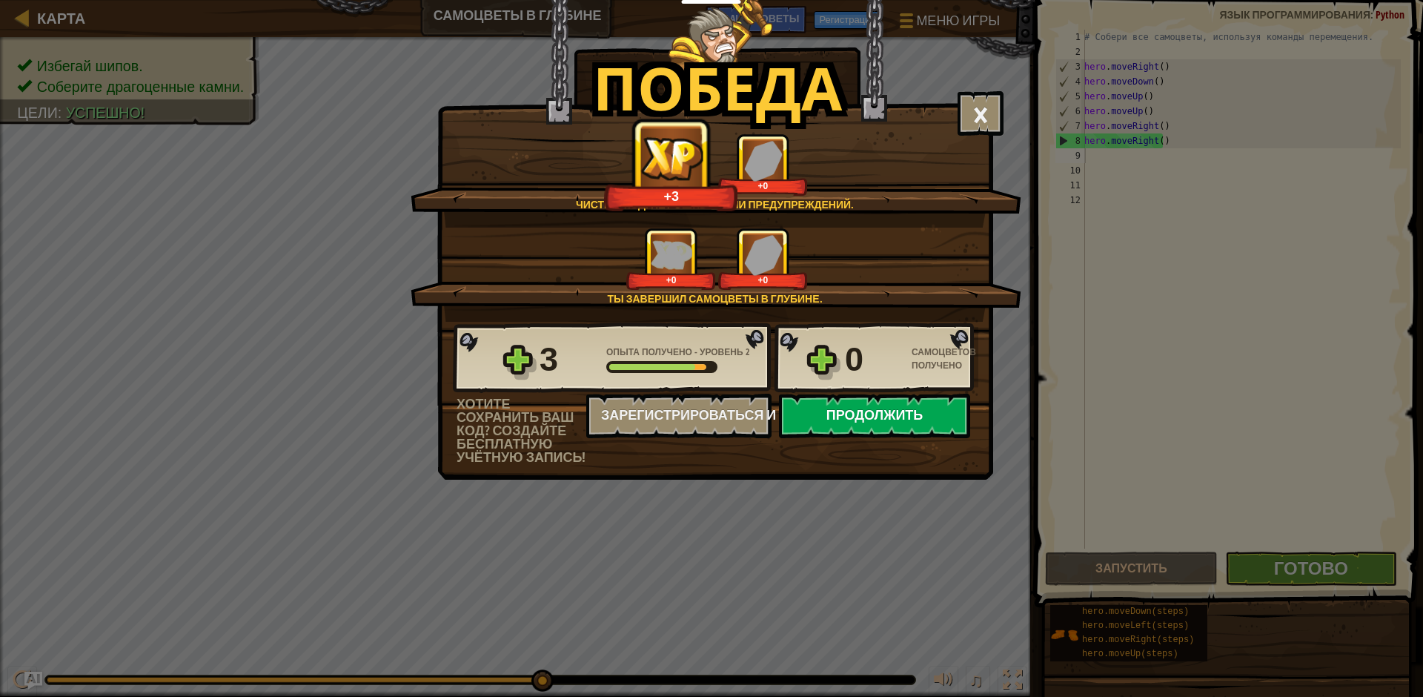
click at [821, 406] on button "Продолжить" at bounding box center [874, 416] width 191 height 44
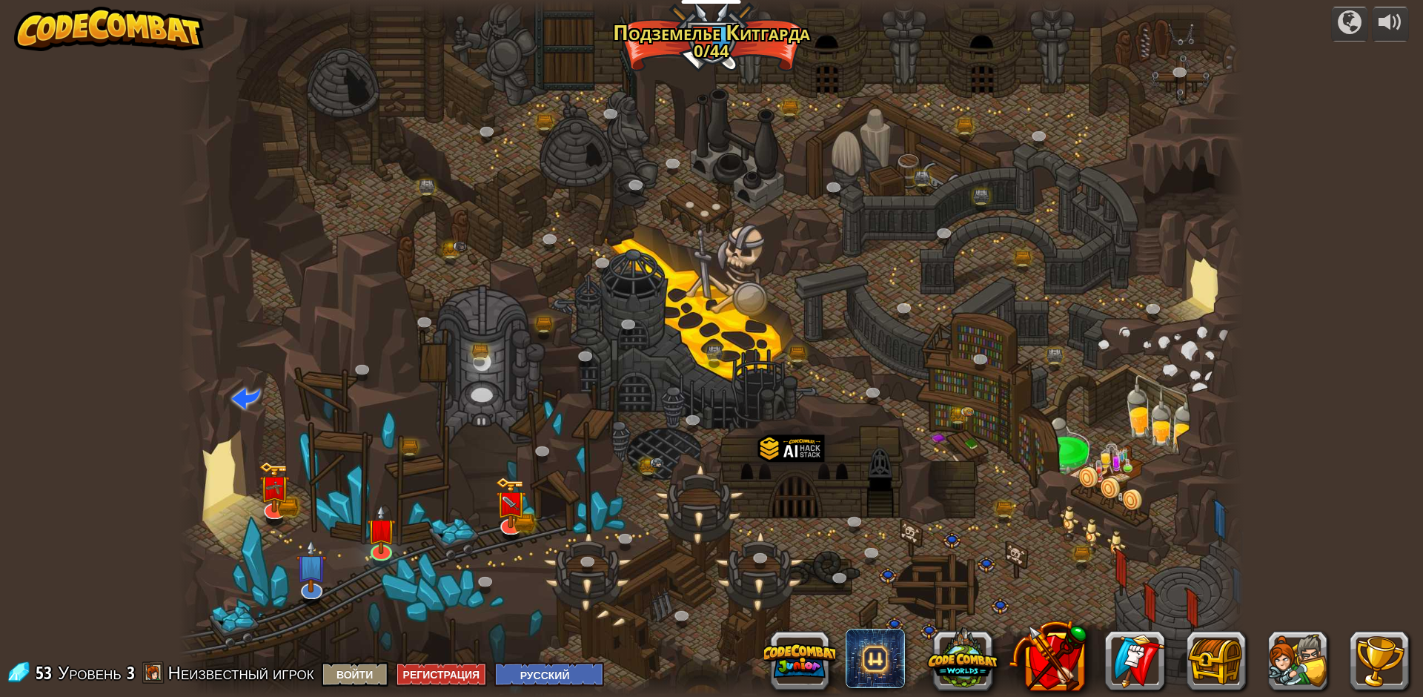
select select "ru"
click at [485, 537] on div at bounding box center [712, 348] width 1066 height 697
click at [523, 513] on img at bounding box center [511, 492] width 29 height 63
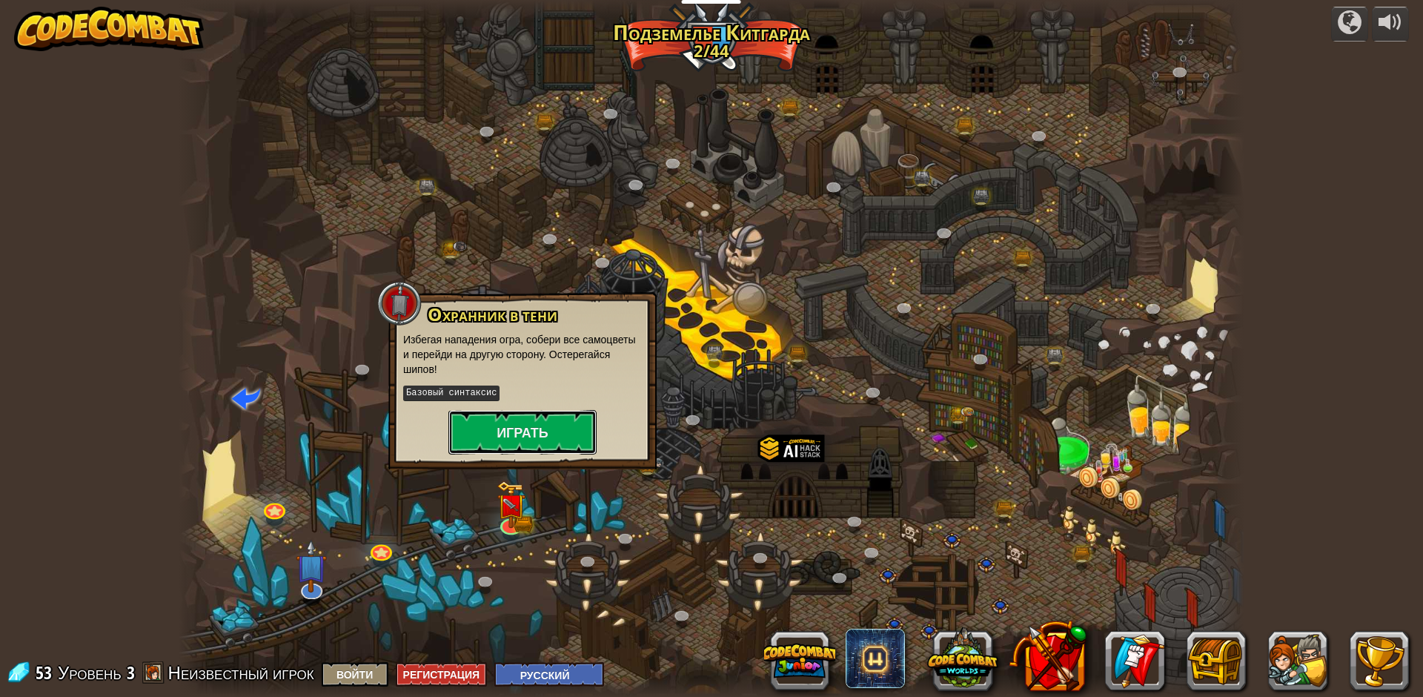
drag, startPoint x: 557, startPoint y: 431, endPoint x: 546, endPoint y: 442, distance: 15.2
click at [551, 433] on button "Играть" at bounding box center [522, 432] width 148 height 44
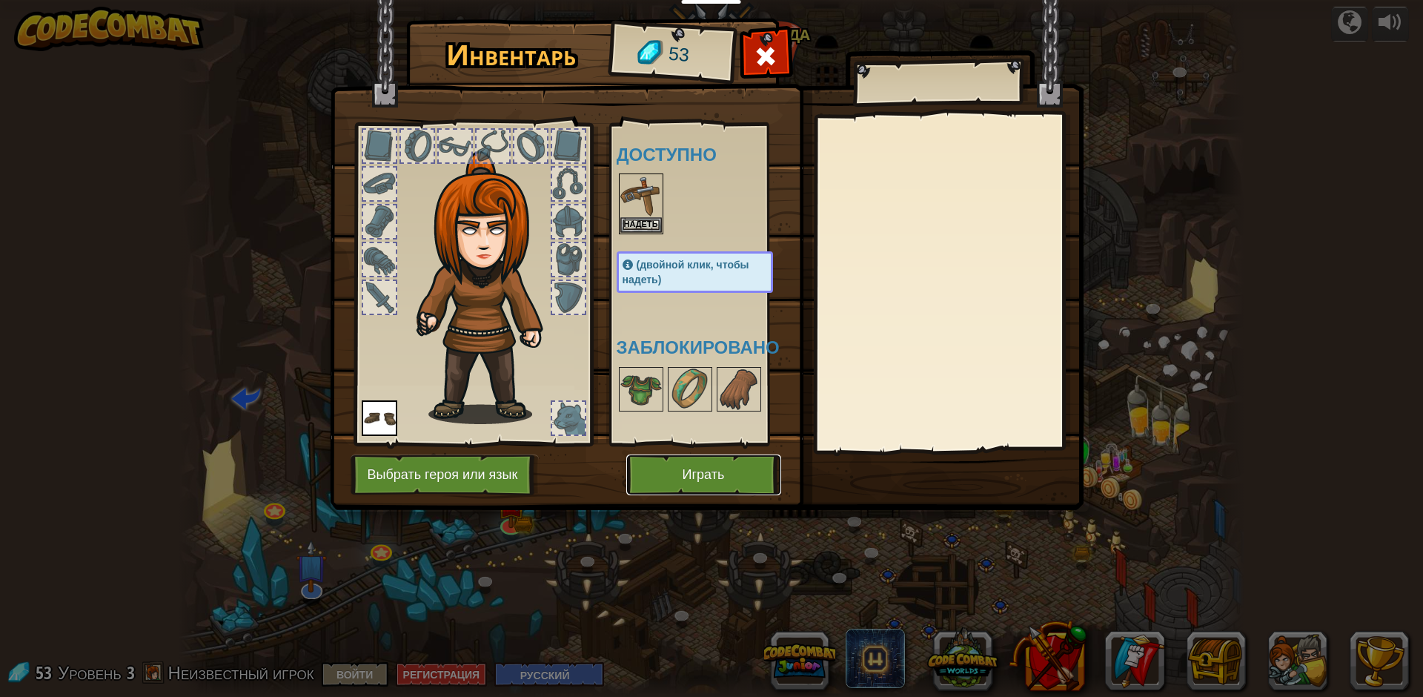
click at [678, 471] on button "Играть" at bounding box center [703, 474] width 155 height 41
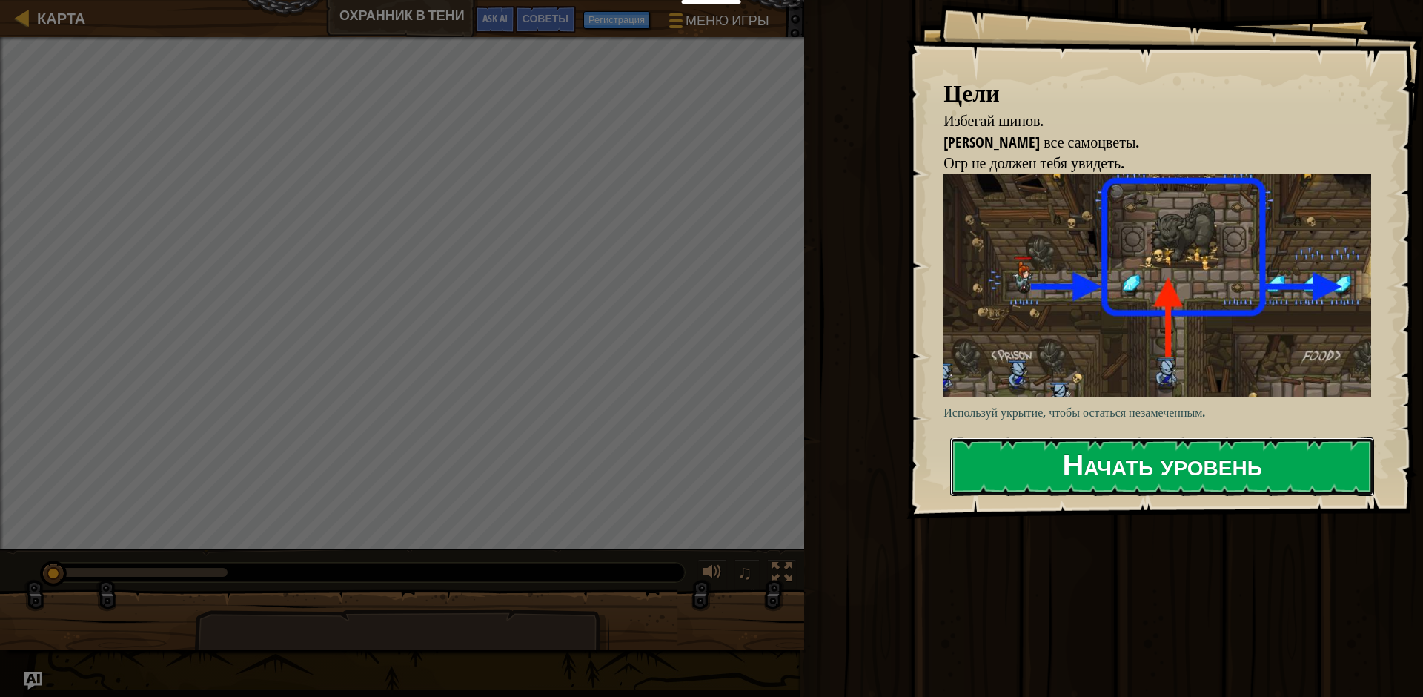
click at [1135, 484] on button "Начать уровень" at bounding box center [1162, 466] width 424 height 59
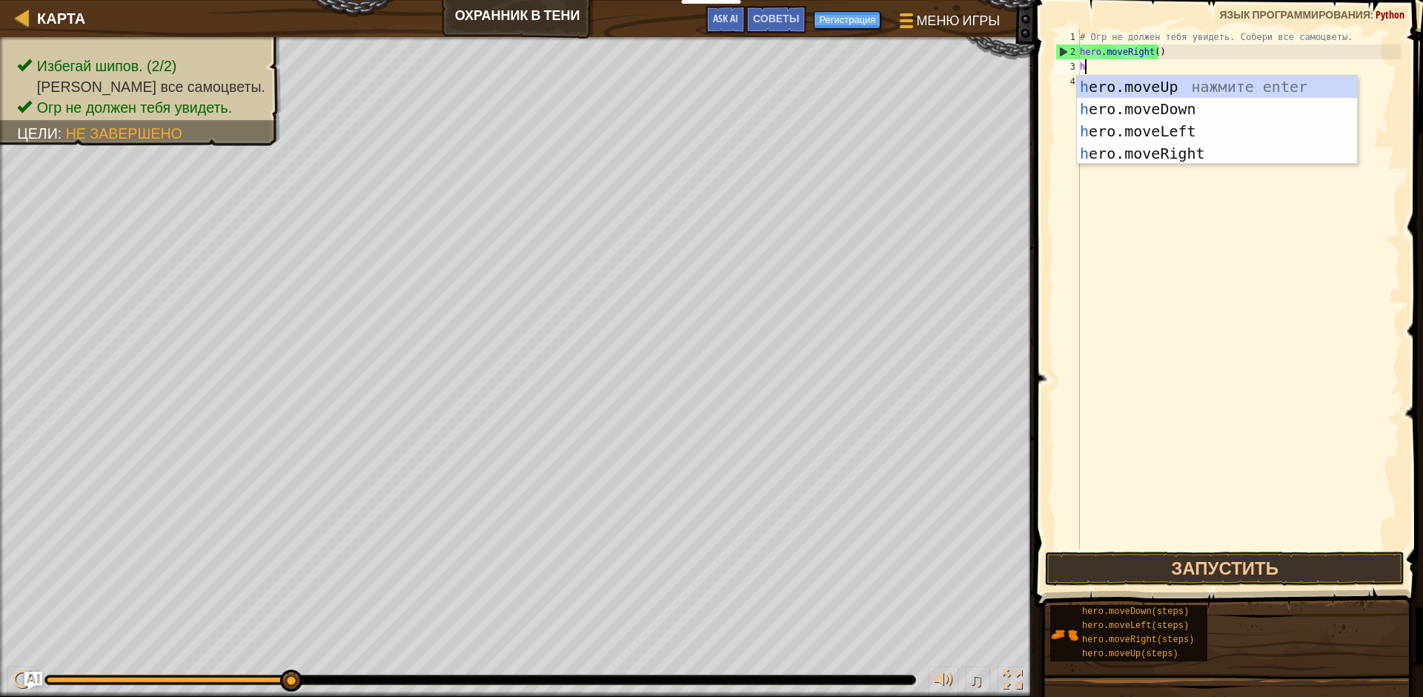
scroll to position [7, 0]
type textarea "hero"
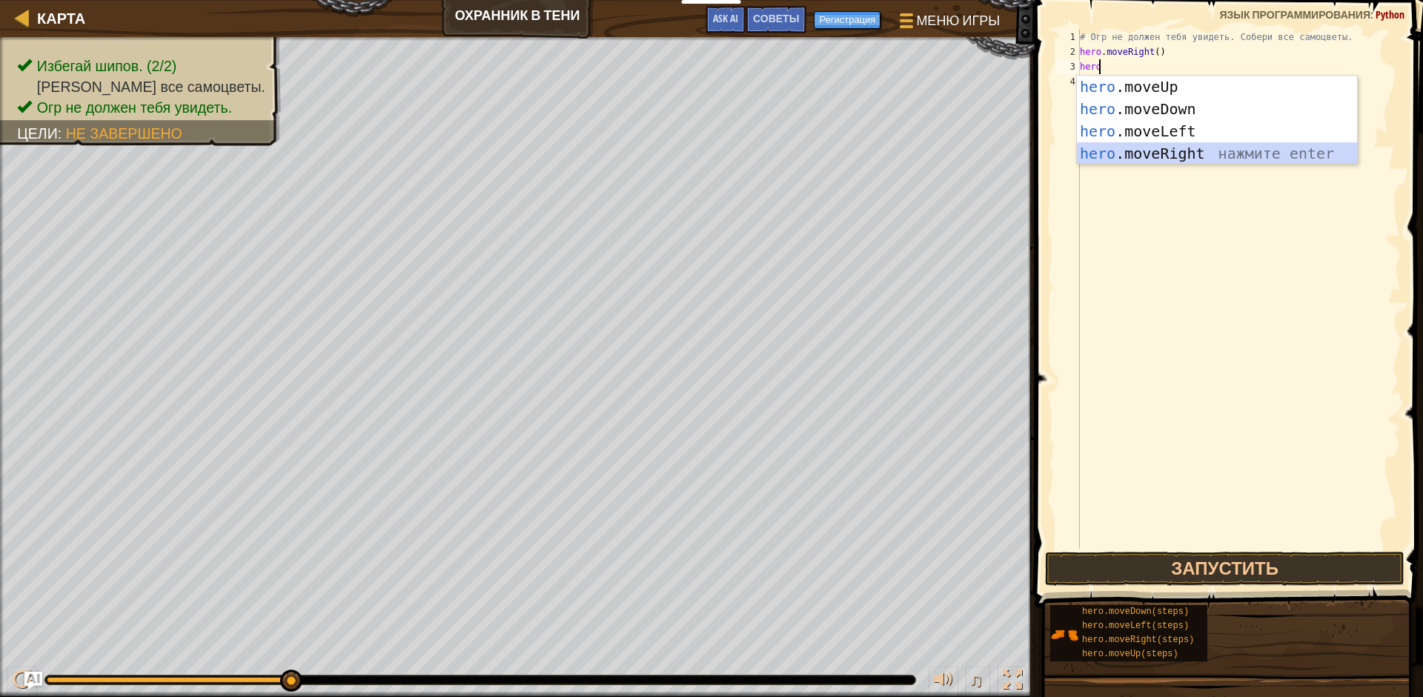
click at [1189, 161] on div "hero .moveUp нажмите enter hero .moveDown нажмите enter hero .moveLeft нажмите …" at bounding box center [1217, 142] width 280 height 133
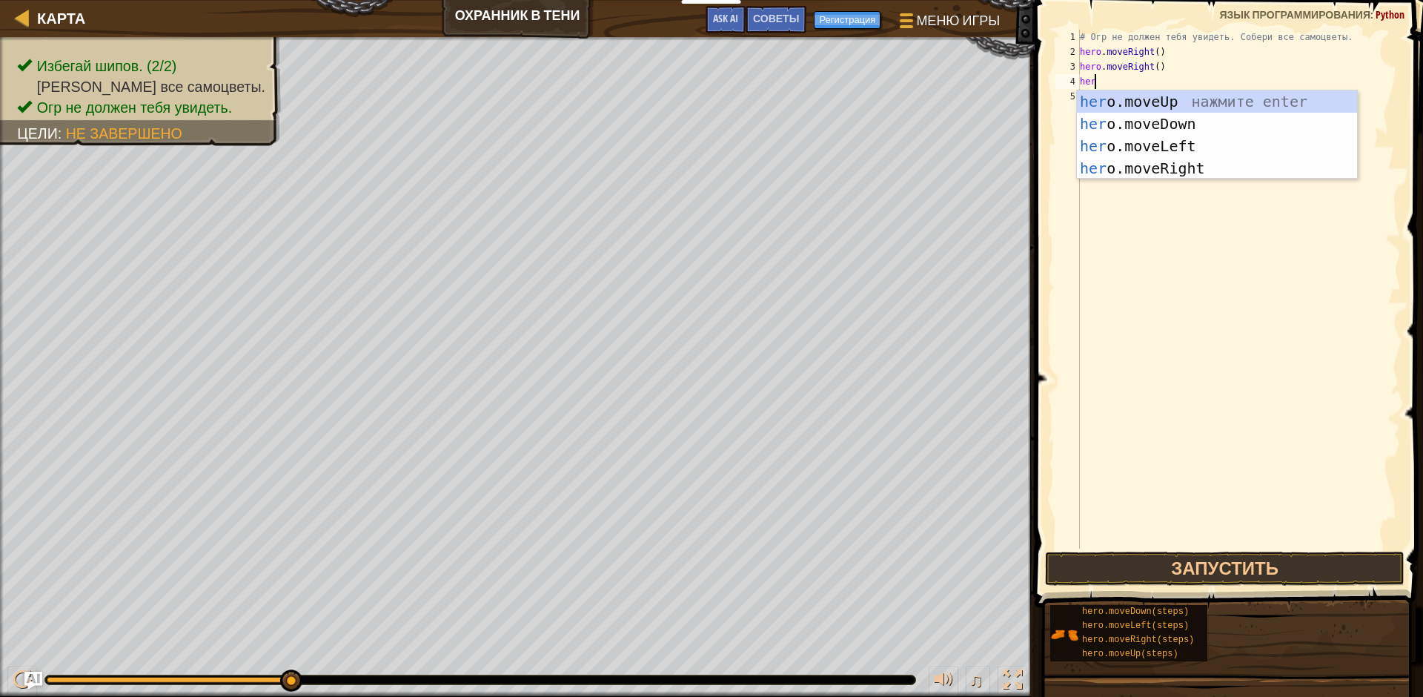
type textarea "hero"
click at [1201, 165] on div "hero .moveUp нажмите enter hero .moveDown нажмите enter hero .moveLeft нажмите …" at bounding box center [1217, 156] width 280 height 133
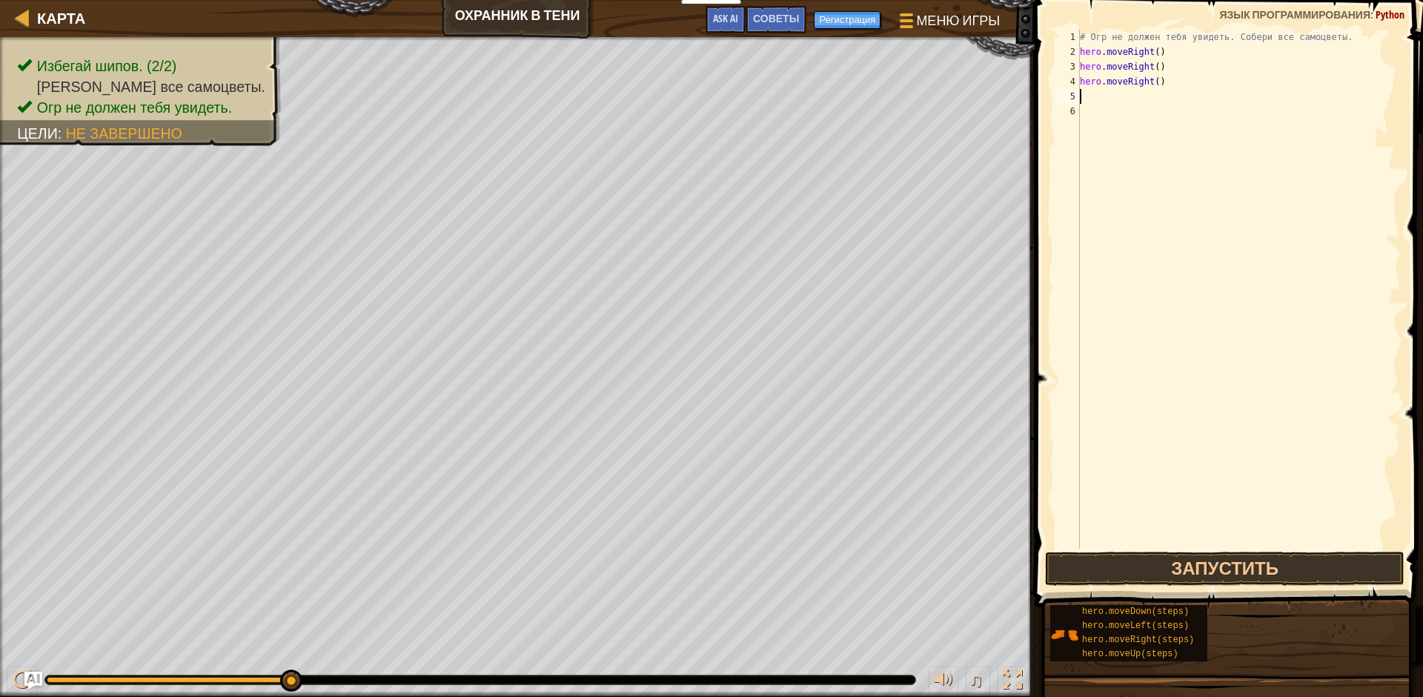
scroll to position [7, 0]
click at [1103, 563] on button "Запустить" at bounding box center [1224, 568] width 359 height 34
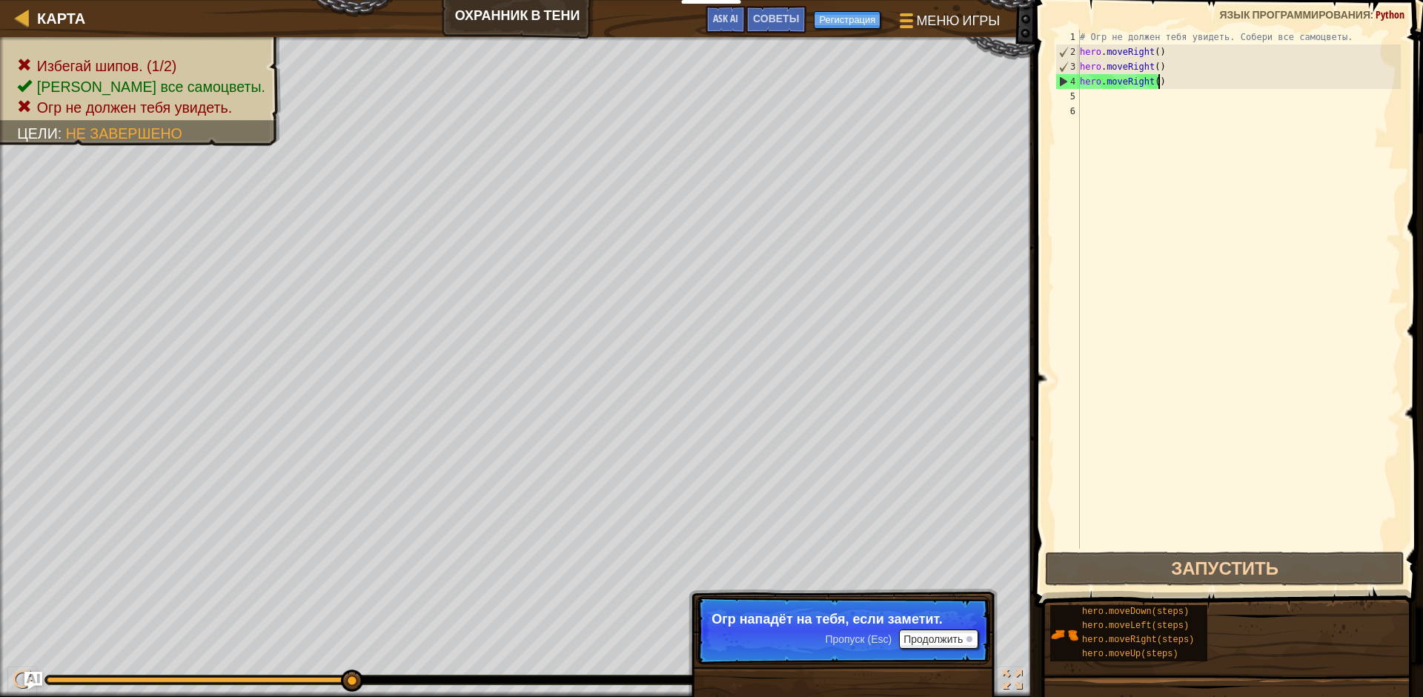
click at [1170, 85] on div "# Огр не должен тебя увидеть. Собери все самоцветы. hero . moveRight ( ) hero .…" at bounding box center [1239, 304] width 324 height 548
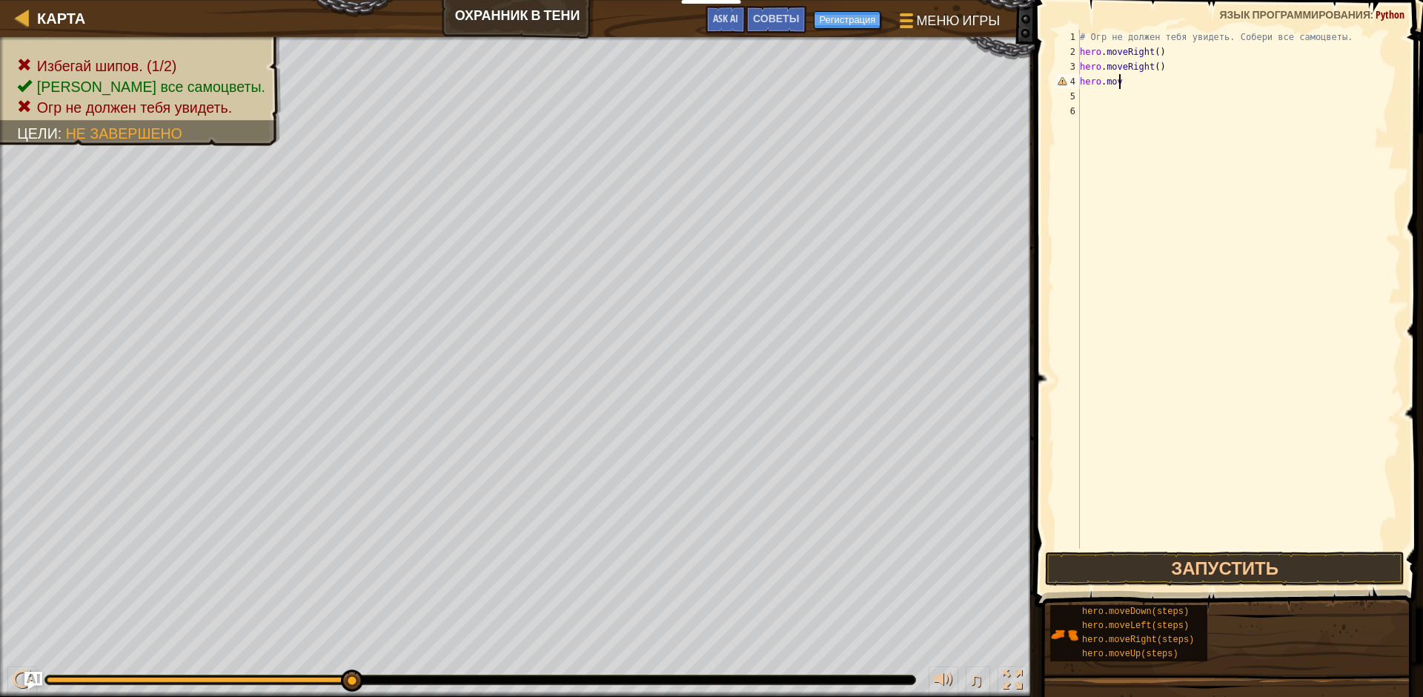
type textarea "h"
click at [1167, 72] on div "# Огр не должен тебя увидеть. Собери все самоцветы. hero . moveRight ( ) hero .…" at bounding box center [1239, 304] width 324 height 548
type textarea "hero.moveRight()"
click at [1090, 85] on div "# Огр не должен тебя увидеть. Собери все самоцветы. hero . moveRight ( ) hero .…" at bounding box center [1239, 304] width 324 height 548
click at [1163, 70] on div "# Огр не должен тебя увидеть. Собери все самоцветы. hero . moveRight ( ) hero .…" at bounding box center [1239, 304] width 324 height 548
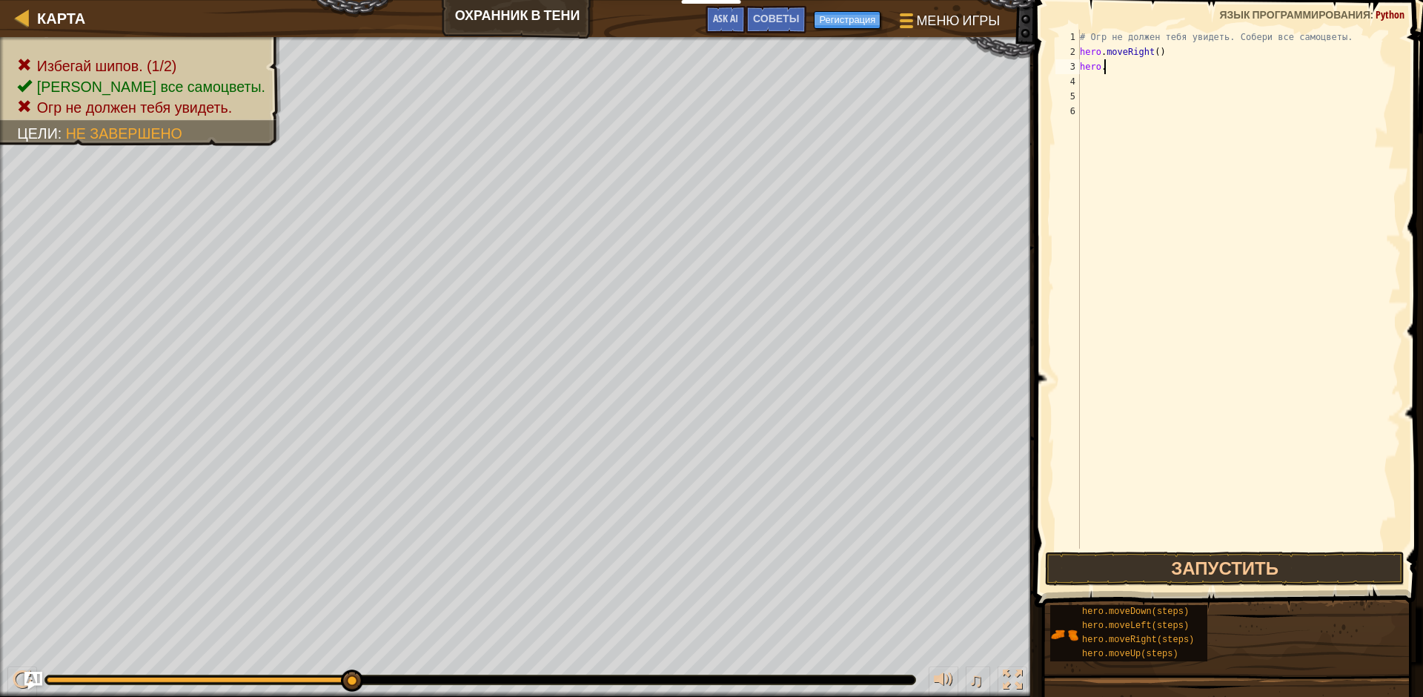
type textarea "h"
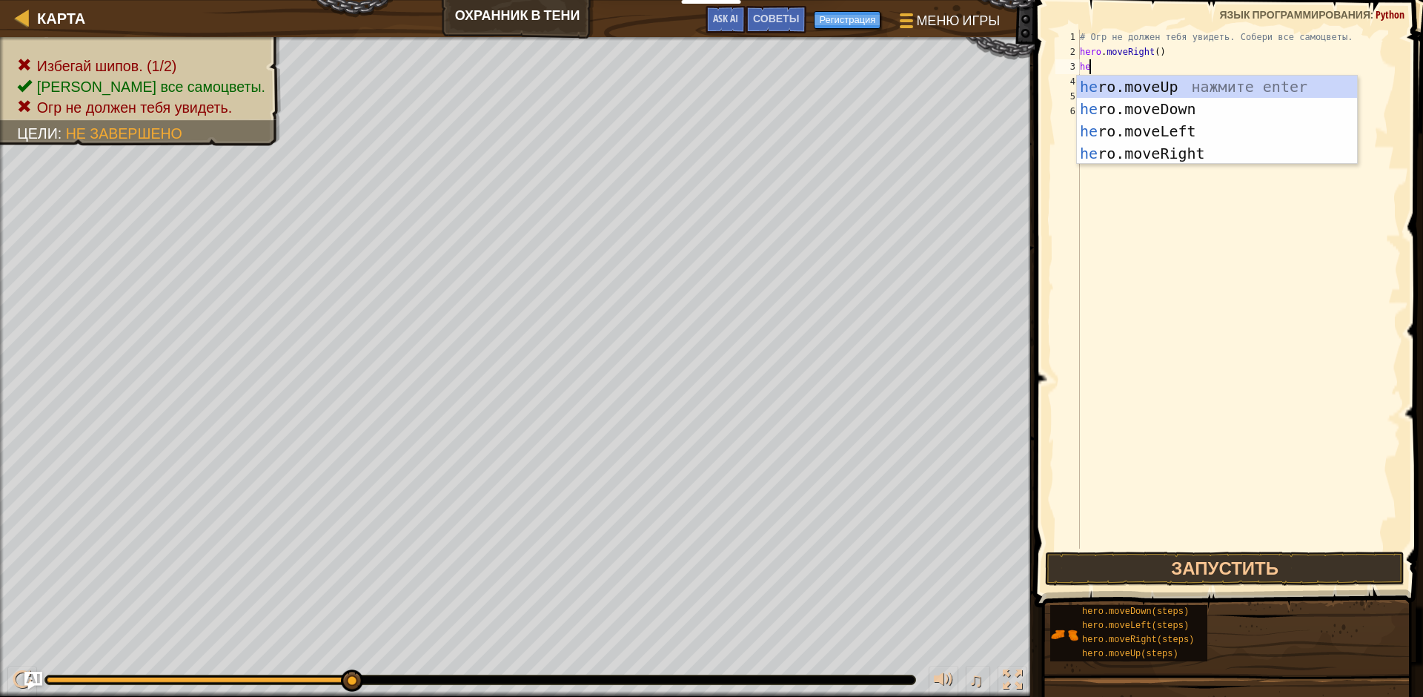
type textarea "her"
click at [1151, 83] on div "her o.moveUp нажмите enter her o.moveDown нажмите enter her o.moveLeft нажмите …" at bounding box center [1217, 142] width 280 height 133
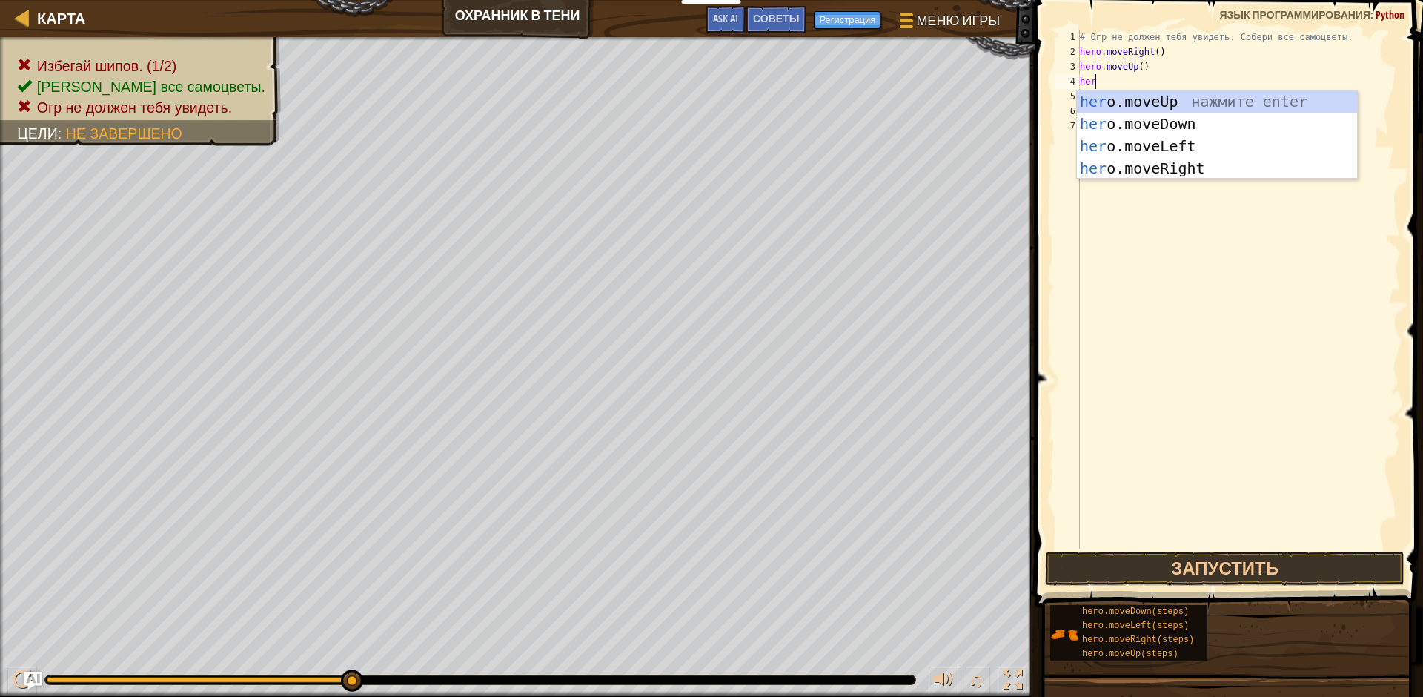
type textarea "hero"
click at [1153, 166] on div "hero .moveUp нажмите enter hero .moveDown нажмите enter hero .moveLeft нажмите …" at bounding box center [1217, 156] width 280 height 133
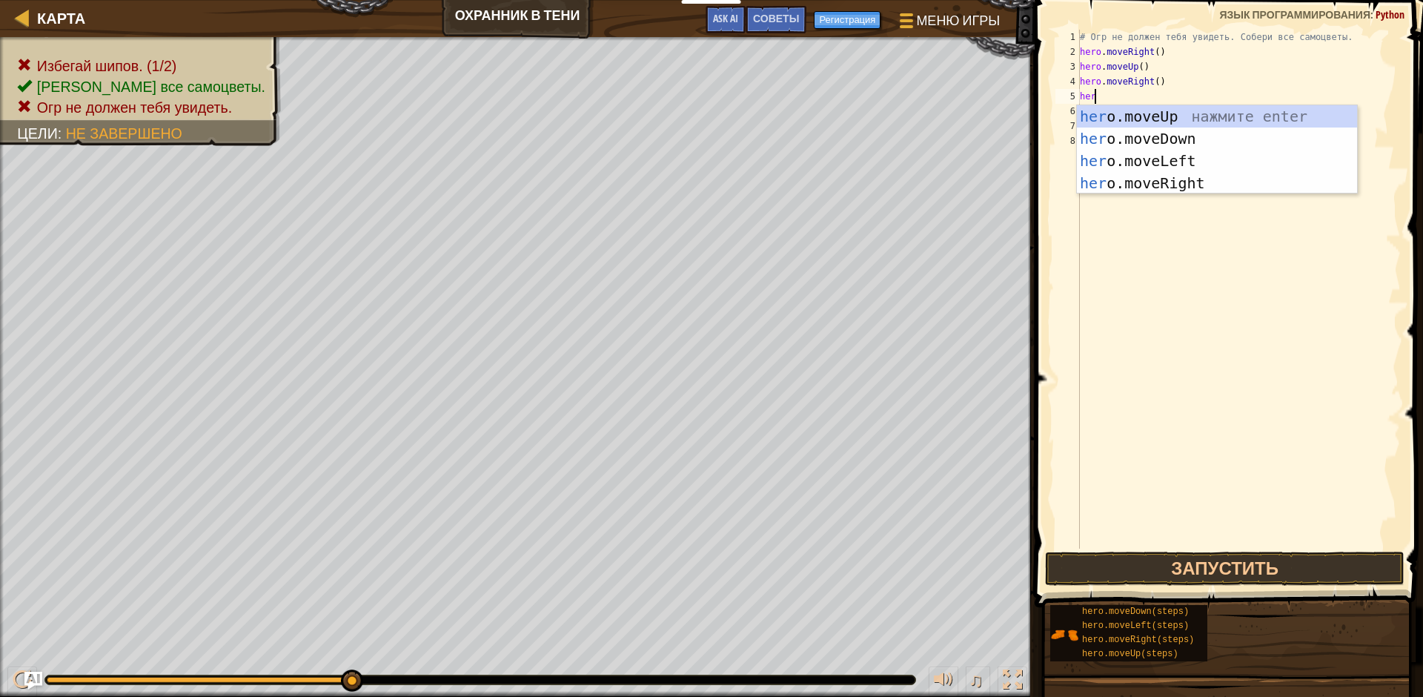
type textarea "hero"
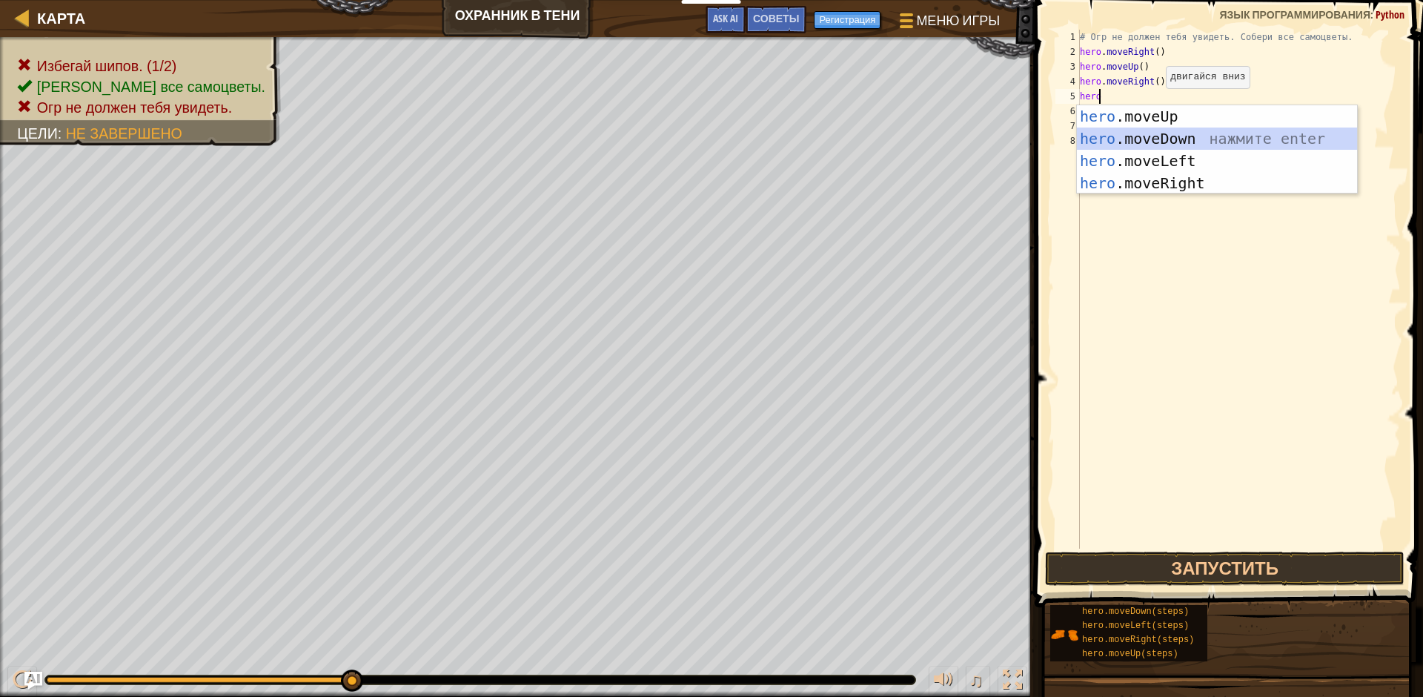
click at [1176, 142] on div "hero .moveUp нажмите enter hero .moveDown нажмите enter hero .moveLeft нажмите …" at bounding box center [1217, 171] width 280 height 133
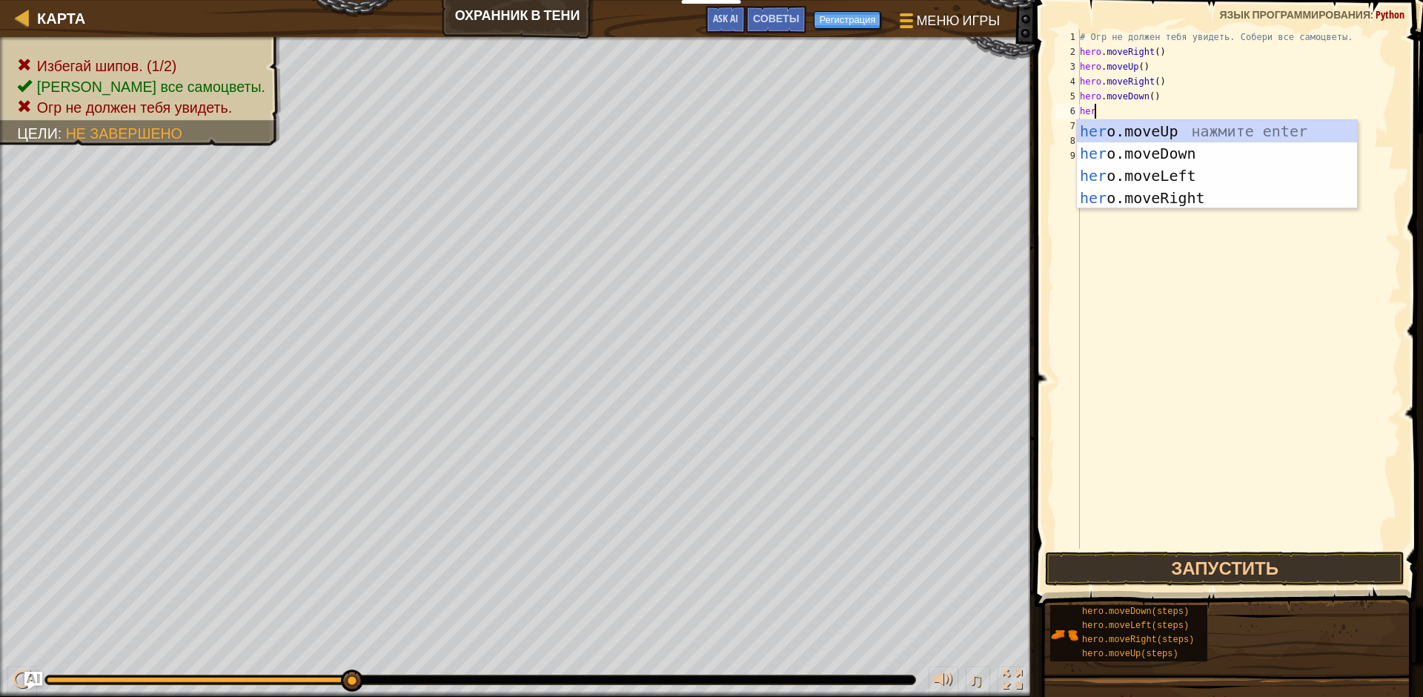
type textarea "hero"
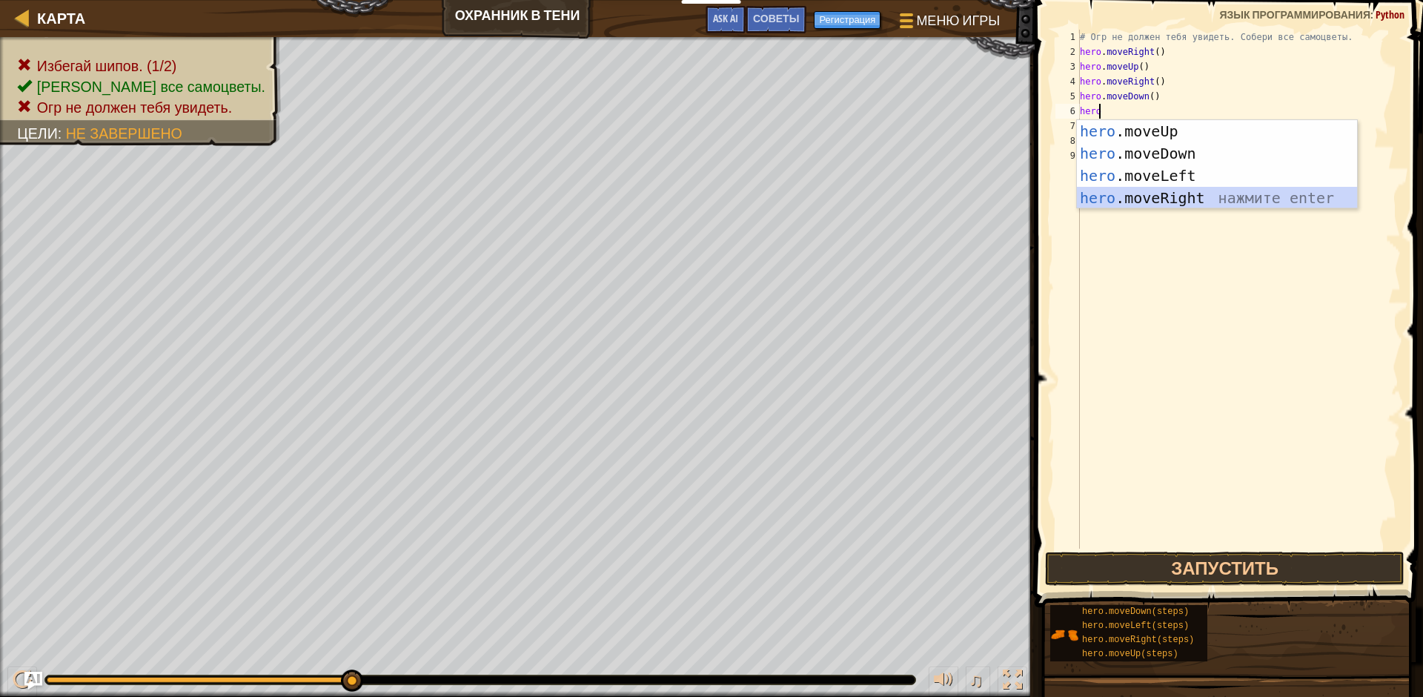
click at [1177, 197] on div "hero .moveUp нажмите enter hero .moveDown нажмите enter hero .moveLeft нажмите …" at bounding box center [1217, 186] width 280 height 133
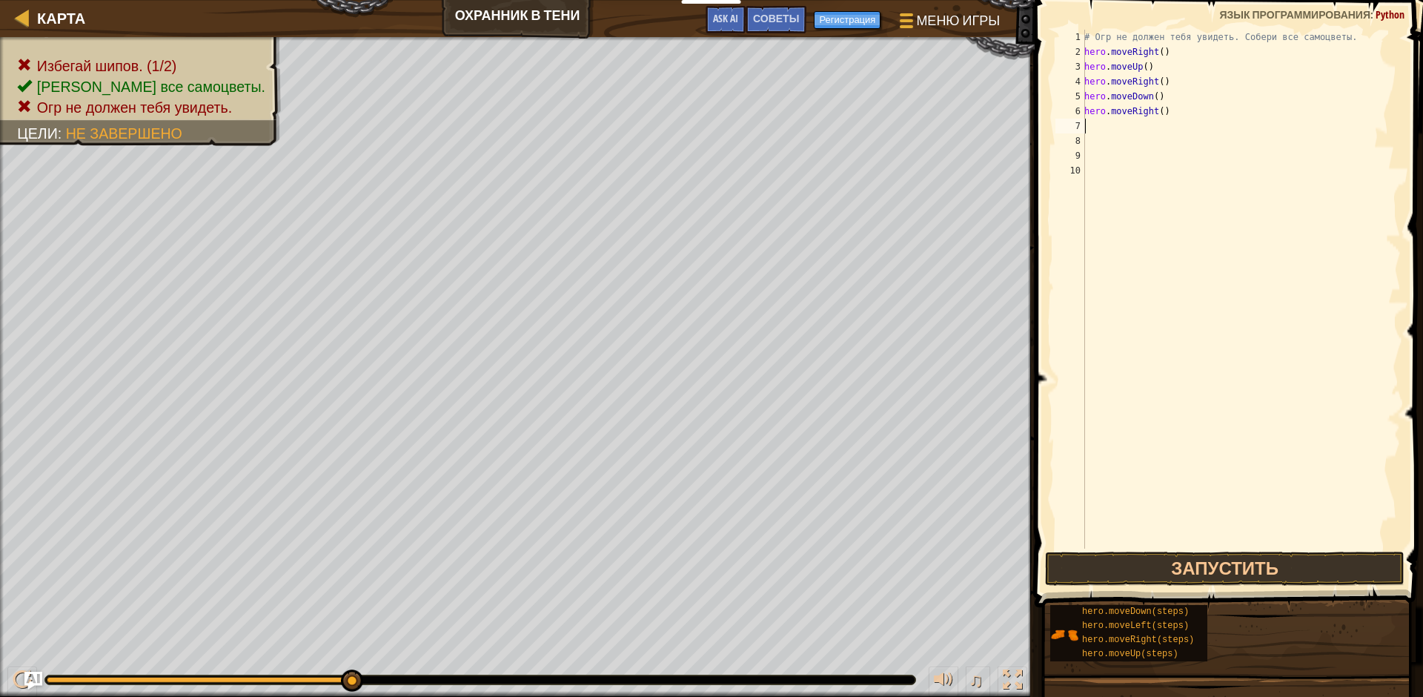
type textarea "\"
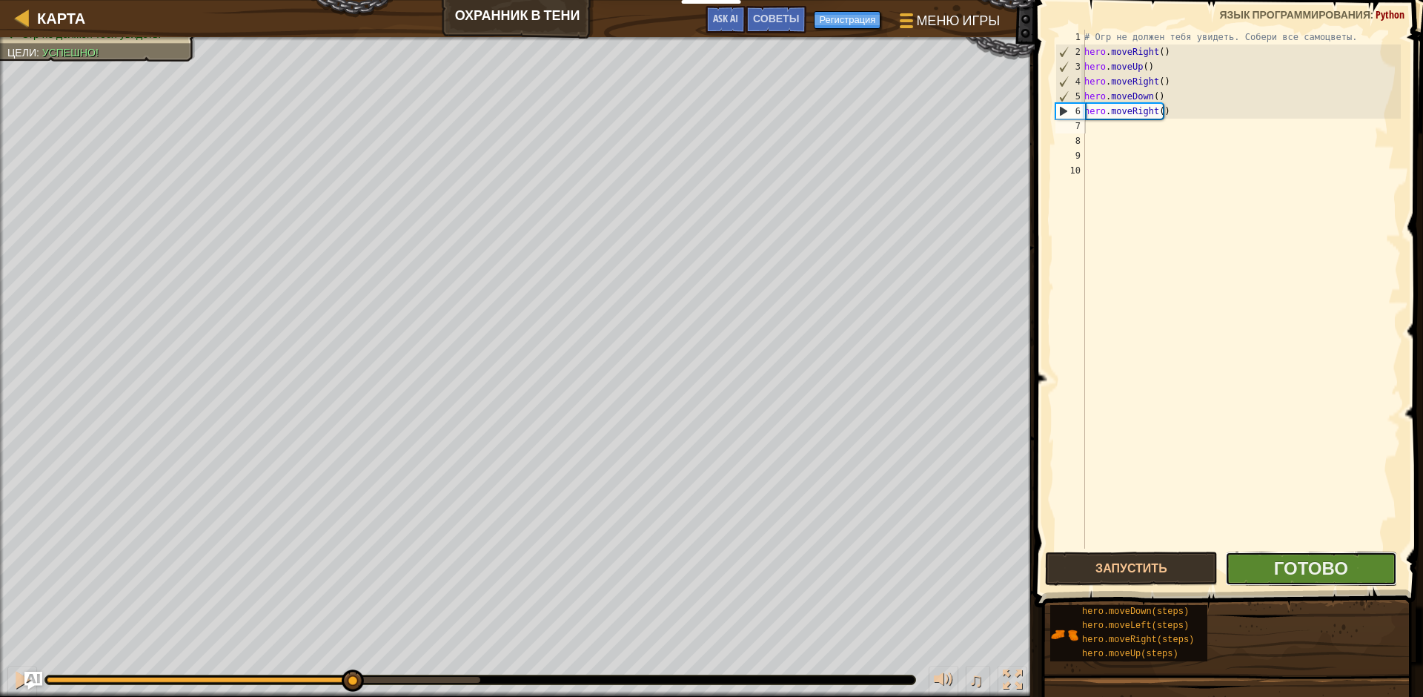
click at [1262, 571] on button "Готово" at bounding box center [1311, 568] width 172 height 34
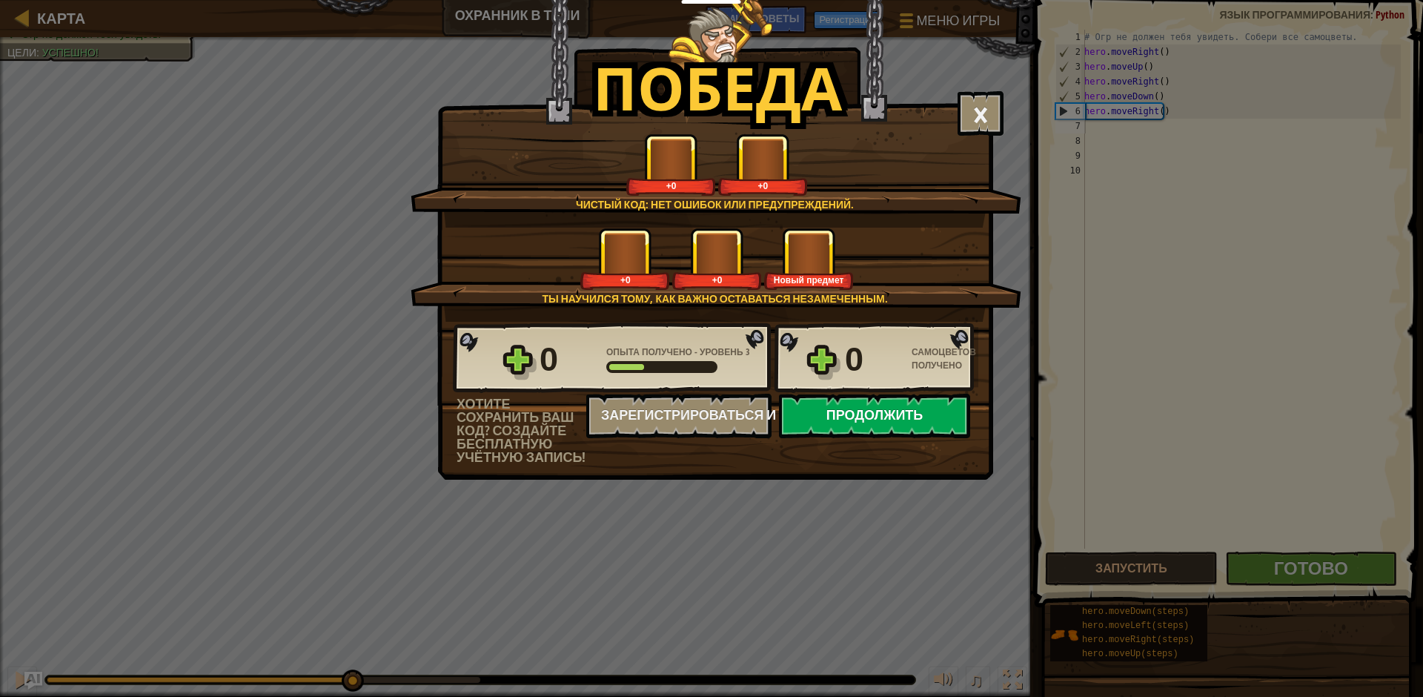
click at [867, 422] on button "Продолжить" at bounding box center [874, 416] width 191 height 44
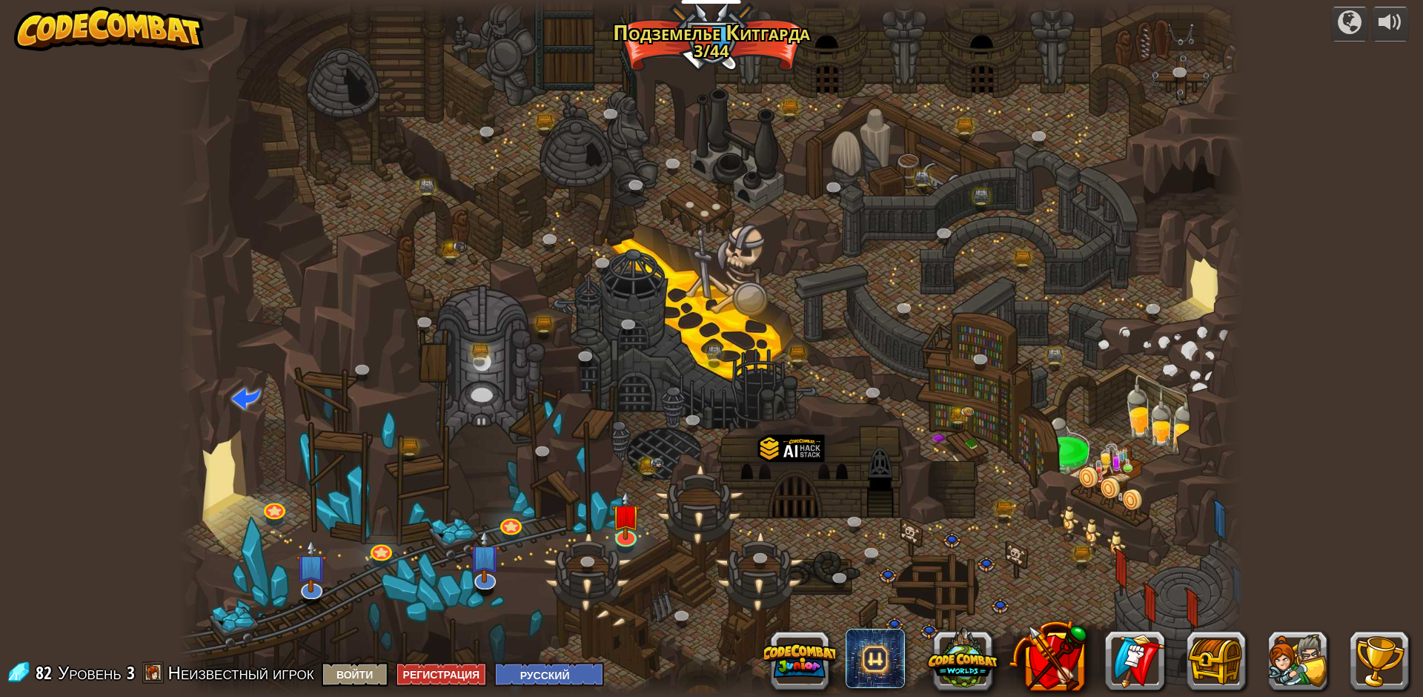
select select "ru"
click at [630, 537] on link at bounding box center [625, 533] width 30 height 30
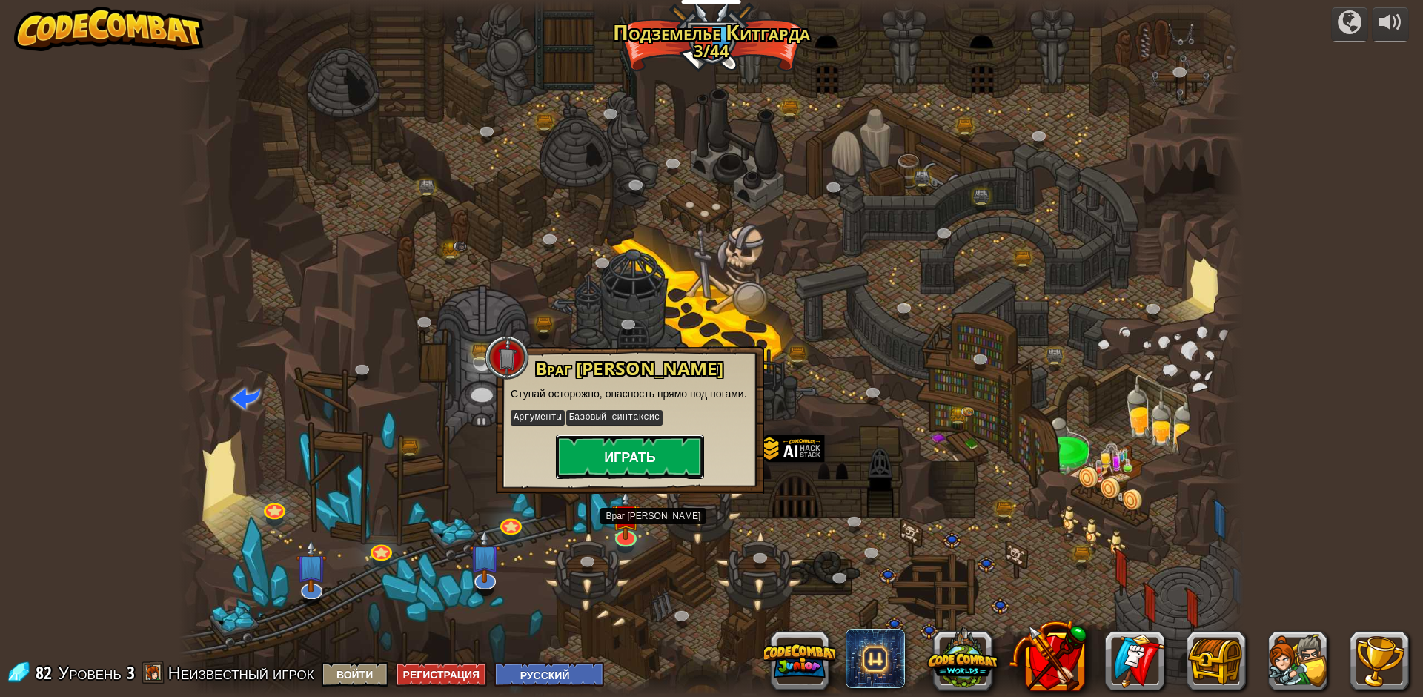
click at [654, 460] on button "Играть" at bounding box center [630, 456] width 148 height 44
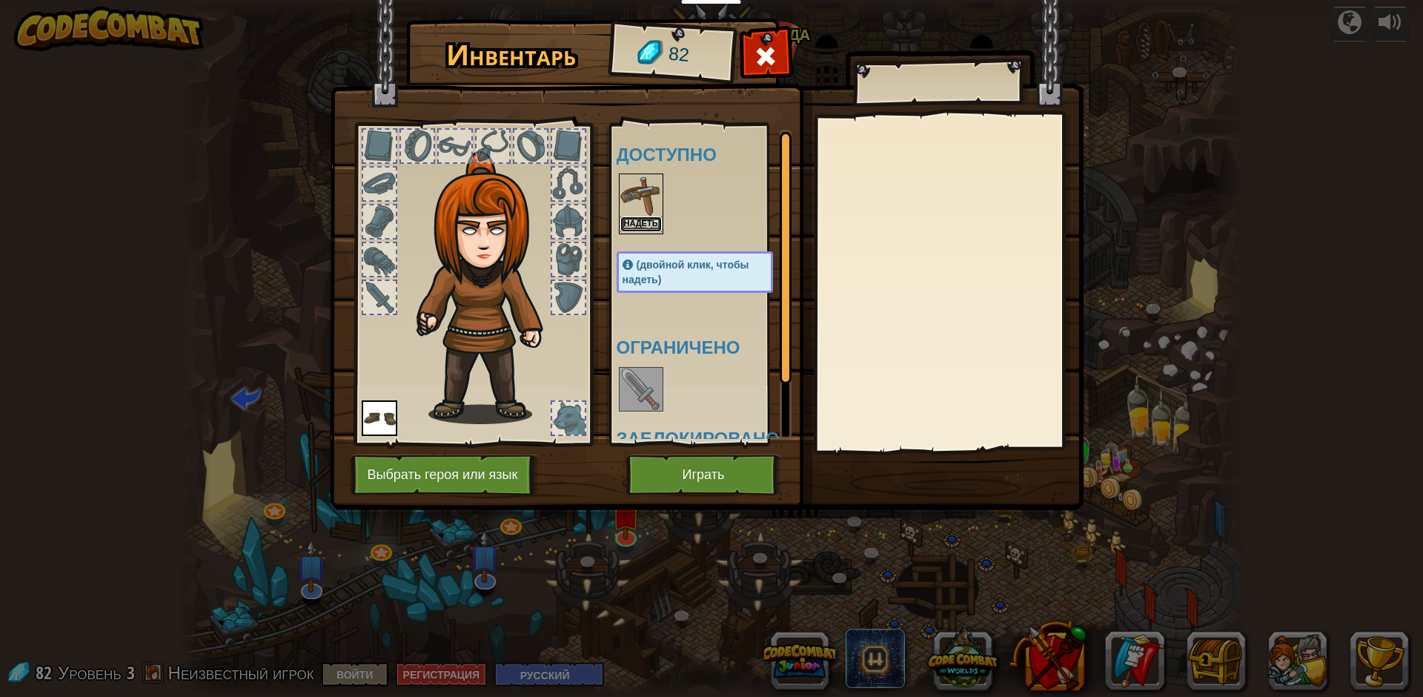
click at [640, 224] on button "Надеть" at bounding box center [641, 224] width 42 height 16
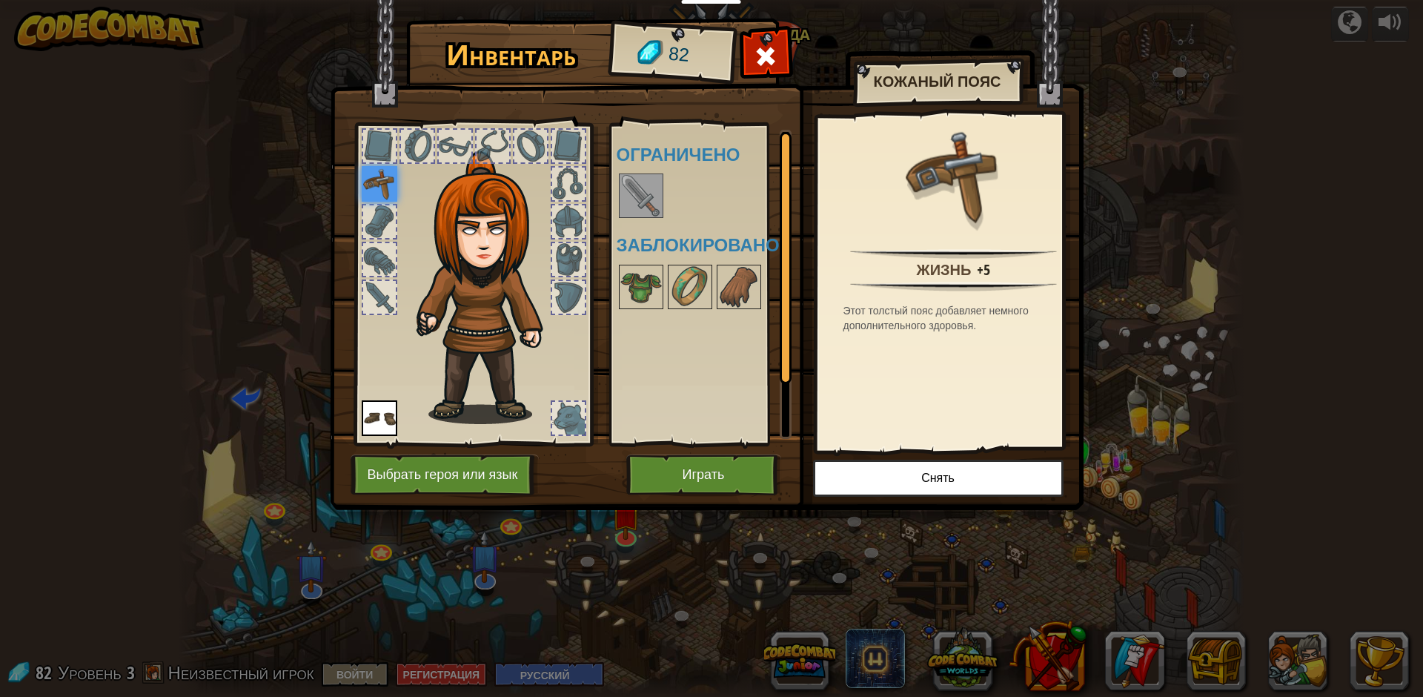
click at [740, 451] on img at bounding box center [707, 241] width 754 height 538
click at [740, 482] on button "Играть" at bounding box center [703, 474] width 155 height 41
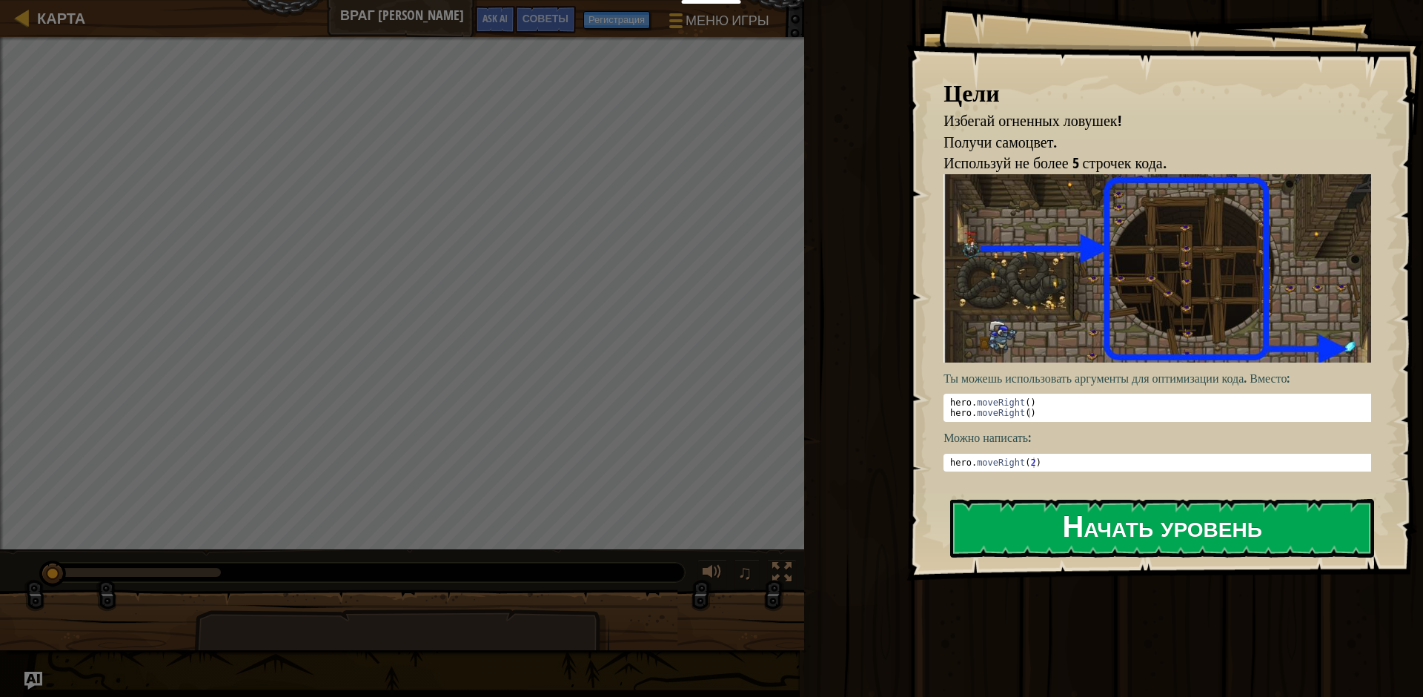
click at [1182, 523] on button "Начать уровень" at bounding box center [1162, 528] width 424 height 59
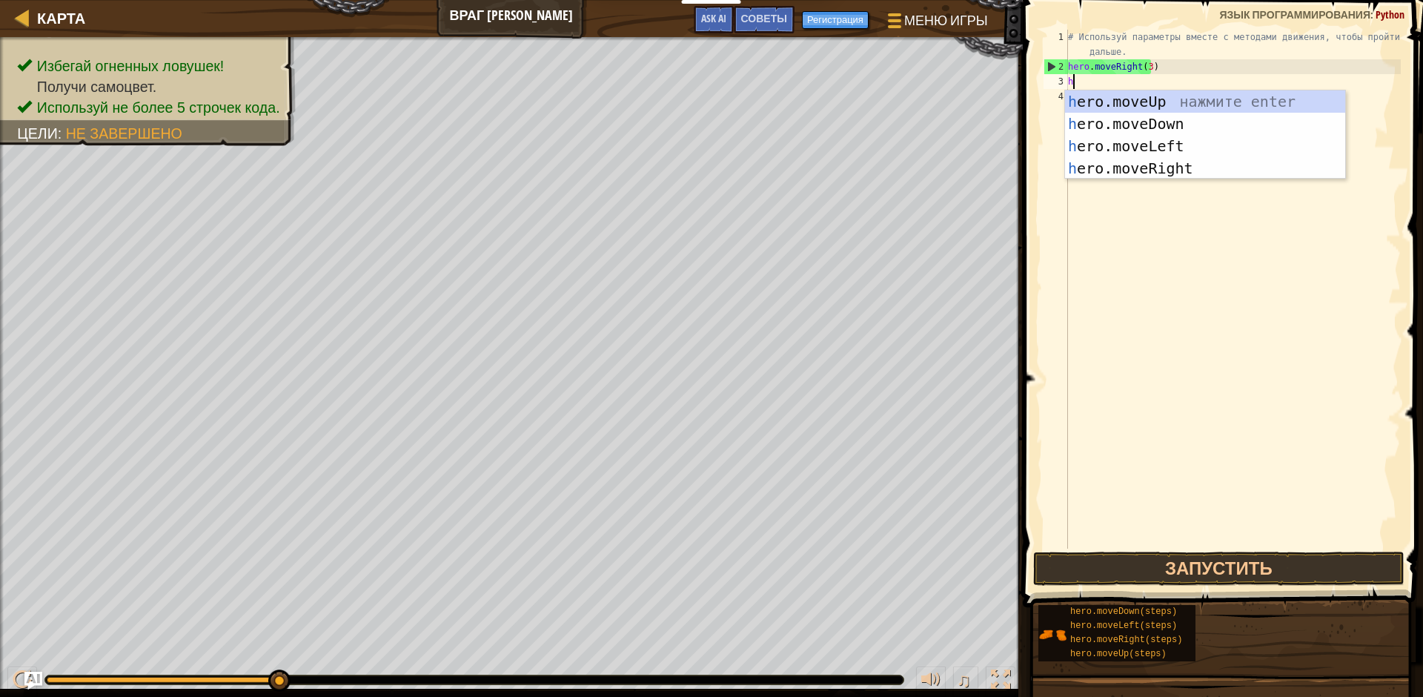
scroll to position [7, 0]
type textarea "her"
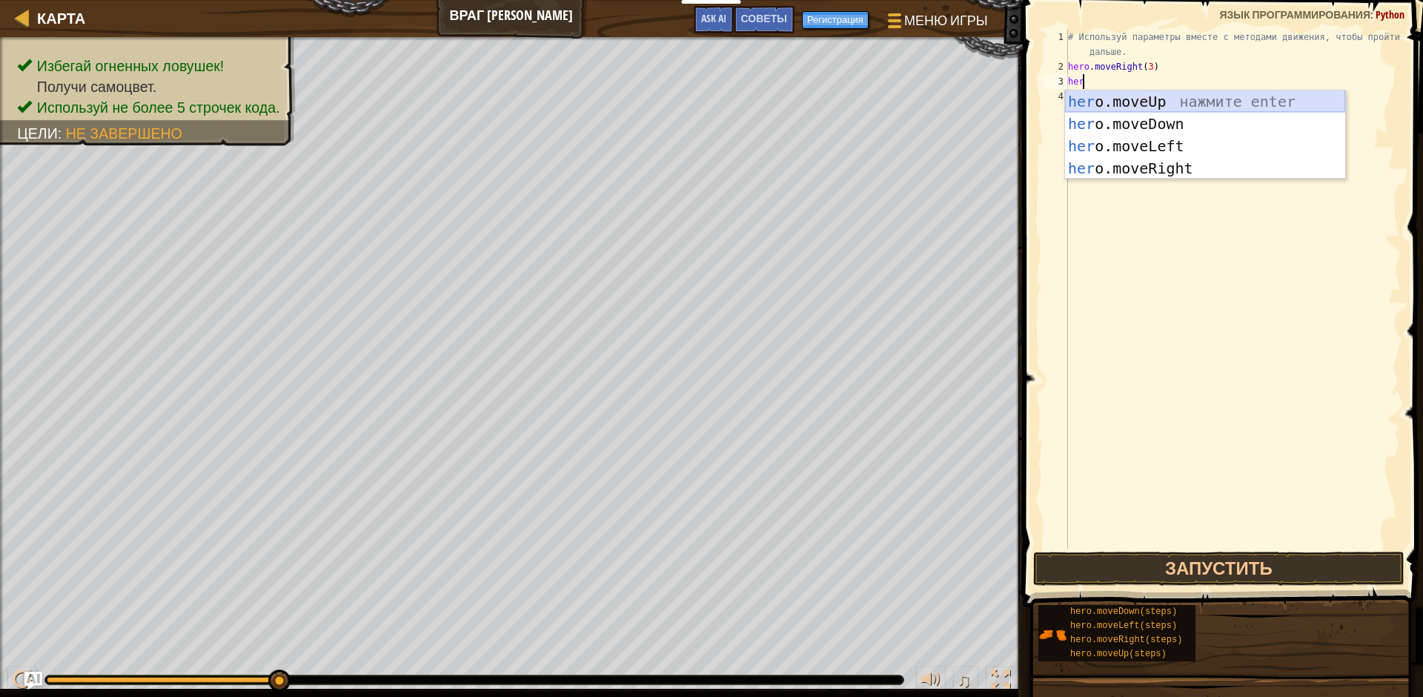
click at [1127, 98] on div "her o.moveUp нажмите enter her o.moveDown нажмите enter her o.moveLeft нажмите …" at bounding box center [1205, 156] width 280 height 133
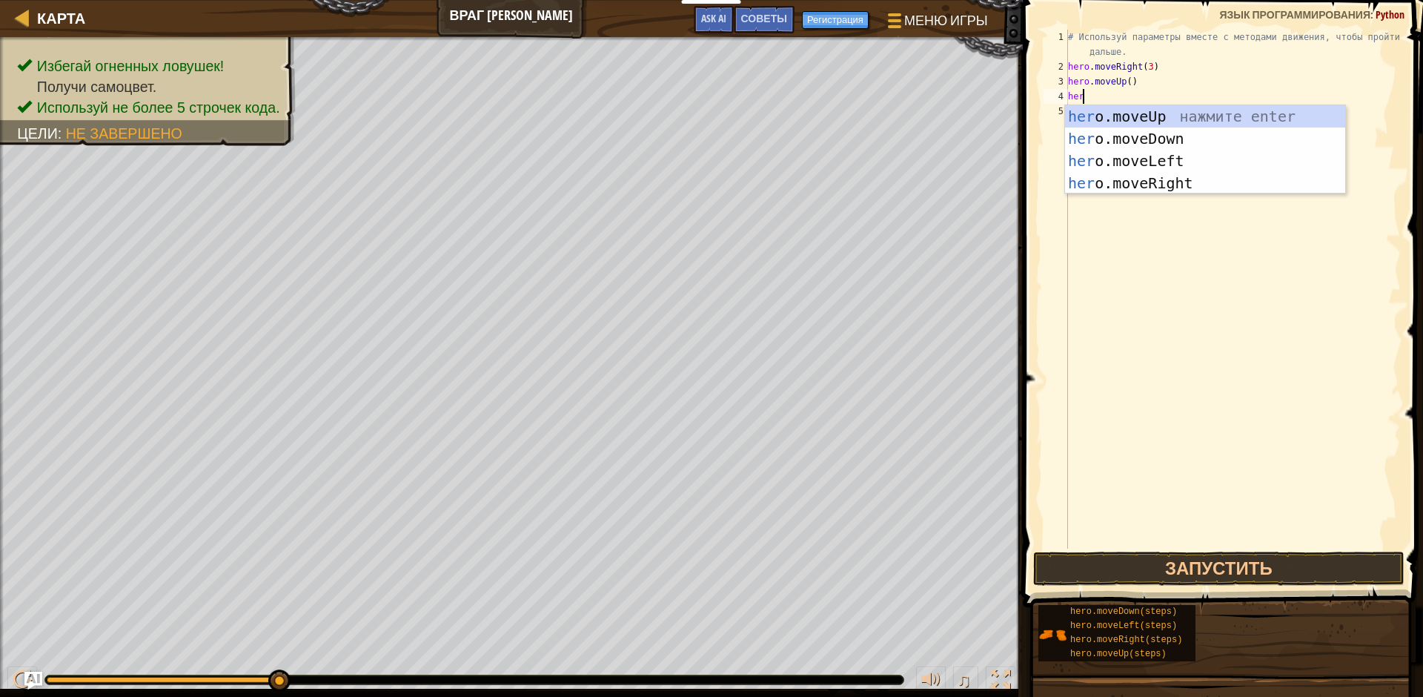
type textarea "hero"
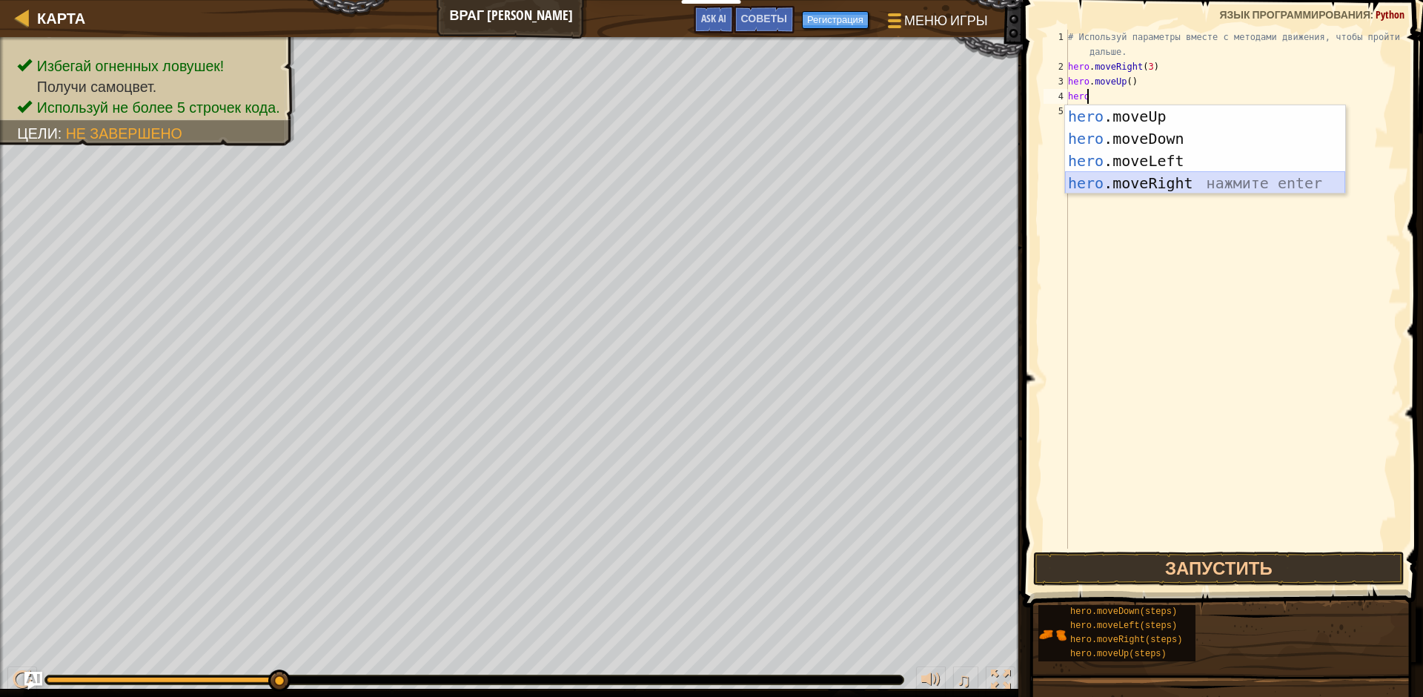
click at [1133, 184] on div "hero .moveUp нажмите enter hero .moveDown нажмите enter hero .moveLeft нажмите …" at bounding box center [1205, 171] width 280 height 133
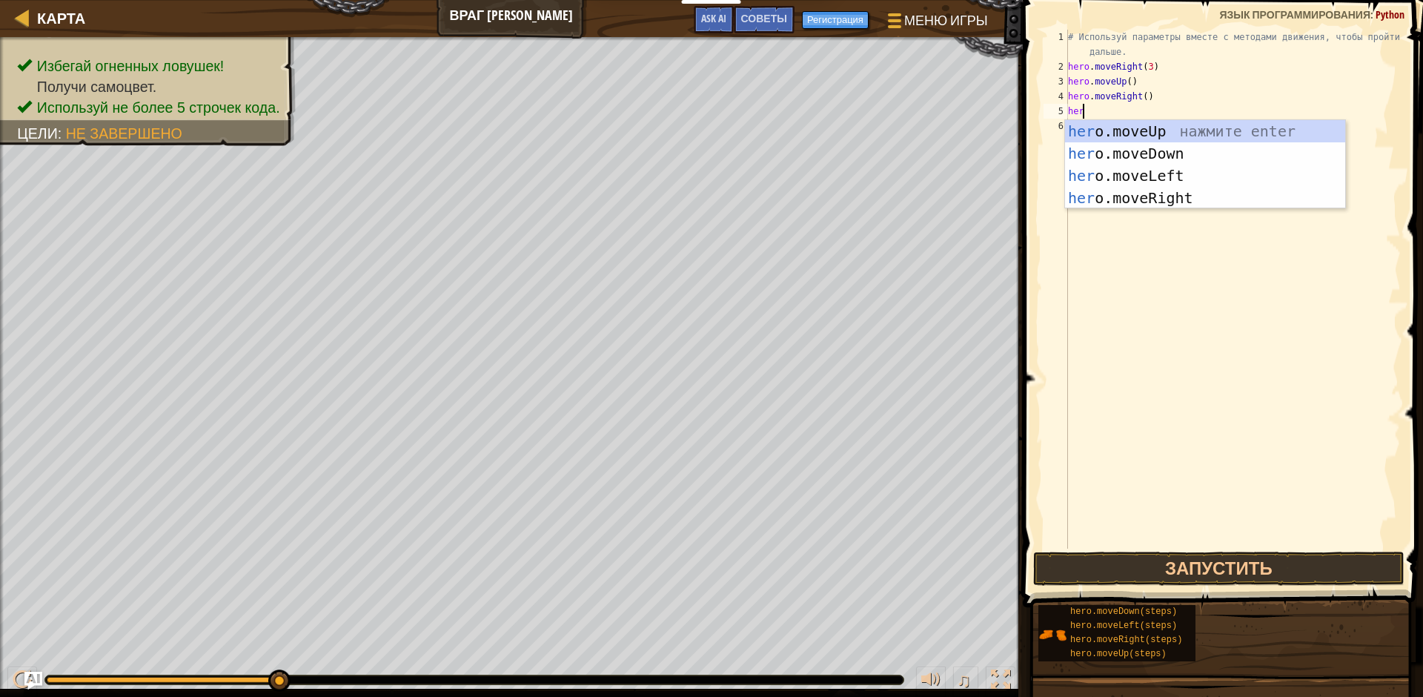
type textarea "hero"
click at [1160, 156] on div "hero .moveUp нажмите enter hero .moveDown нажмите enter hero .moveLeft нажмите …" at bounding box center [1205, 186] width 280 height 133
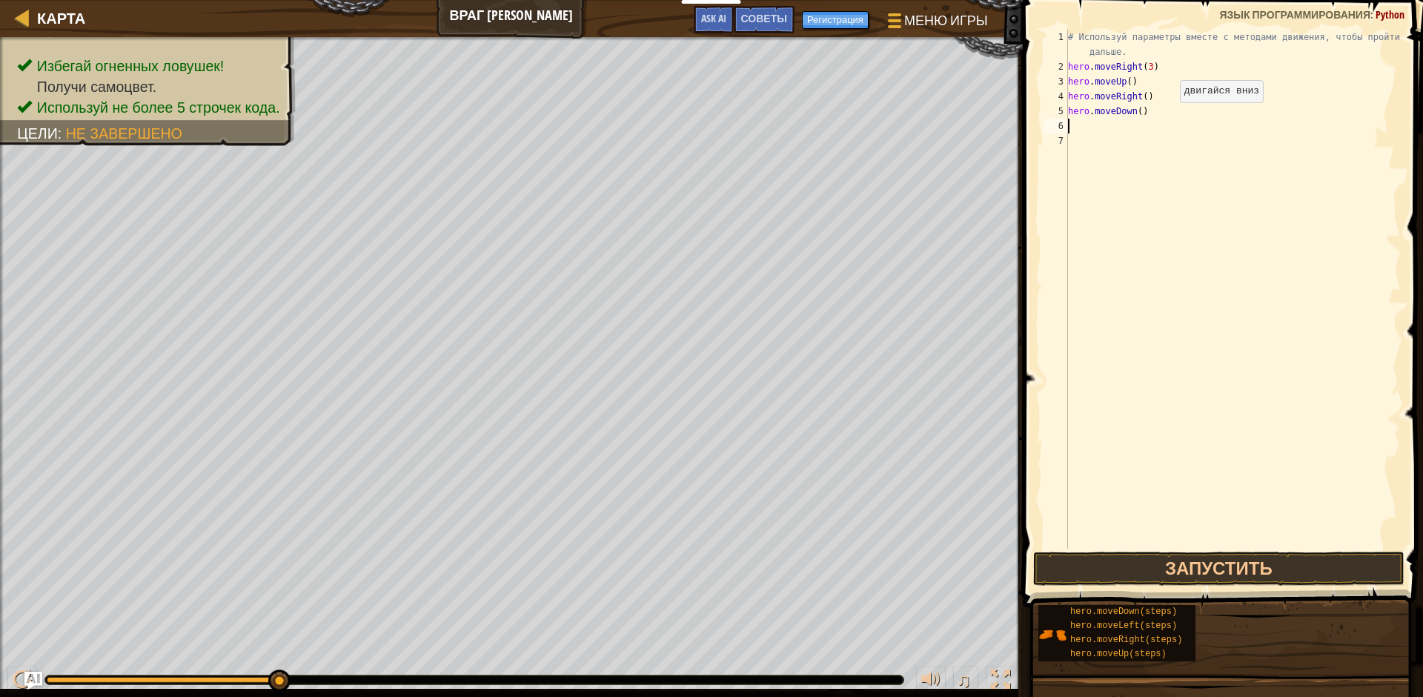
scroll to position [7, 0]
click at [1136, 109] on div "# Используй параметры вместе с методами движения, чтобы пройти дальше. hero . m…" at bounding box center [1233, 311] width 336 height 563
type textarea "hero.moveDown(3)"
click at [1158, 120] on div "# Используй параметры вместе с методами движения, чтобы пройти дальше. hero . m…" at bounding box center [1233, 311] width 336 height 563
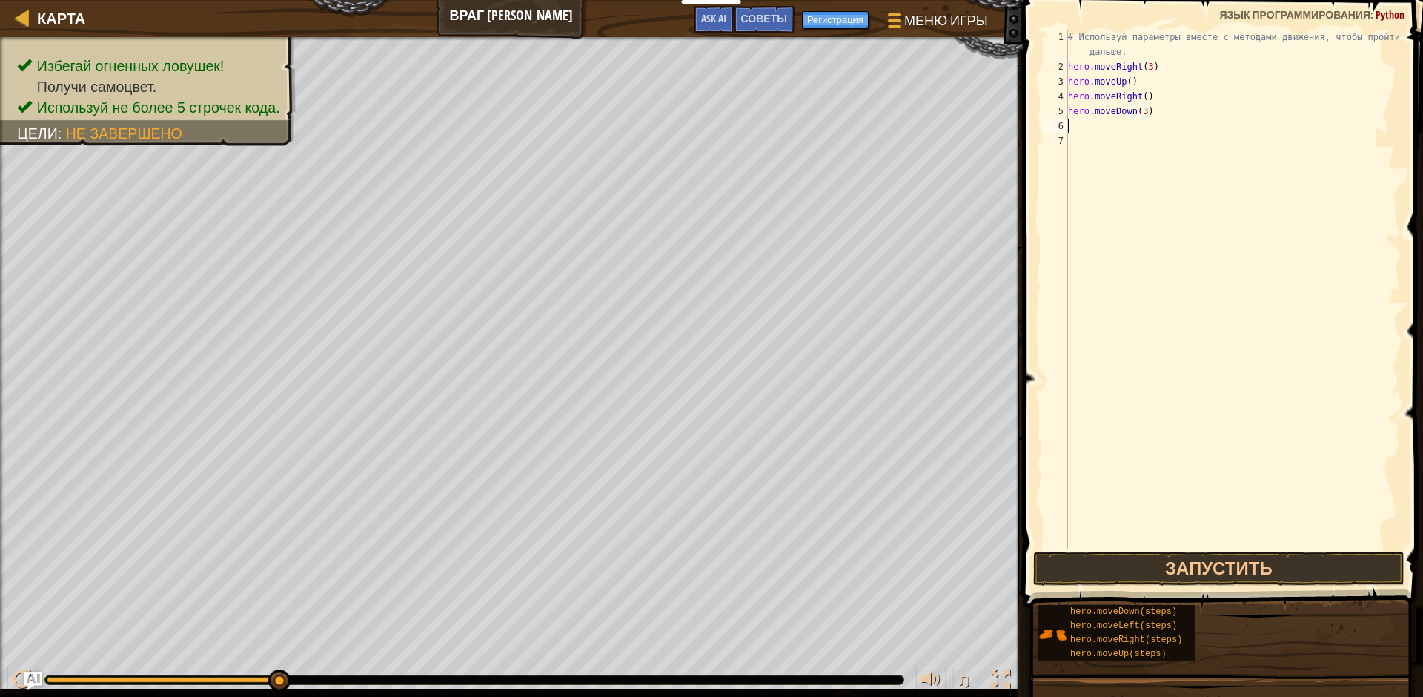
scroll to position [7, 0]
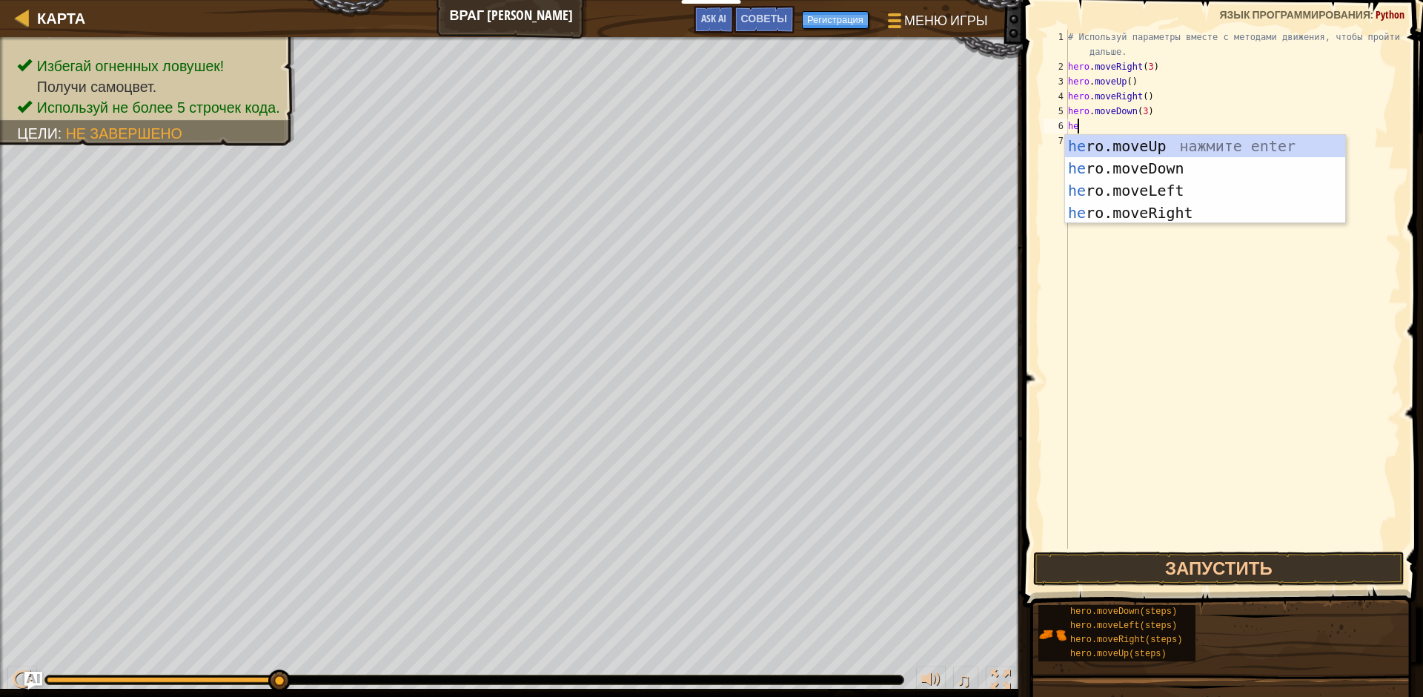
type textarea "hero"
click at [1137, 209] on div "hero .moveUp нажмите enter hero .moveDown нажмите enter hero .moveLeft нажмите …" at bounding box center [1205, 201] width 280 height 133
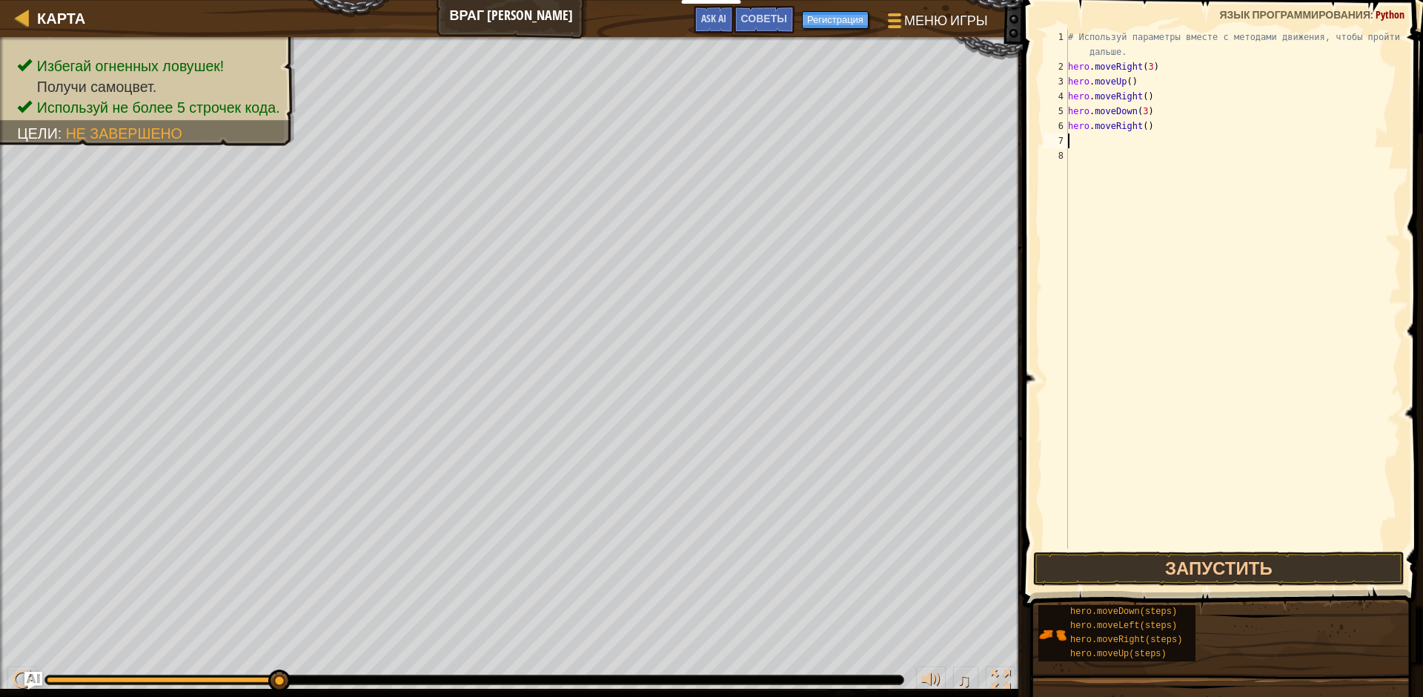
scroll to position [7, 0]
click at [1139, 128] on div "# Используй параметры вместе с методами движения, чтобы пройти дальше. hero . m…" at bounding box center [1233, 311] width 336 height 563
type textarea "hero.moveRight(3)"
click at [1190, 557] on button "Запустить" at bounding box center [1218, 568] width 371 height 34
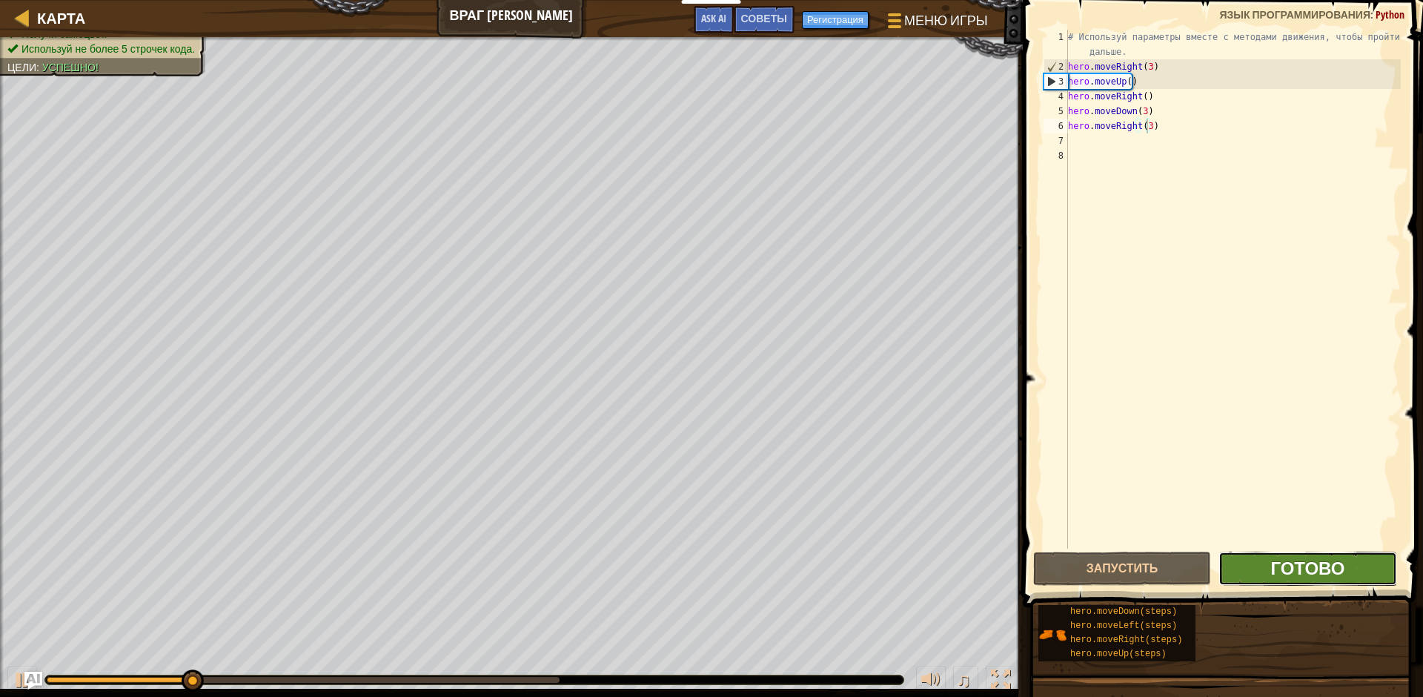
click at [1296, 571] on span "Готово" at bounding box center [1307, 568] width 74 height 24
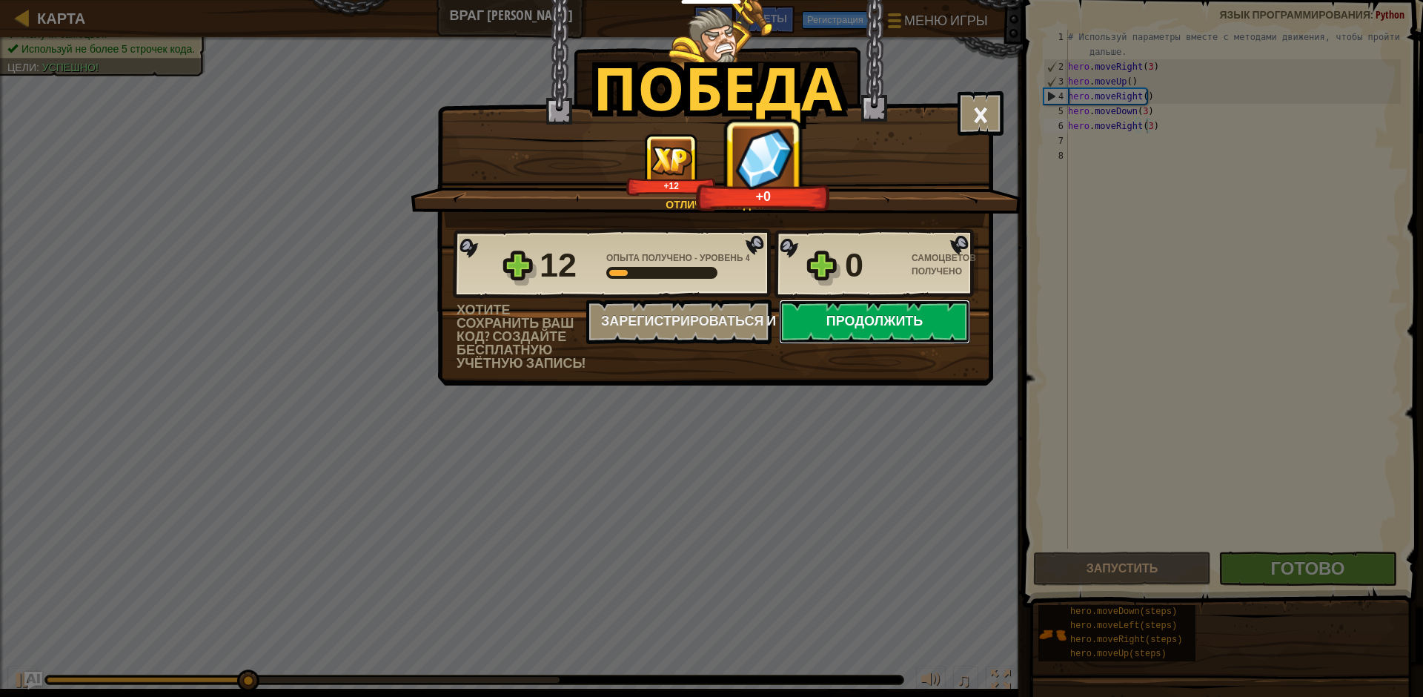
click at [893, 324] on button "Продолжить" at bounding box center [874, 321] width 191 height 44
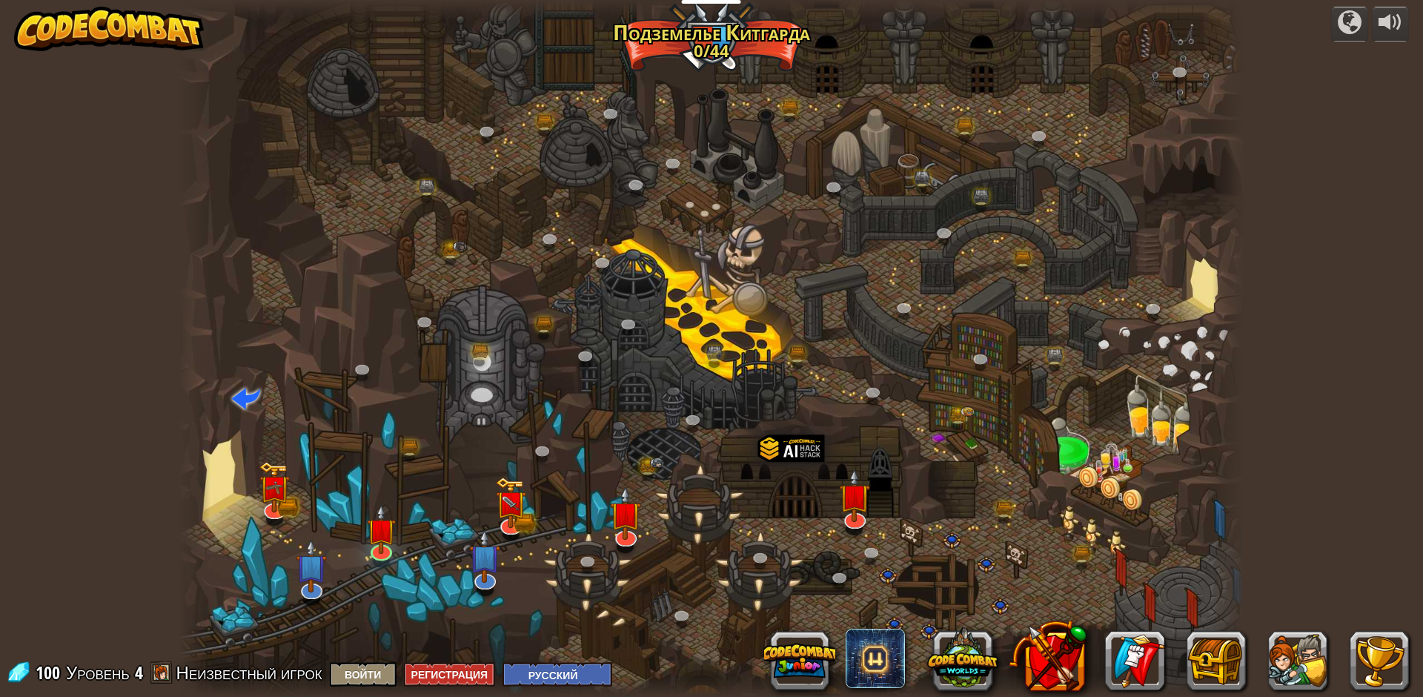
select select "ru"
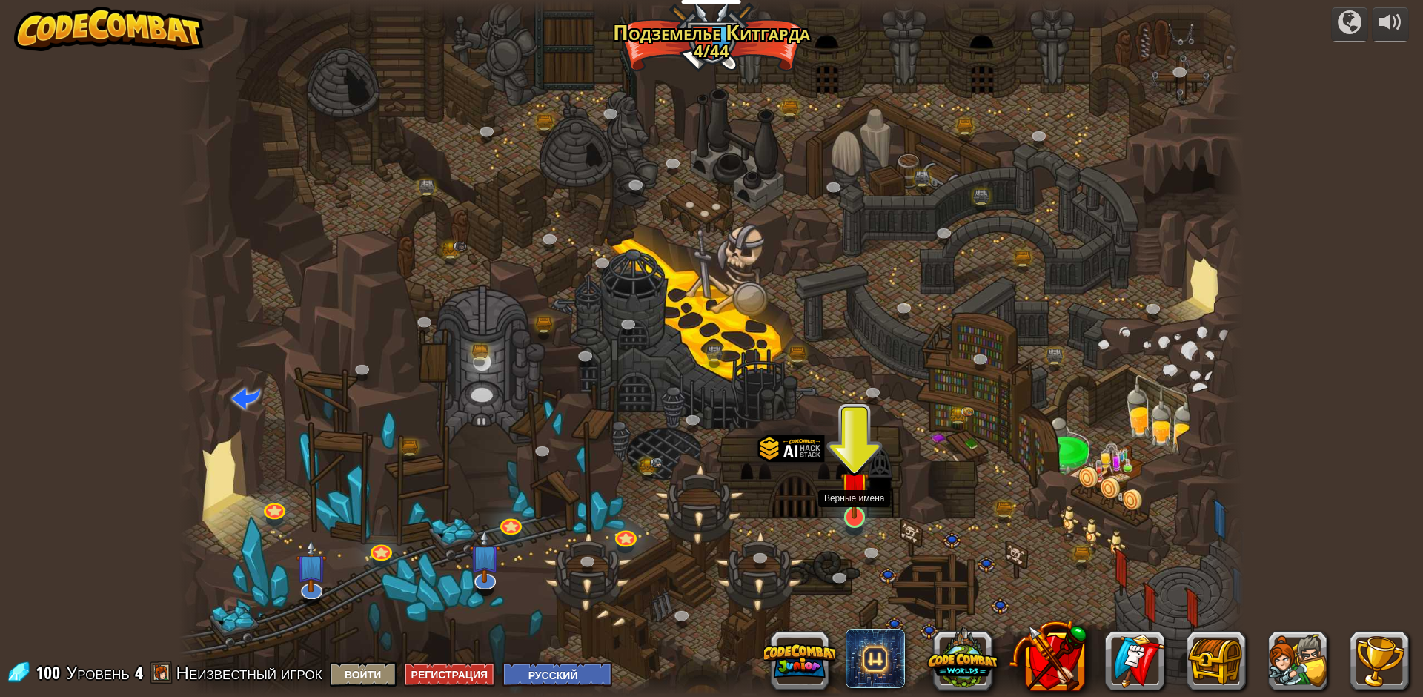
click at [862, 517] on img at bounding box center [855, 486] width 29 height 66
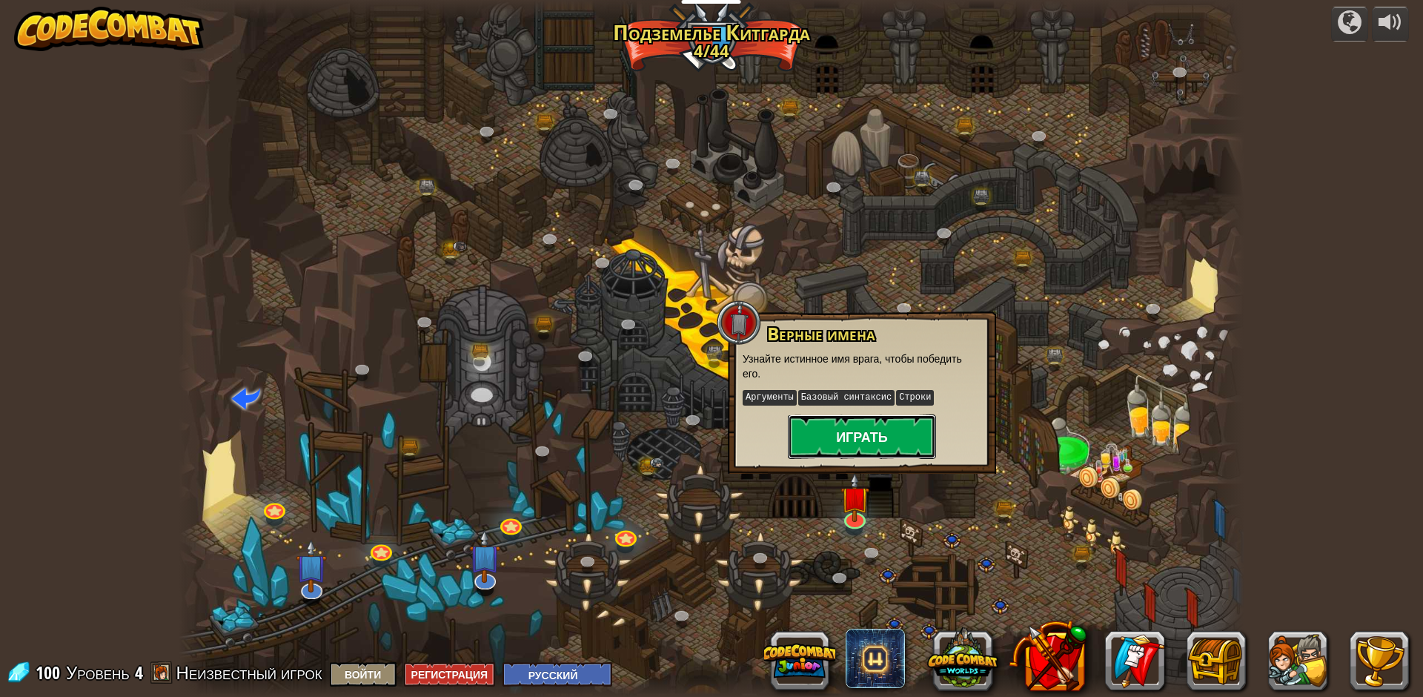
click at [859, 441] on button "Играть" at bounding box center [862, 436] width 148 height 44
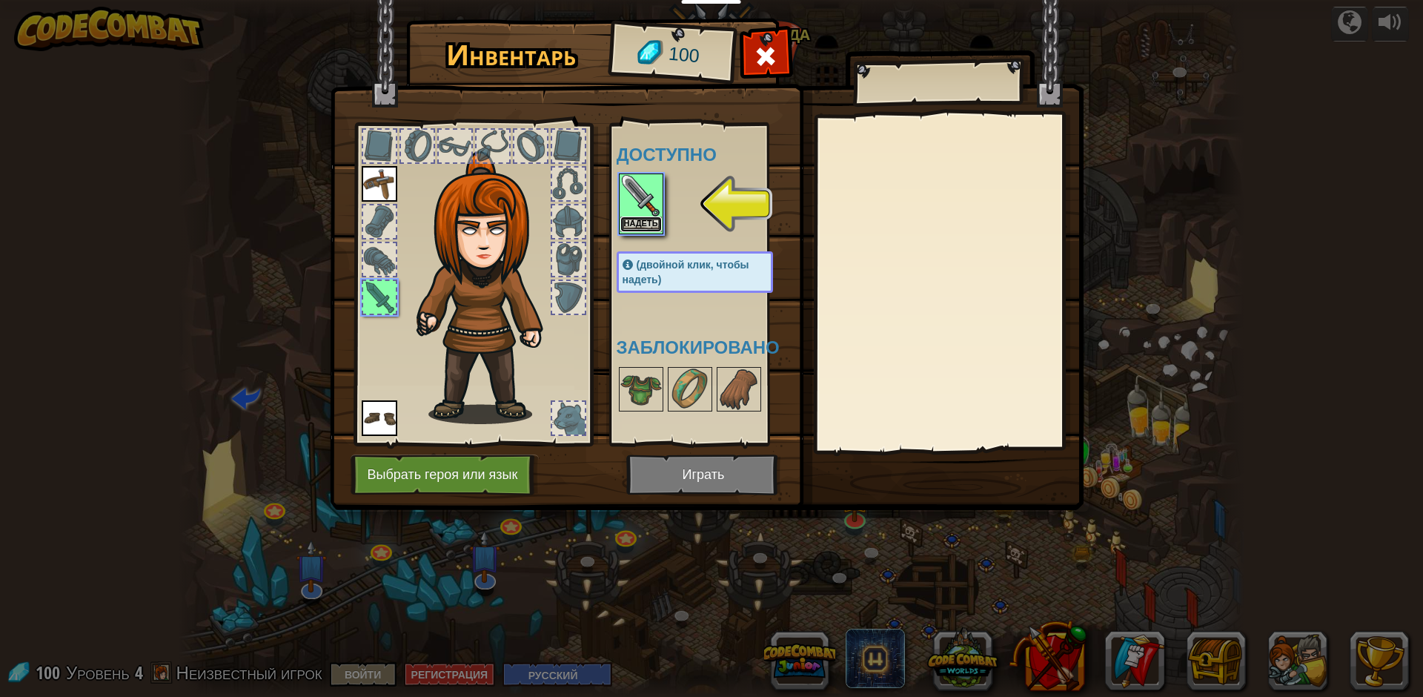
click at [649, 225] on button "Надеть" at bounding box center [641, 224] width 42 height 16
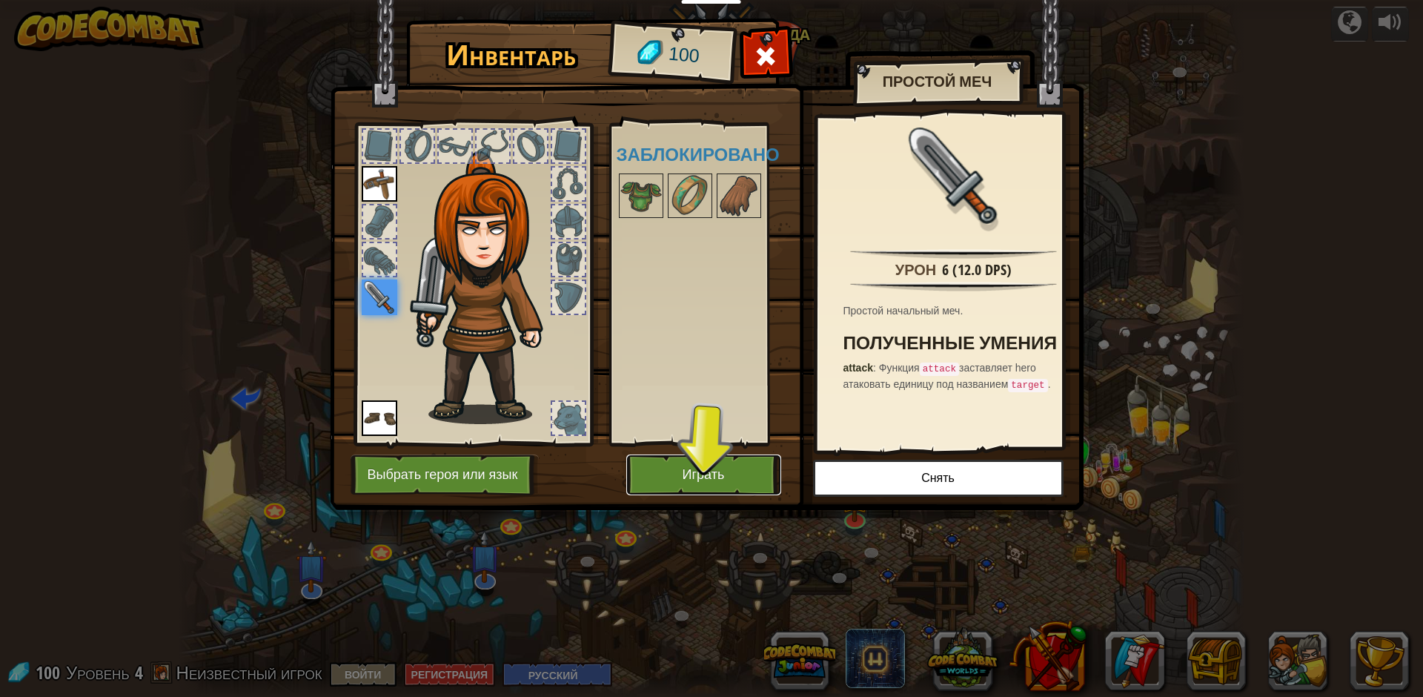
click at [704, 458] on button "Играть" at bounding box center [703, 474] width 155 height 41
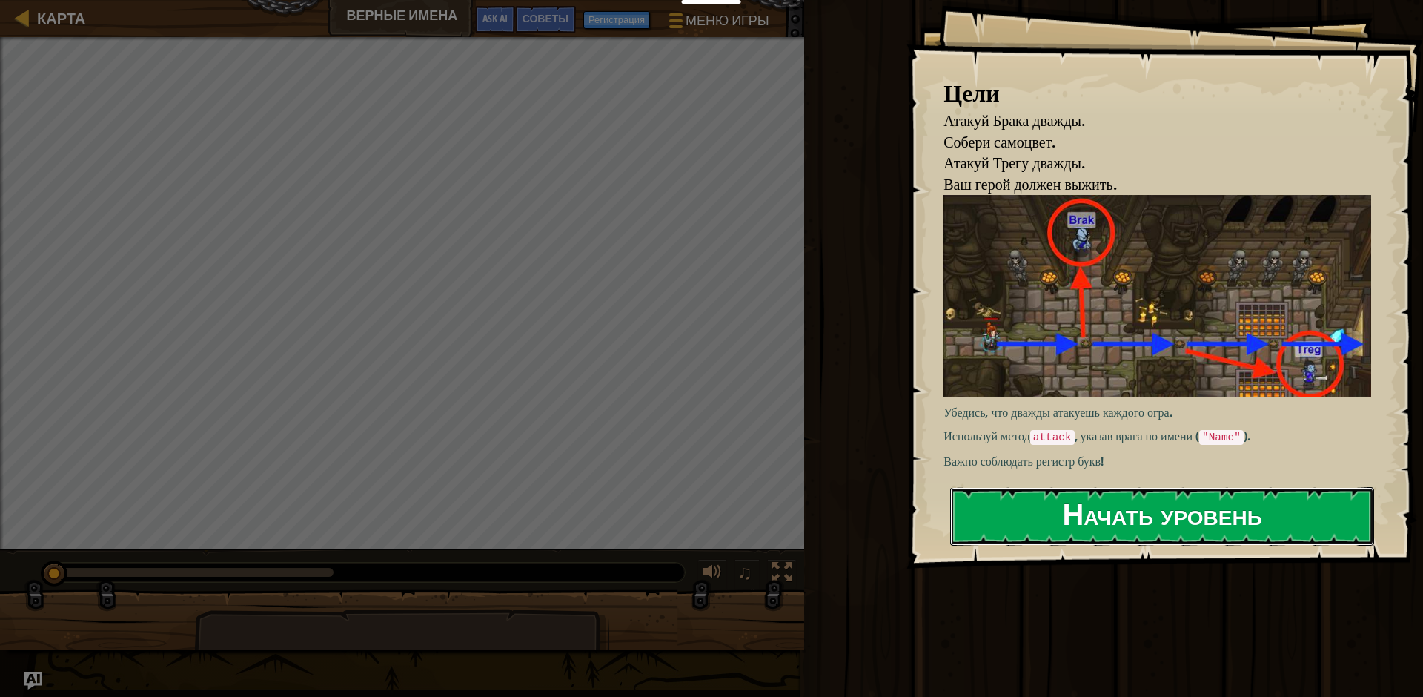
click at [1148, 515] on button "Начать уровень" at bounding box center [1162, 516] width 424 height 59
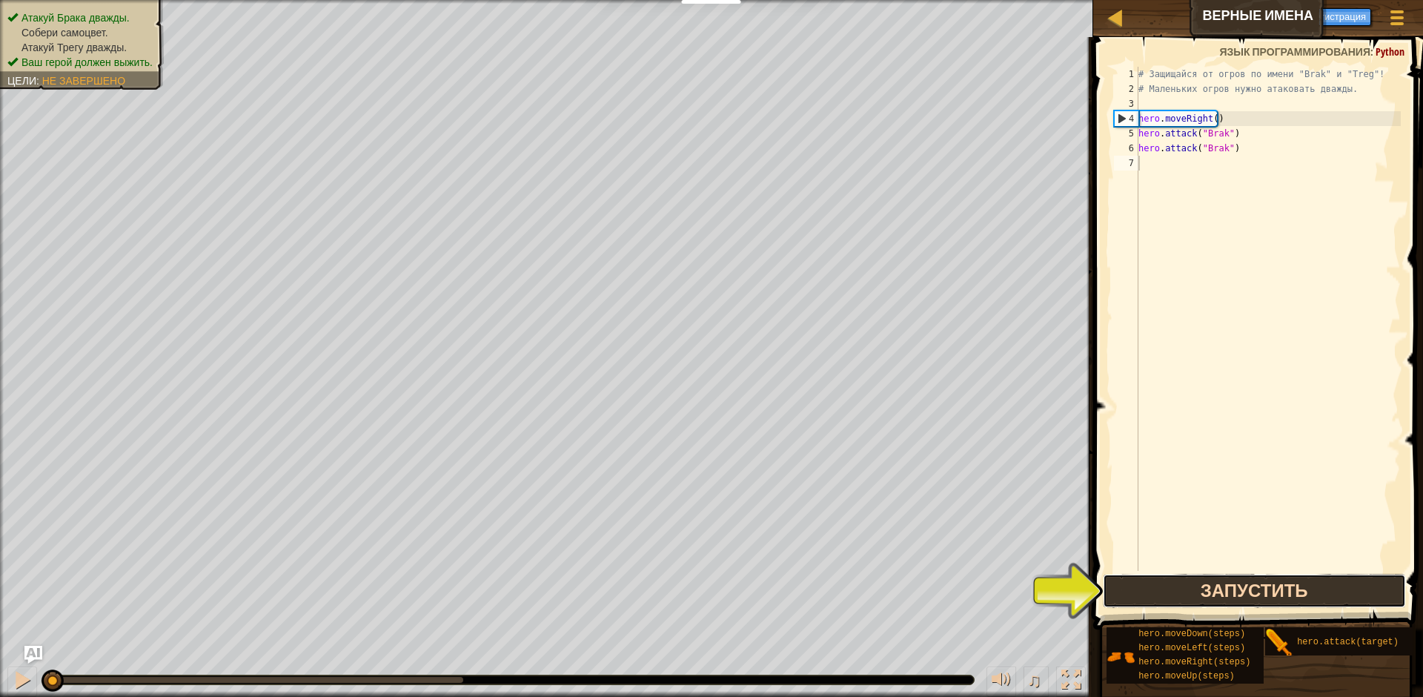
click at [1200, 589] on button "Запустить" at bounding box center [1254, 591] width 303 height 34
